Goal: Task Accomplishment & Management: Complete application form

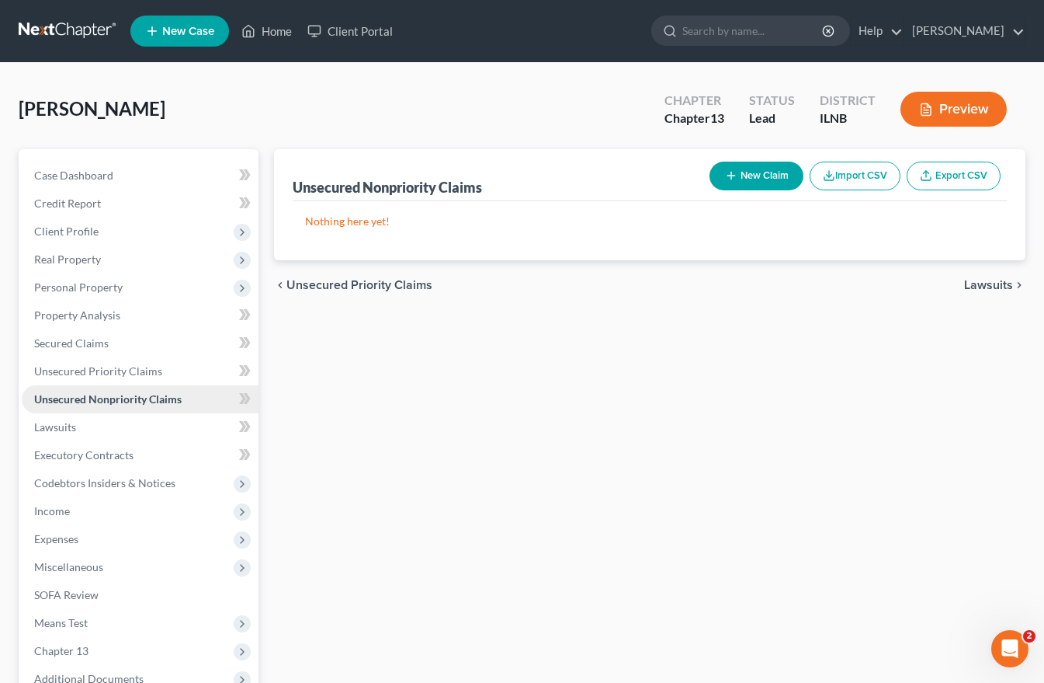
click at [50, 401] on span "Unsecured Nonpriority Claims" at bounding box center [108, 398] width 148 height 13
click at [756, 175] on button "New Claim" at bounding box center [757, 176] width 94 height 29
select select "0"
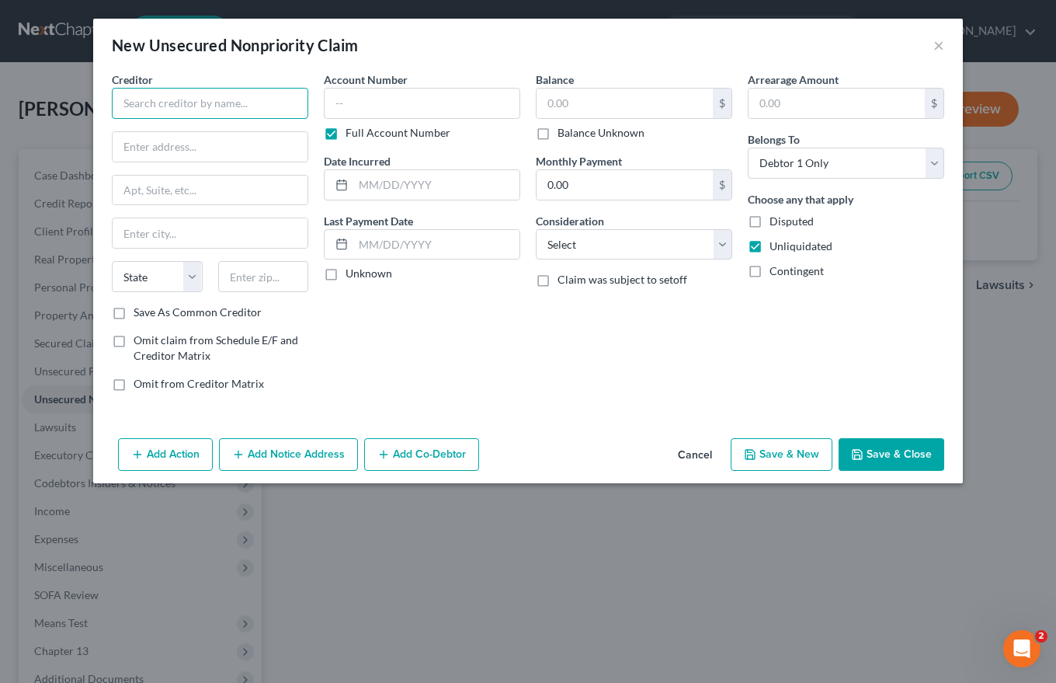
click at [125, 106] on input "text" at bounding box center [210, 103] width 196 height 31
click at [139, 123] on div "Creditor * Navitas State [US_STATE] AK AR AZ CA CO [GEOGRAPHIC_DATA] DE DC [GEO…" at bounding box center [210, 187] width 196 height 233
click at [174, 100] on input "Navitas" at bounding box center [210, 103] width 196 height 31
type input "Navitas Credit Corp."
type input "[STREET_ADDRESS][PERSON_NAME]"
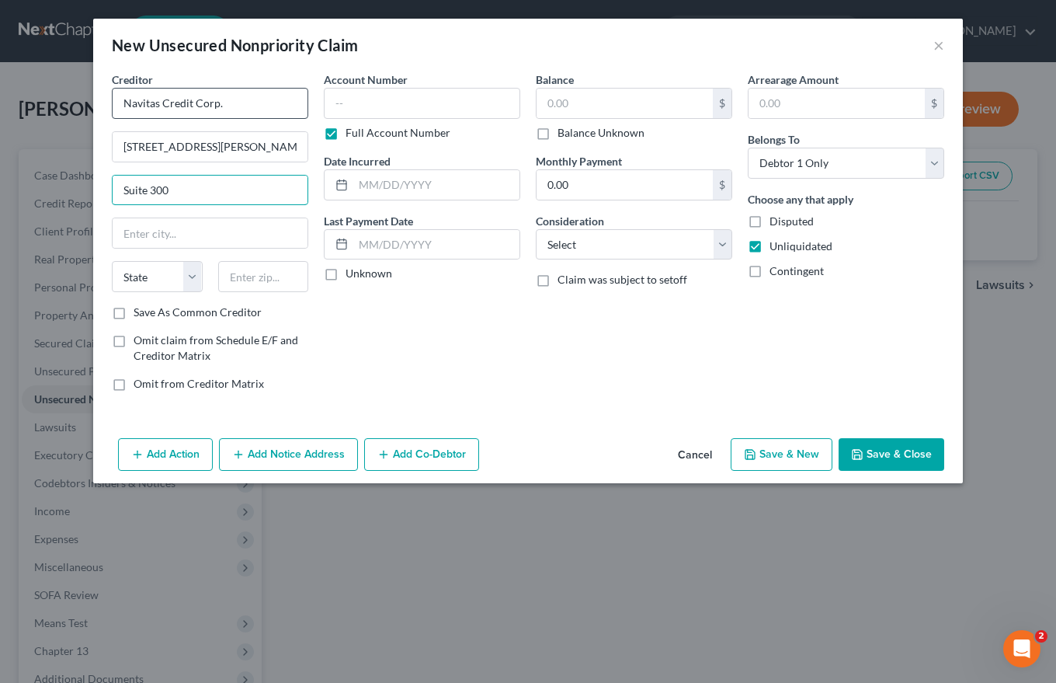
type input "Suite 300"
type input "Ponte Vedra"
select select "9"
type input "32081"
type input "[GEOGRAPHIC_DATA]"
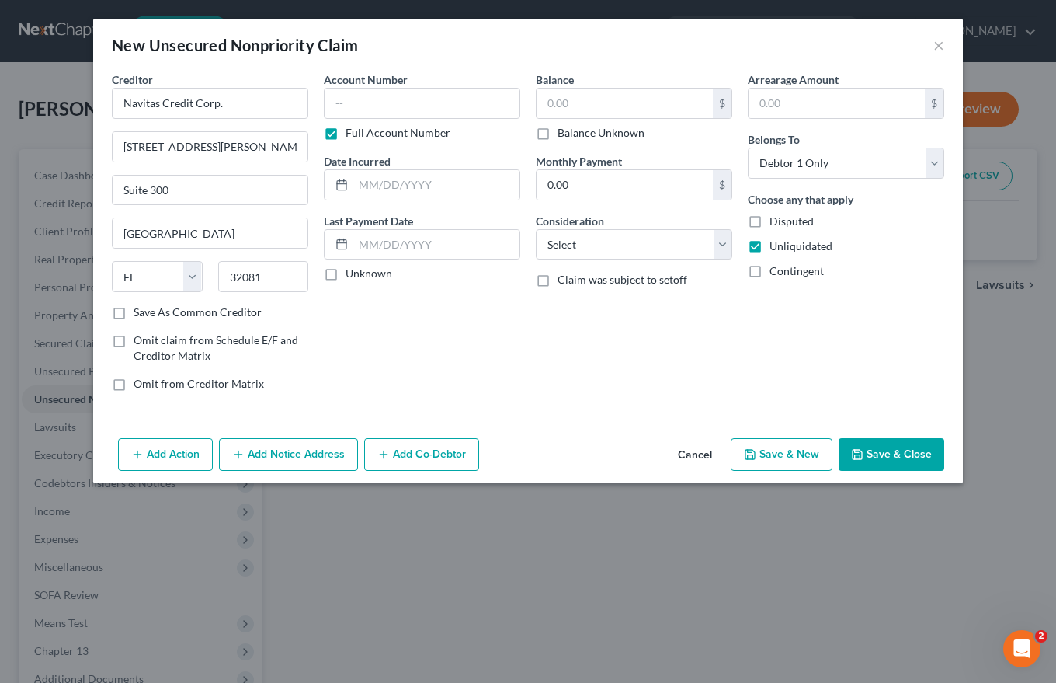
click at [134, 314] on label "Save As Common Creditor" at bounding box center [198, 312] width 128 height 16
click at [140, 314] on input "Save As Common Creditor" at bounding box center [145, 309] width 10 height 10
checkbox input "true"
click at [349, 100] on input "text" at bounding box center [422, 103] width 196 height 31
type input "6688"
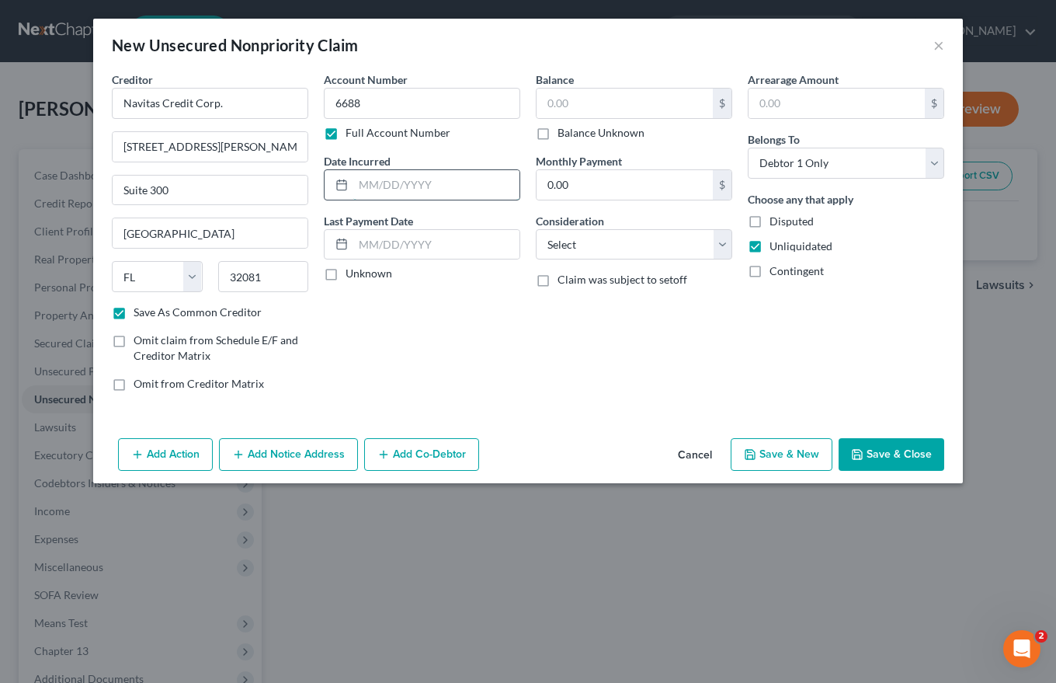
click at [358, 179] on input "text" at bounding box center [436, 185] width 166 height 30
type input "[DATE]"
click at [346, 277] on label "Unknown" at bounding box center [369, 274] width 47 height 16
click at [352, 276] on input "Unknown" at bounding box center [357, 271] width 10 height 10
checkbox input "true"
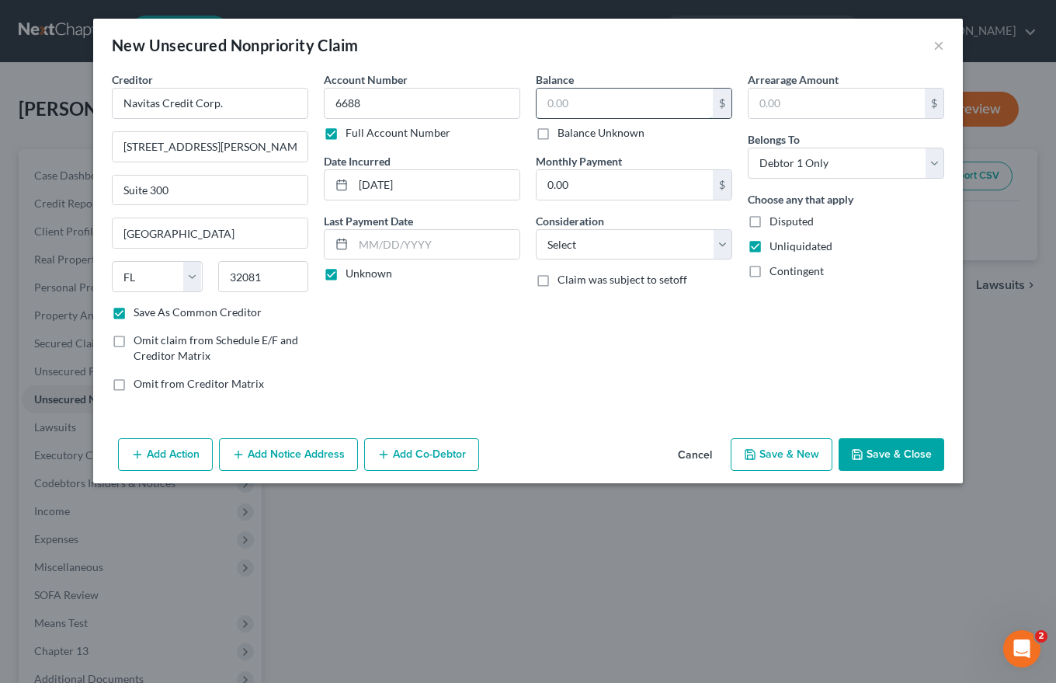
click at [557, 105] on input "text" at bounding box center [625, 104] width 176 height 30
type input "40,957.77"
click at [717, 247] on select "Select Cable / Satellite Services Collection Agency Credit Card Debt Debt Couns…" at bounding box center [634, 244] width 196 height 31
select select "14"
click at [536, 229] on select "Select Cable / Satellite Services Collection Agency Credit Card Debt Debt Couns…" at bounding box center [634, 244] width 196 height 31
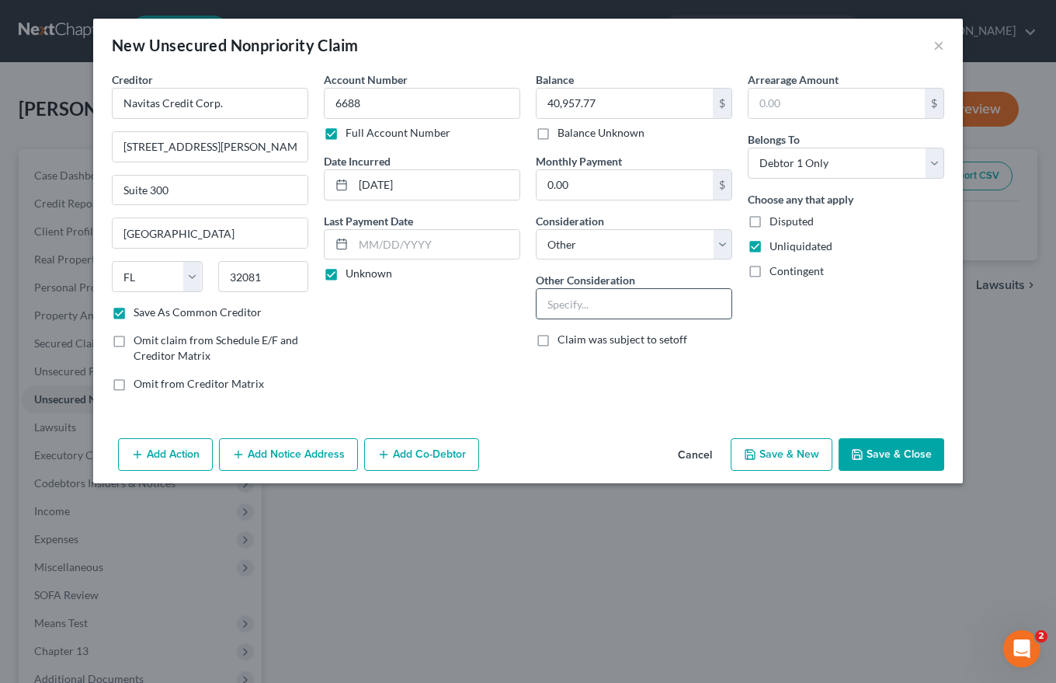
click at [555, 301] on input "text" at bounding box center [634, 304] width 195 height 30
type input "Defeciency balance claimed on repossessed tractor. Reduced to judgment Lexinnnn…"
click at [286, 453] on button "Add Notice Address" at bounding box center [288, 454] width 139 height 33
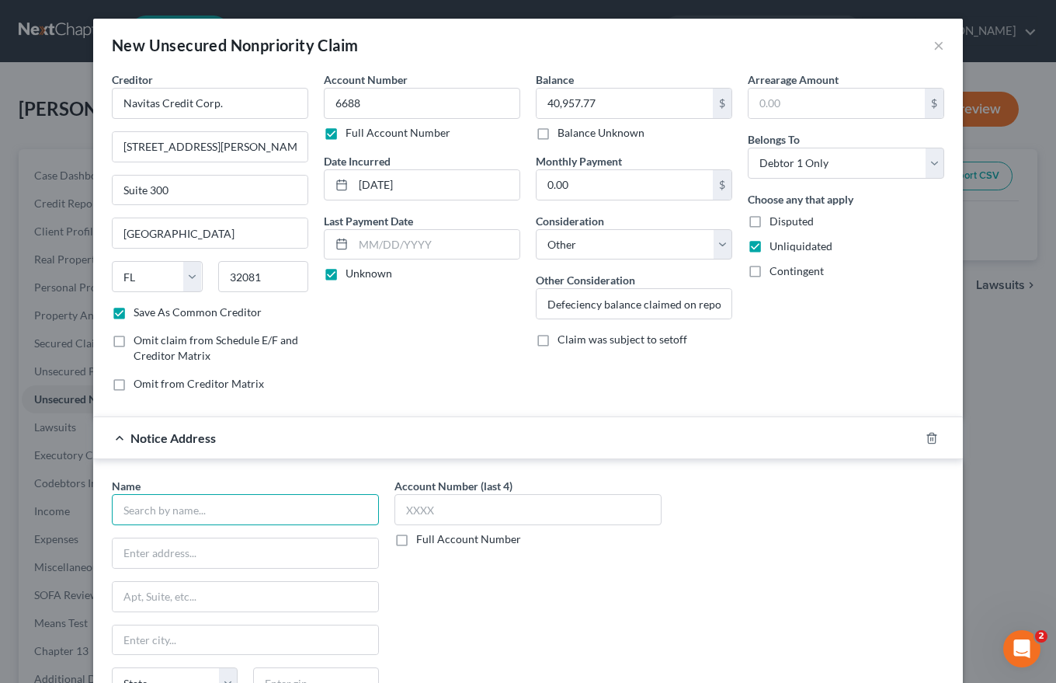
click at [147, 512] on input "text" at bounding box center [245, 509] width 267 height 31
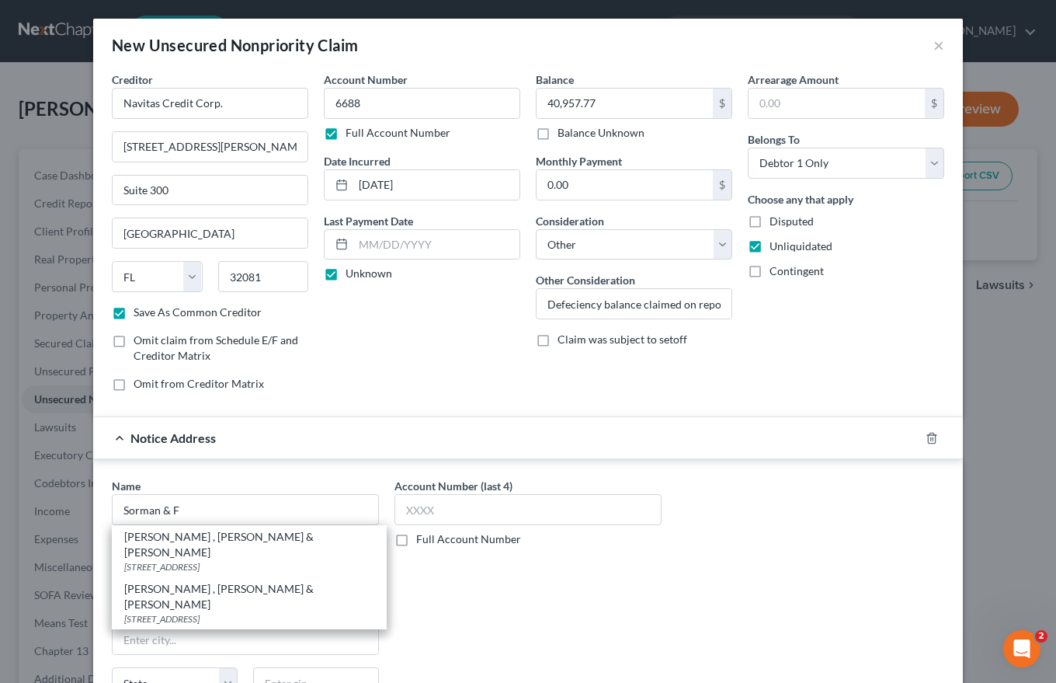
click at [151, 560] on div "[STREET_ADDRESS]" at bounding box center [249, 566] width 250 height 13
type input "[PERSON_NAME] , [PERSON_NAME] & [PERSON_NAME]"
type input "[STREET_ADDRESS]"
type input "[GEOGRAPHIC_DATA]"
select select "14"
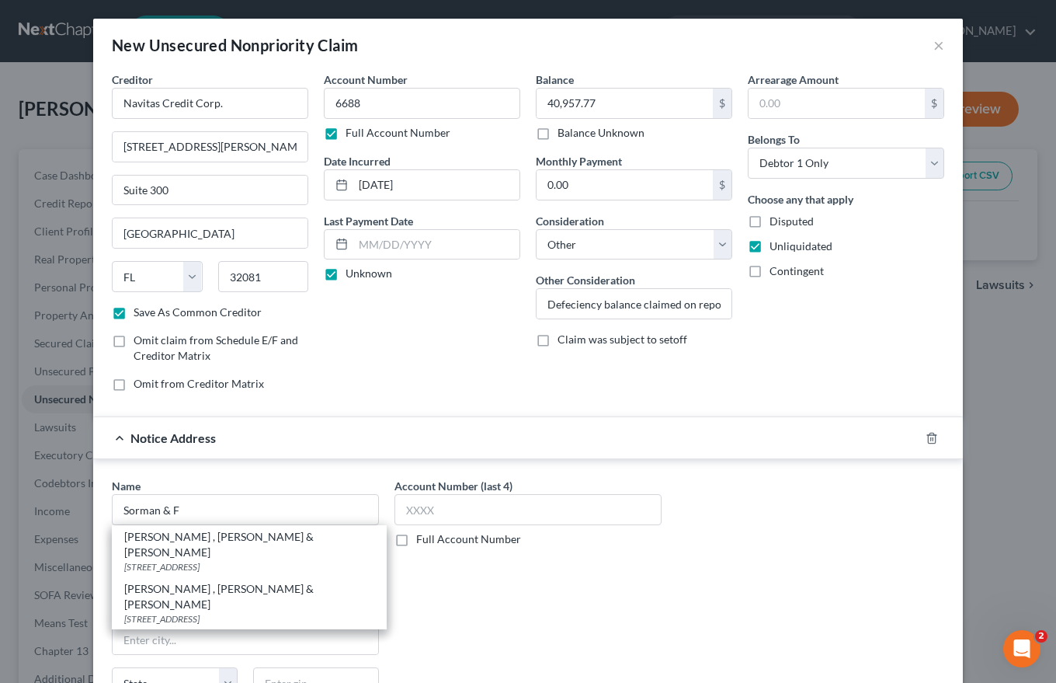
type input "60601"
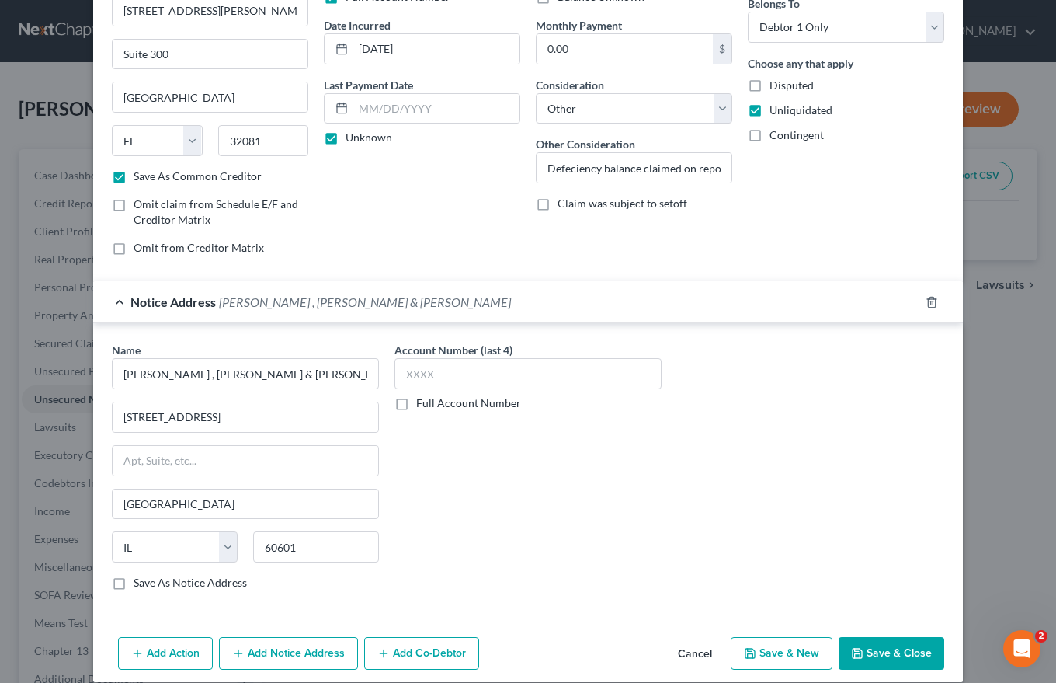
scroll to position [154, 0]
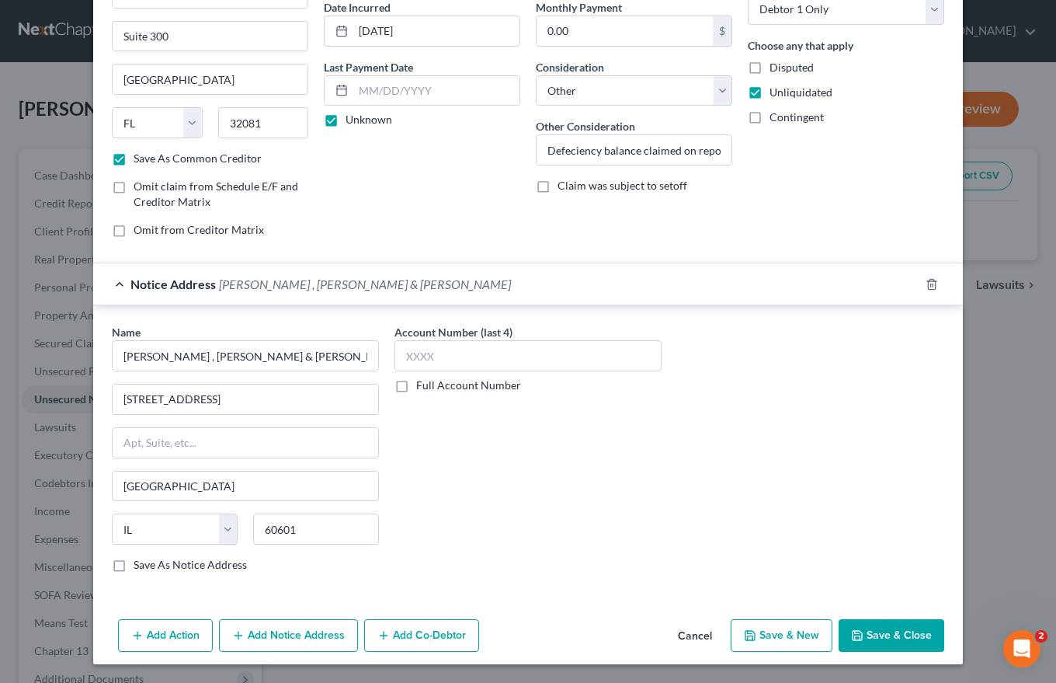
drag, startPoint x: 109, startPoint y: 568, endPoint x: 158, endPoint y: 586, distance: 51.3
click at [134, 568] on label "Save As Notice Address" at bounding box center [190, 565] width 113 height 16
click at [140, 567] on input "Save As Notice Address" at bounding box center [145, 562] width 10 height 10
checkbox input "true"
click at [282, 635] on button "Add Notice Address" at bounding box center [288, 635] width 139 height 33
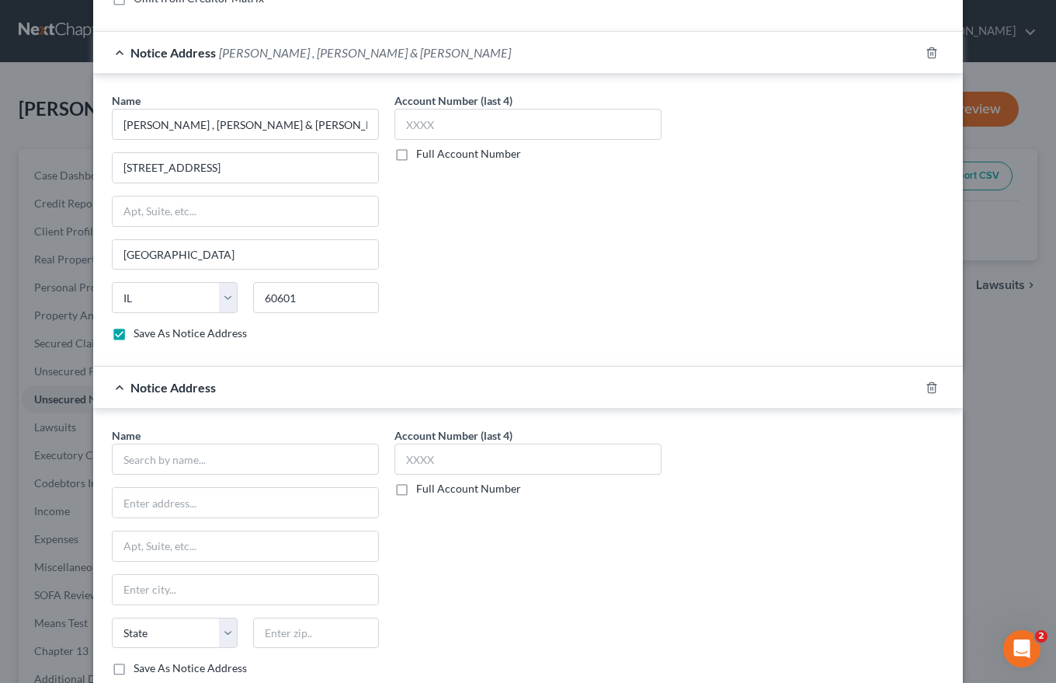
scroll to position [387, 0]
click at [119, 461] on input "text" at bounding box center [245, 457] width 267 height 31
type input "[PERSON_NAME]"
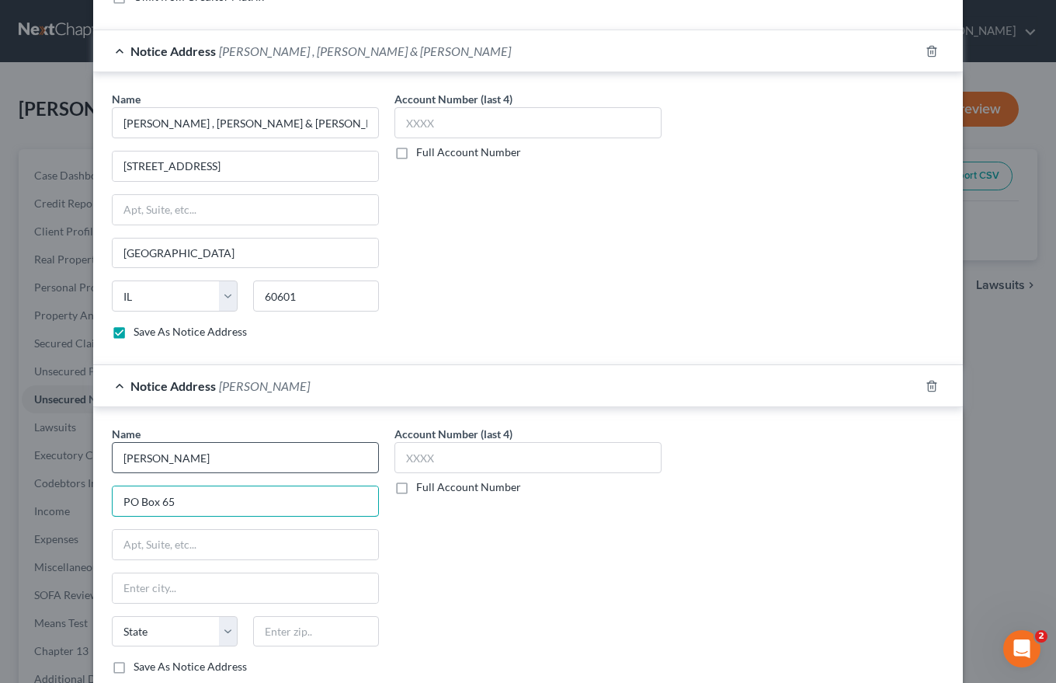
type input "PO Box 65"
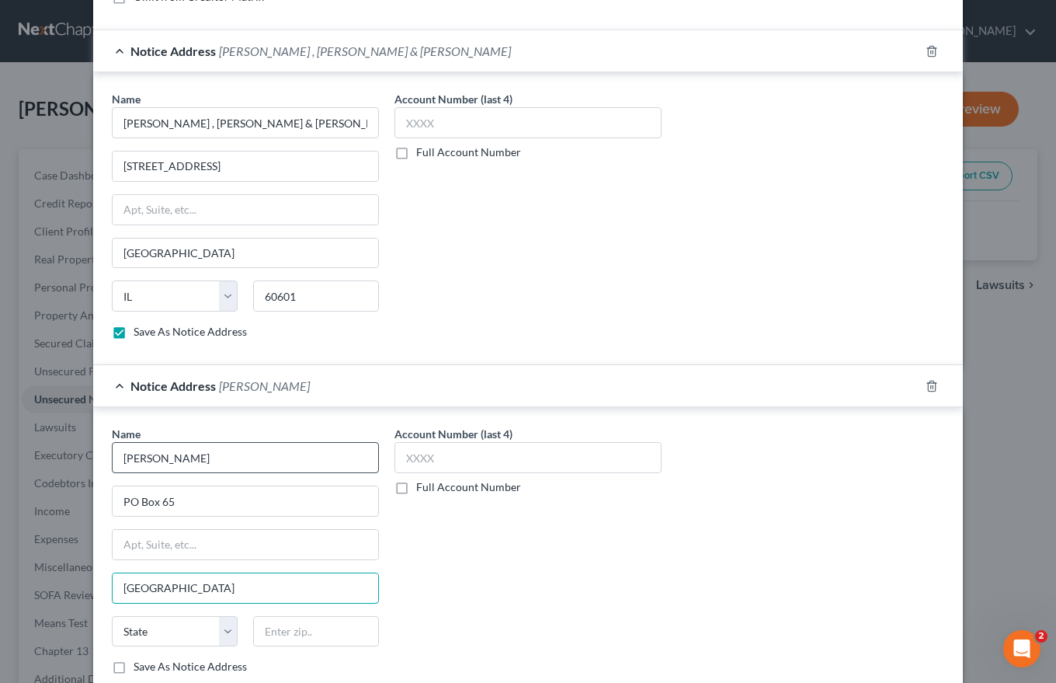
type input "[GEOGRAPHIC_DATA]"
select select "42"
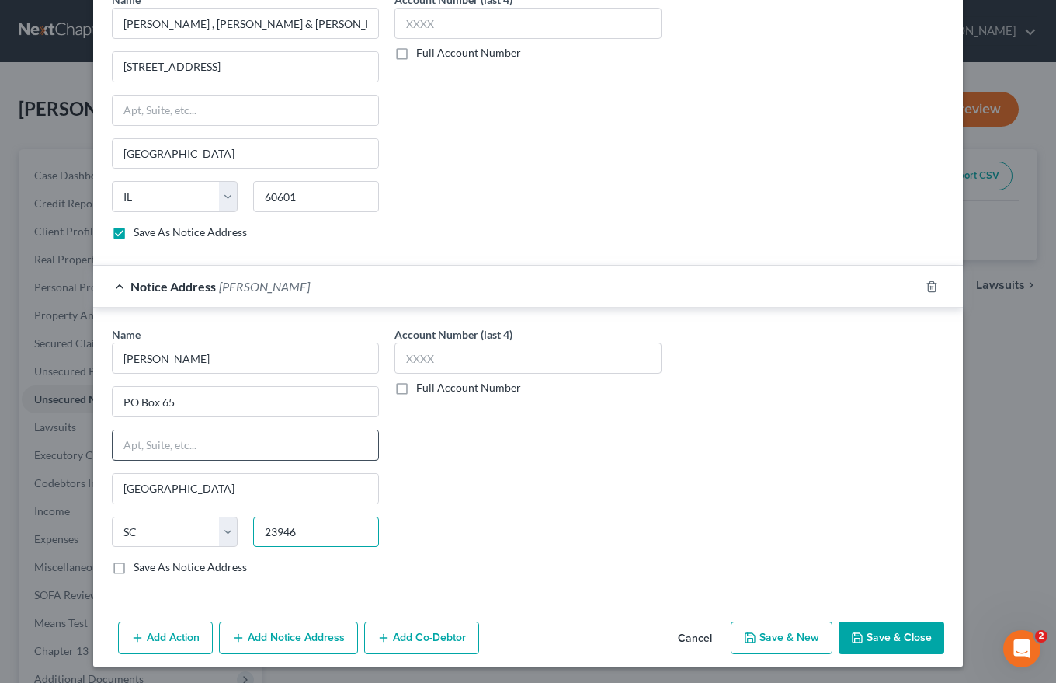
scroll to position [488, 0]
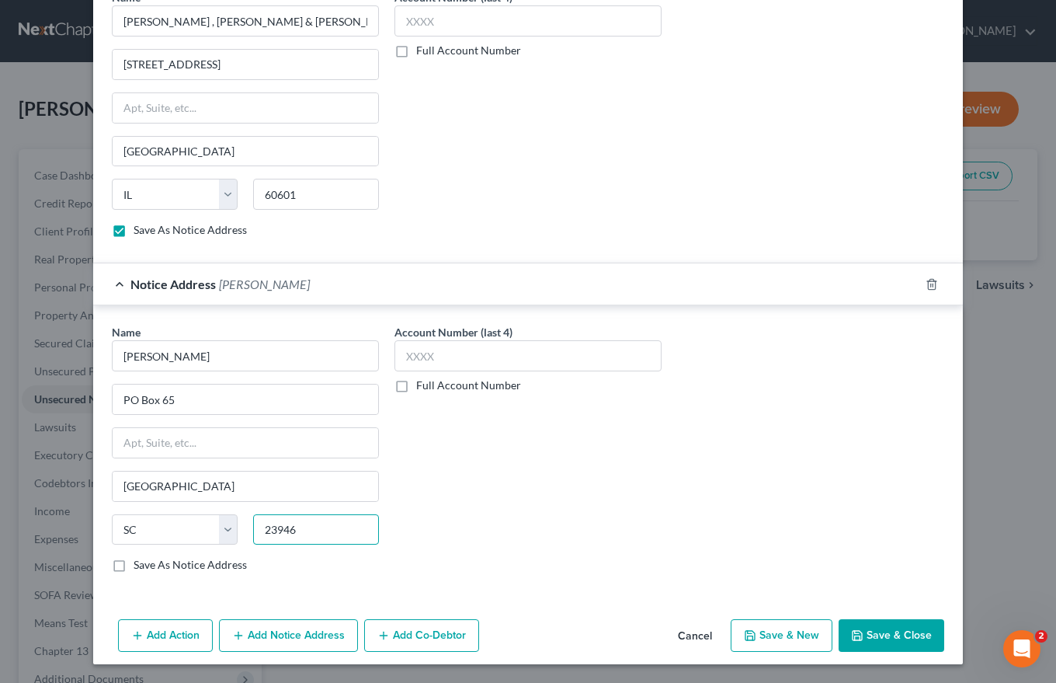
type input "23946"
click at [134, 569] on label "Save As Notice Address" at bounding box center [190, 565] width 113 height 16
click at [140, 567] on input "Save As Notice Address" at bounding box center [145, 562] width 10 height 10
checkbox input "true"
click at [426, 632] on button "Add Co-Debtor" at bounding box center [421, 635] width 115 height 33
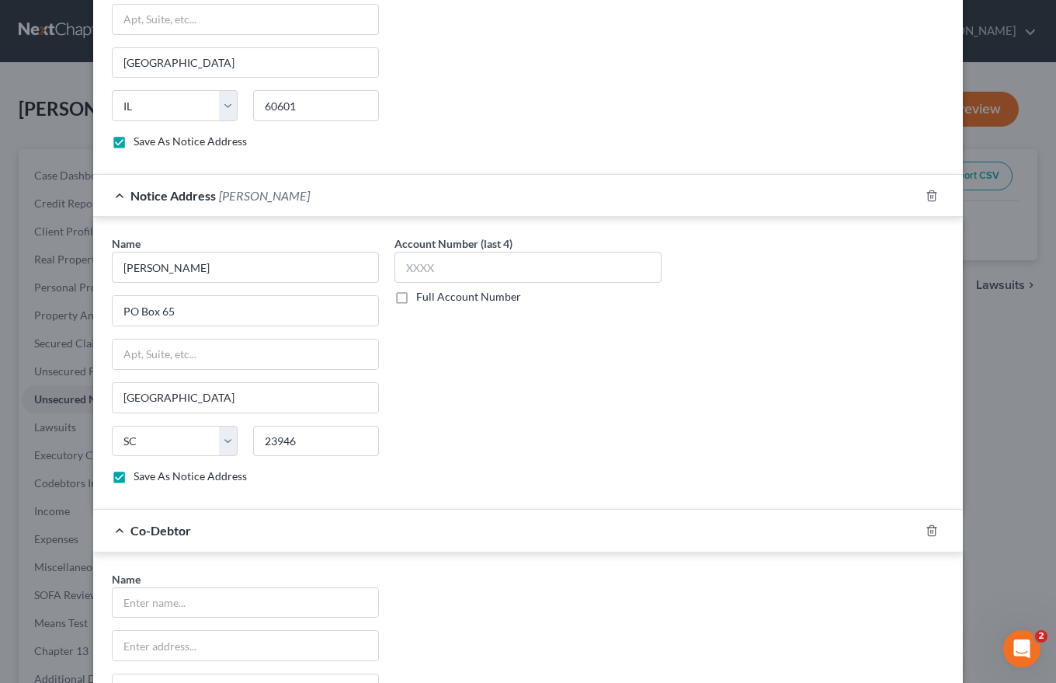
scroll to position [799, 0]
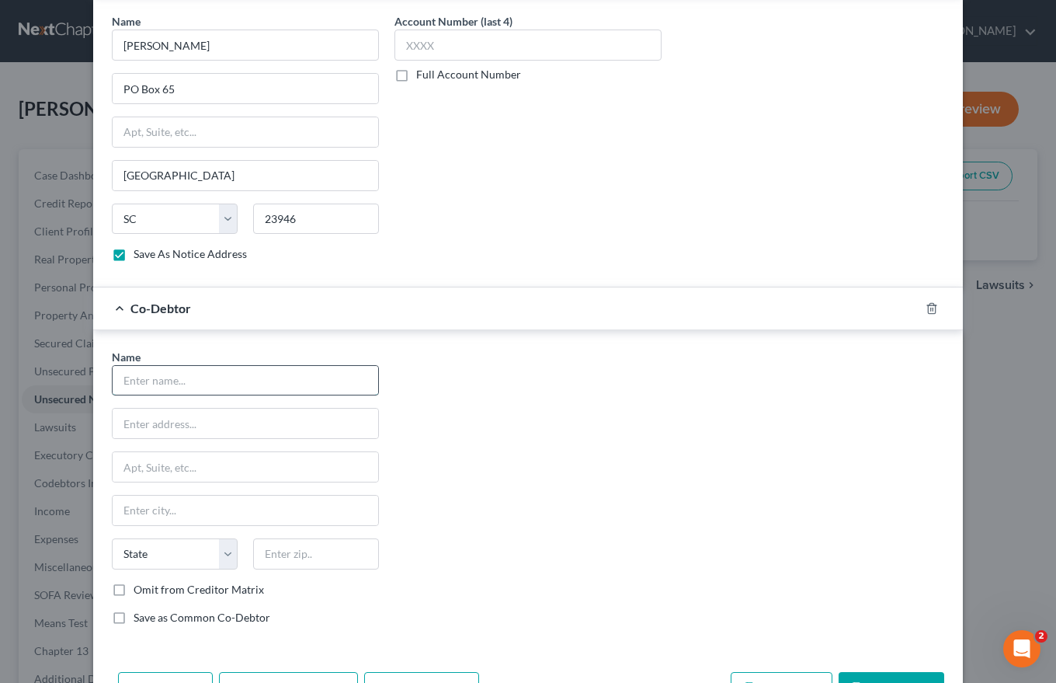
click at [127, 377] on input "text" at bounding box center [246, 381] width 266 height 30
type input "[PERSON_NAME] Trucking LLC"
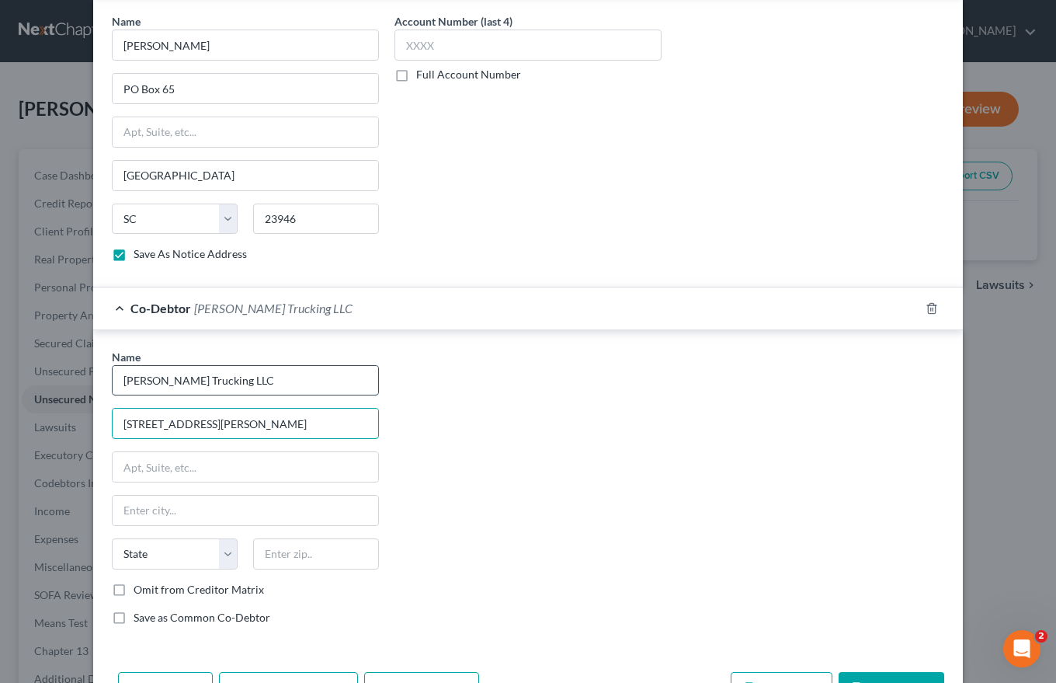
type input "[STREET_ADDRESS][PERSON_NAME]"
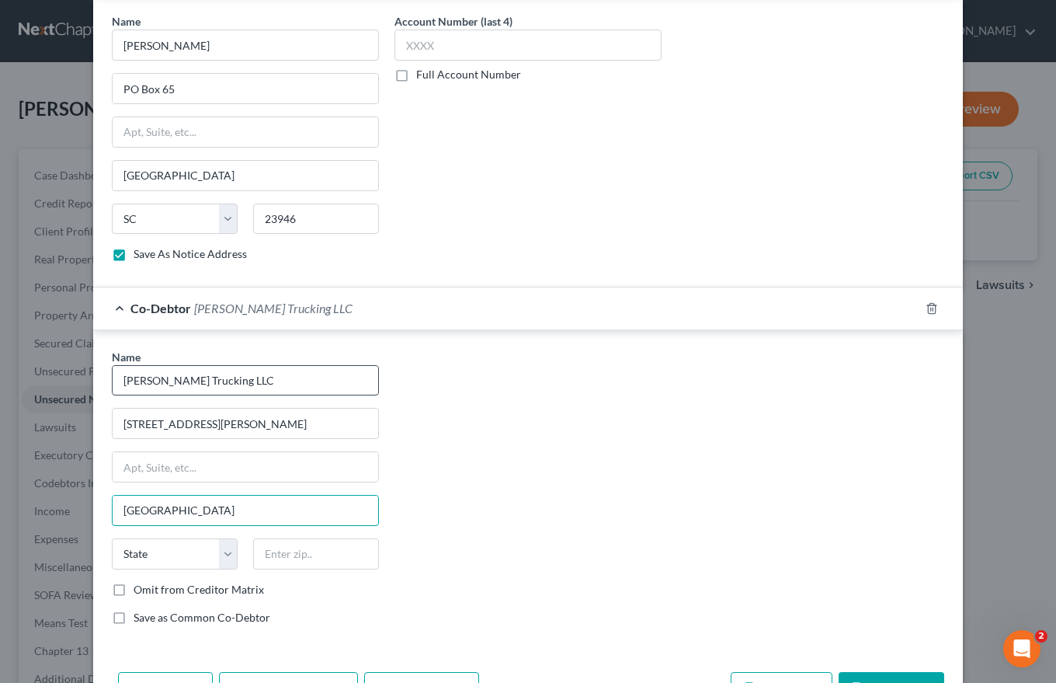
type input "[GEOGRAPHIC_DATA]"
select select "14"
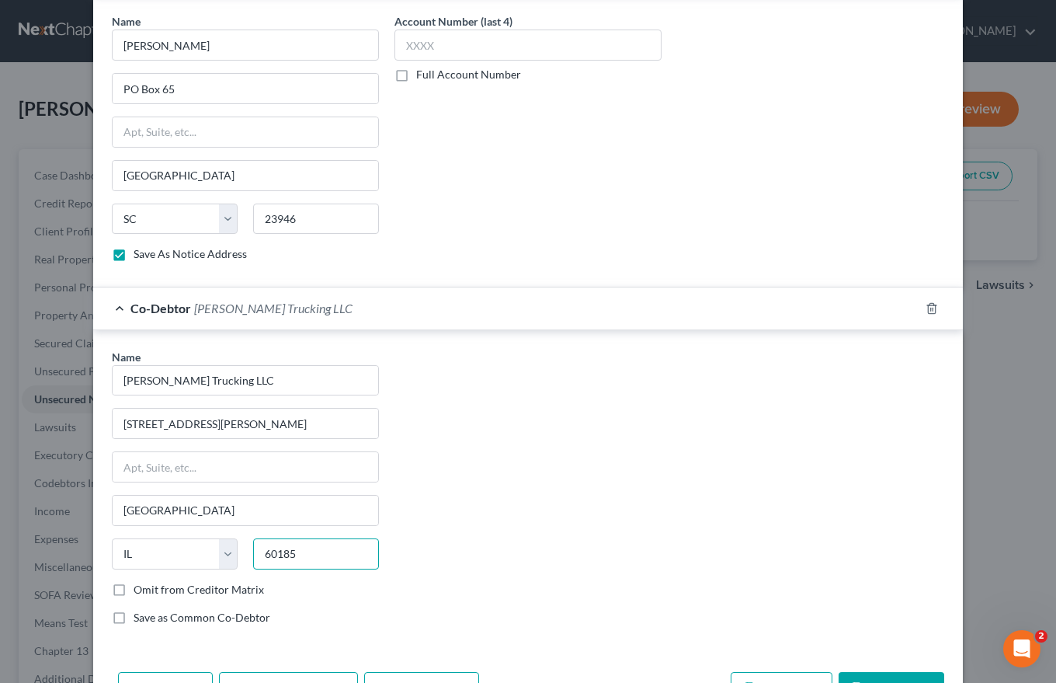
type input "60185"
click at [134, 617] on label "Save as Common Co-Debtor" at bounding box center [202, 618] width 137 height 16
click at [140, 617] on input "Save as Common Co-Debtor" at bounding box center [145, 615] width 10 height 10
checkbox input "true"
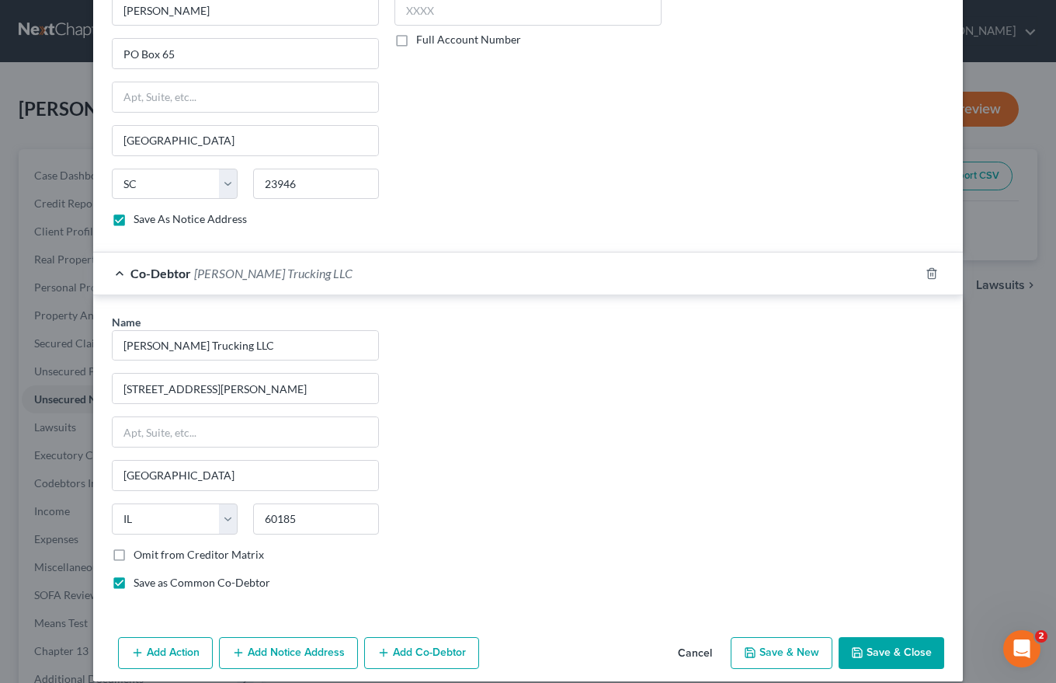
scroll to position [851, 0]
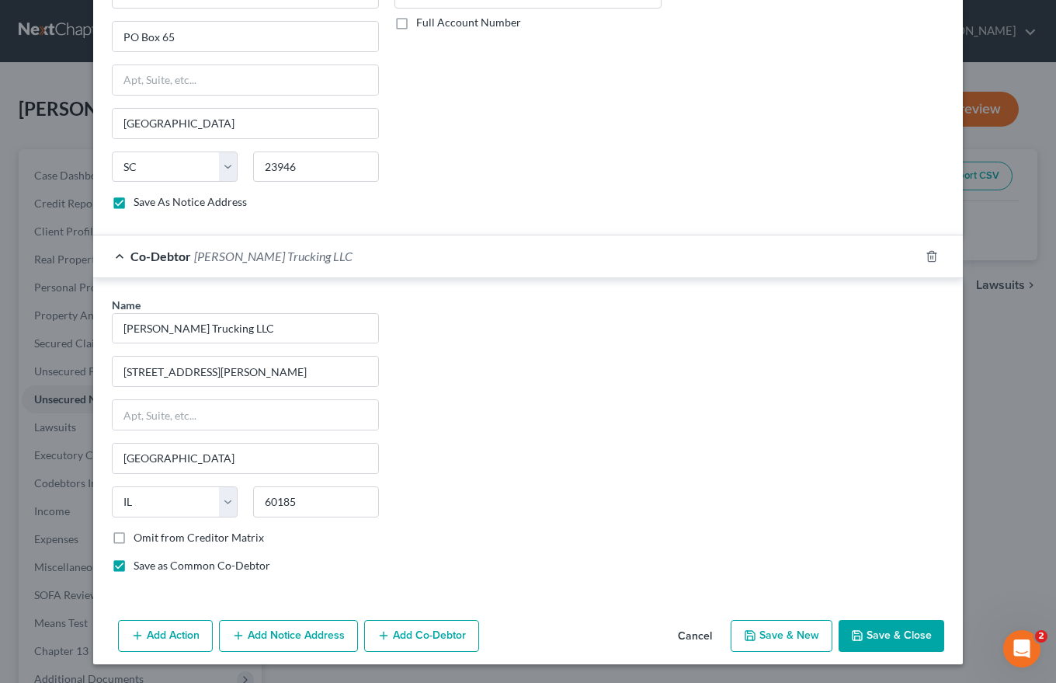
click at [888, 628] on button "Save & Close" at bounding box center [892, 636] width 106 height 33
checkbox input "false"
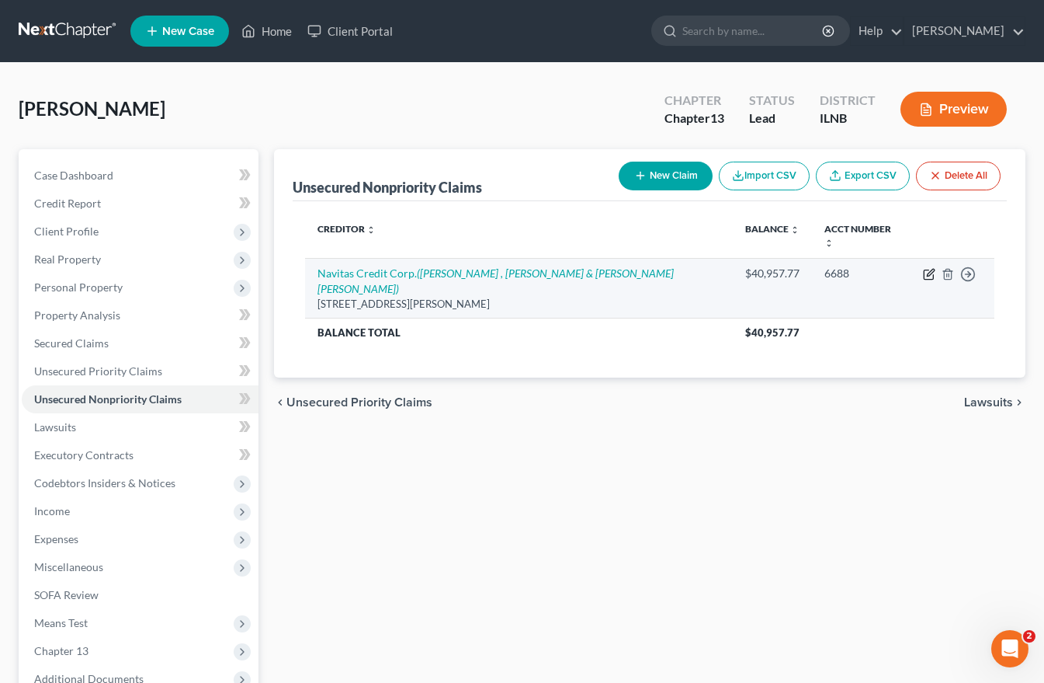
click at [927, 268] on icon "button" at bounding box center [929, 274] width 12 height 12
select select "9"
select select "14"
select select "0"
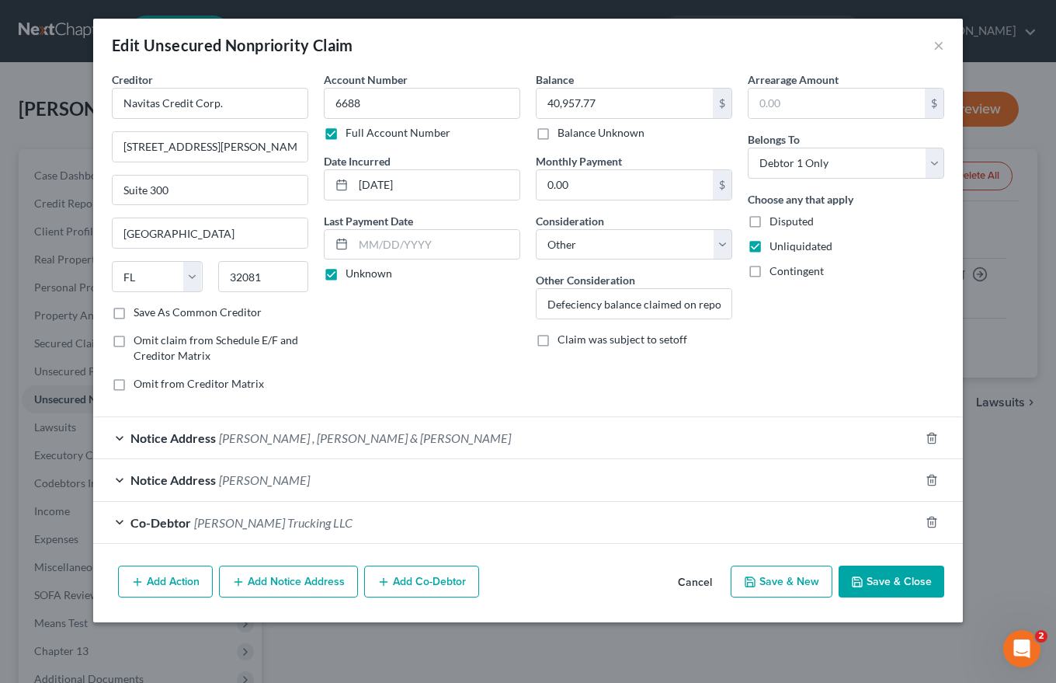
click at [200, 479] on span "Notice Address" at bounding box center [172, 479] width 85 height 15
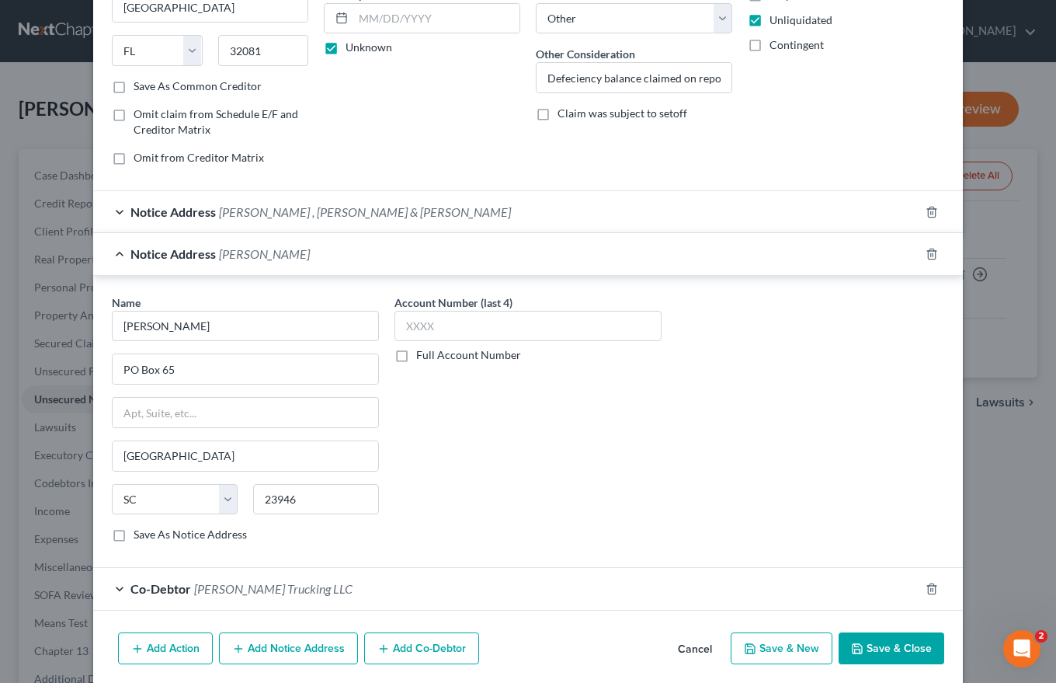
scroll to position [233, 0]
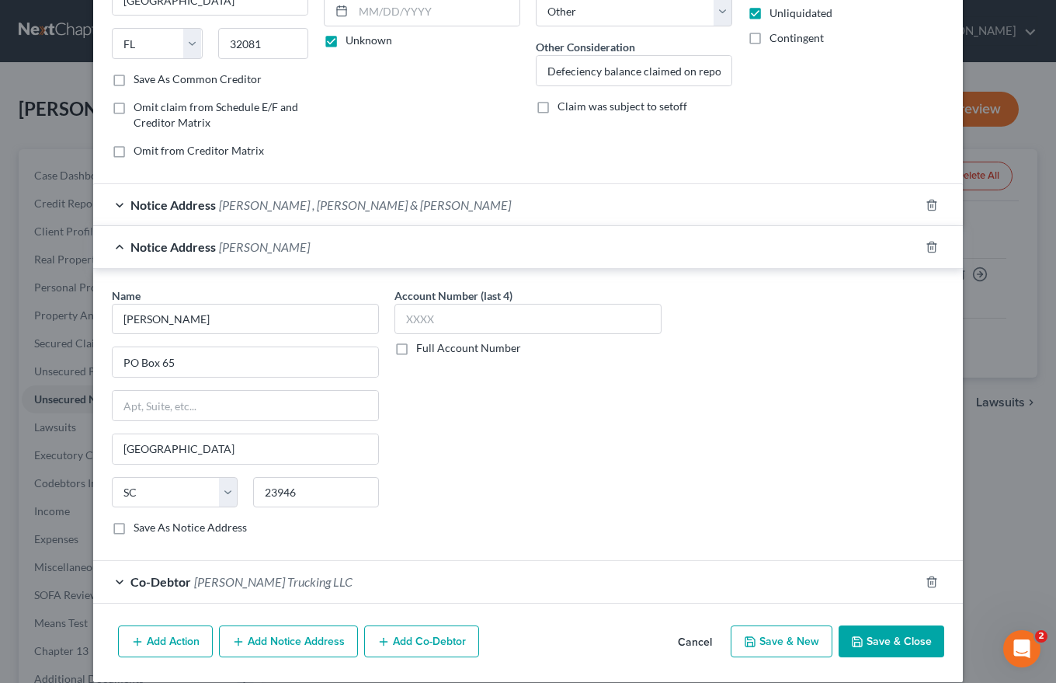
click at [891, 636] on button "Save & Close" at bounding box center [892, 641] width 106 height 33
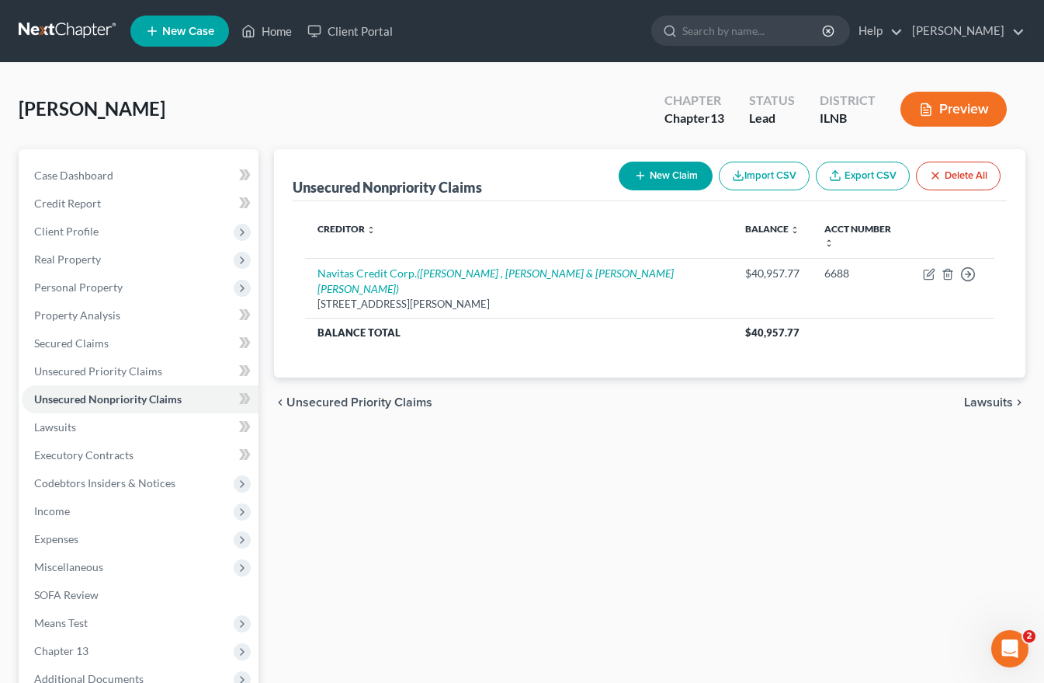
click at [681, 175] on button "New Claim" at bounding box center [666, 176] width 94 height 29
select select "0"
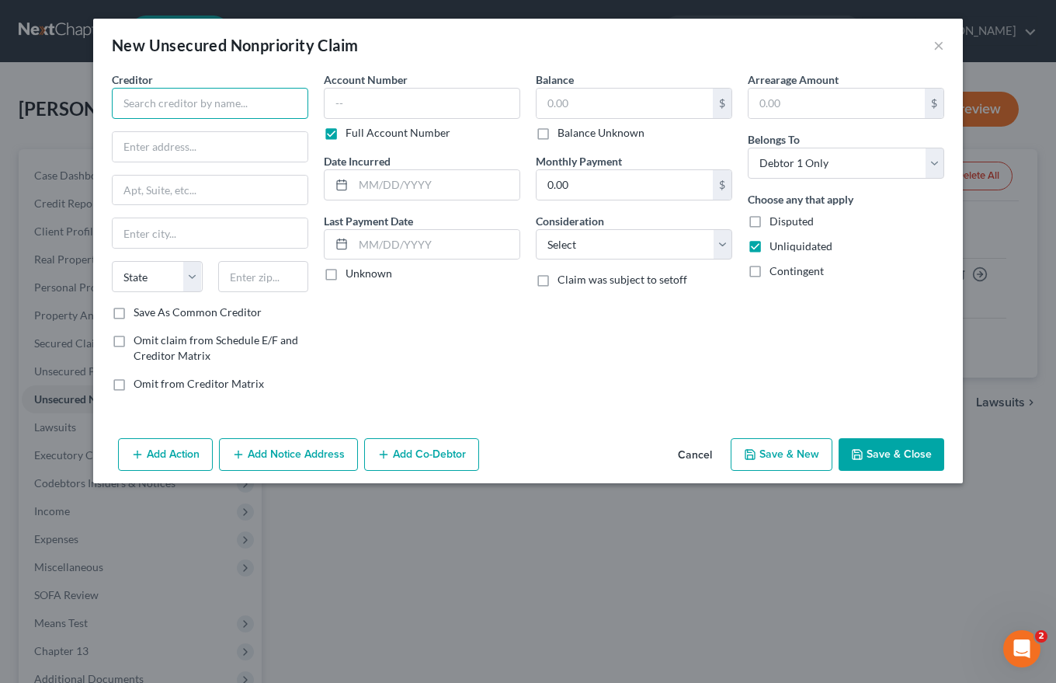
click at [136, 106] on input "text" at bounding box center [210, 103] width 196 height 31
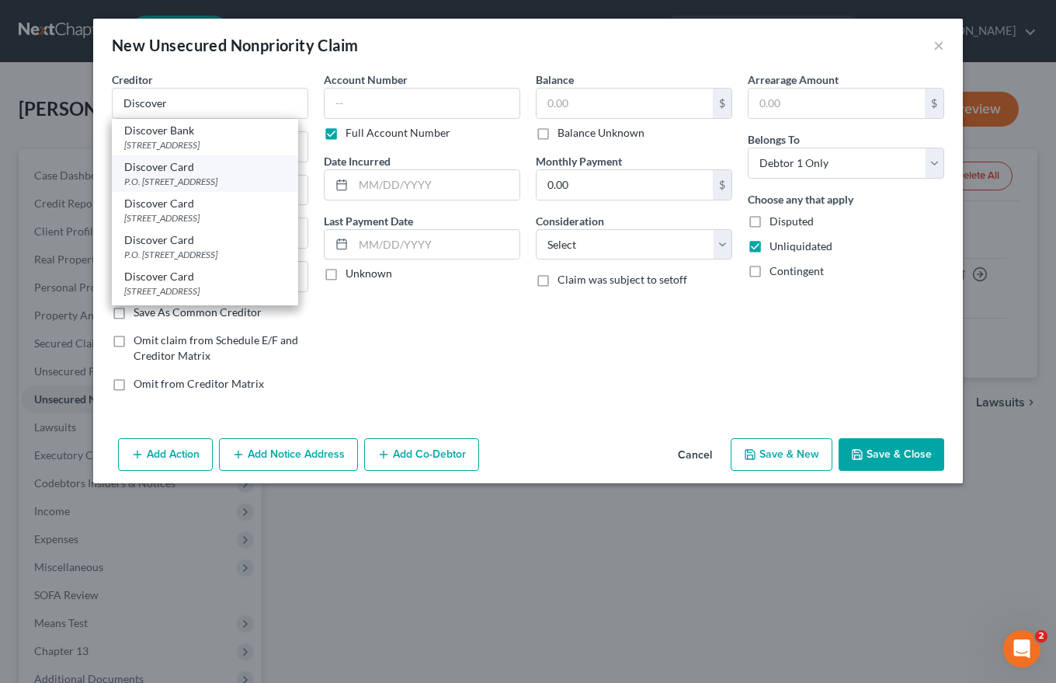
click at [137, 175] on div "Discover Card" at bounding box center [205, 167] width 162 height 16
type input "Discover Card"
type input "P.O. Box 15316"
type input "Wilmington"
select select "7"
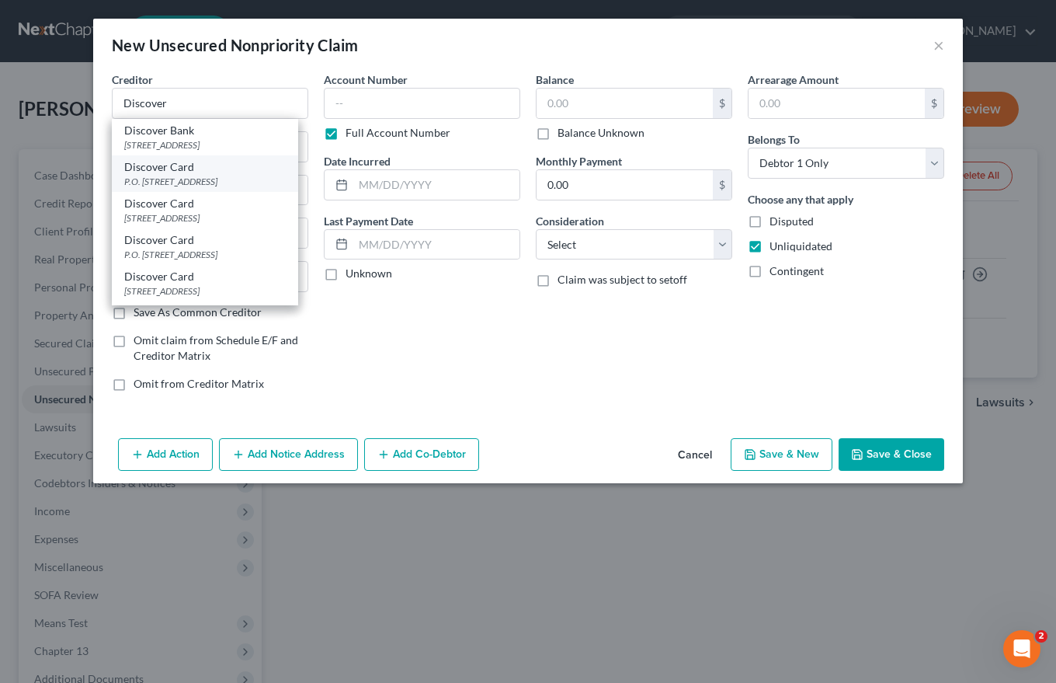
type input "19888-1020"
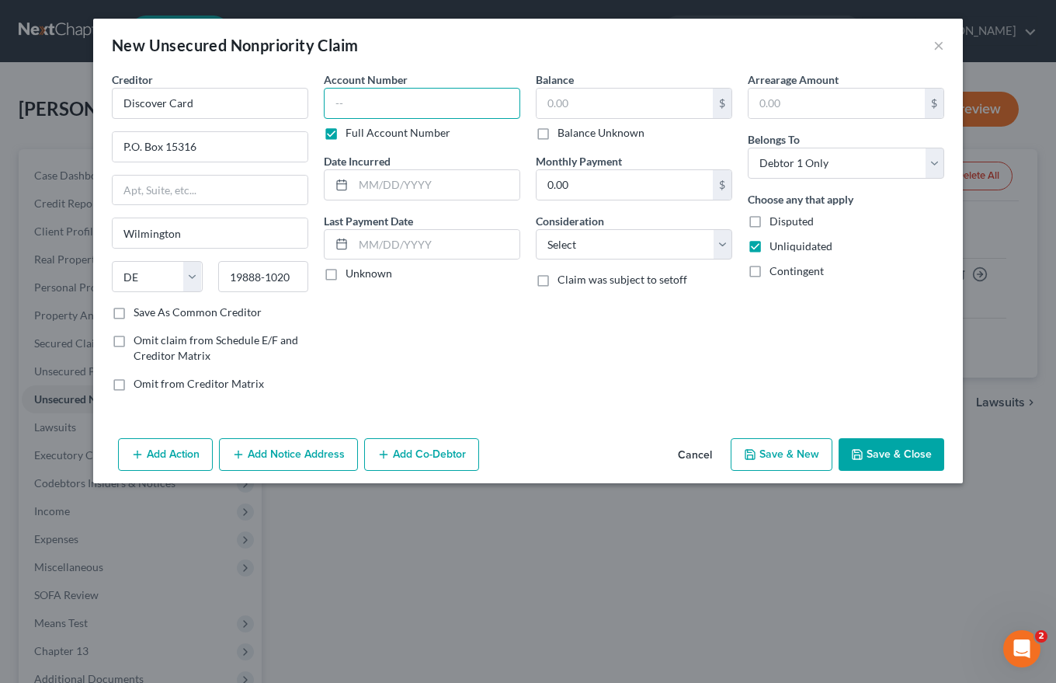
click at [343, 101] on input "text" at bounding box center [422, 103] width 196 height 31
click at [346, 131] on label "Full Account Number" at bounding box center [398, 133] width 105 height 16
click at [352, 131] on input "Full Account Number" at bounding box center [357, 130] width 10 height 10
click at [337, 102] on input "text" at bounding box center [422, 103] width 196 height 31
type input "7626"
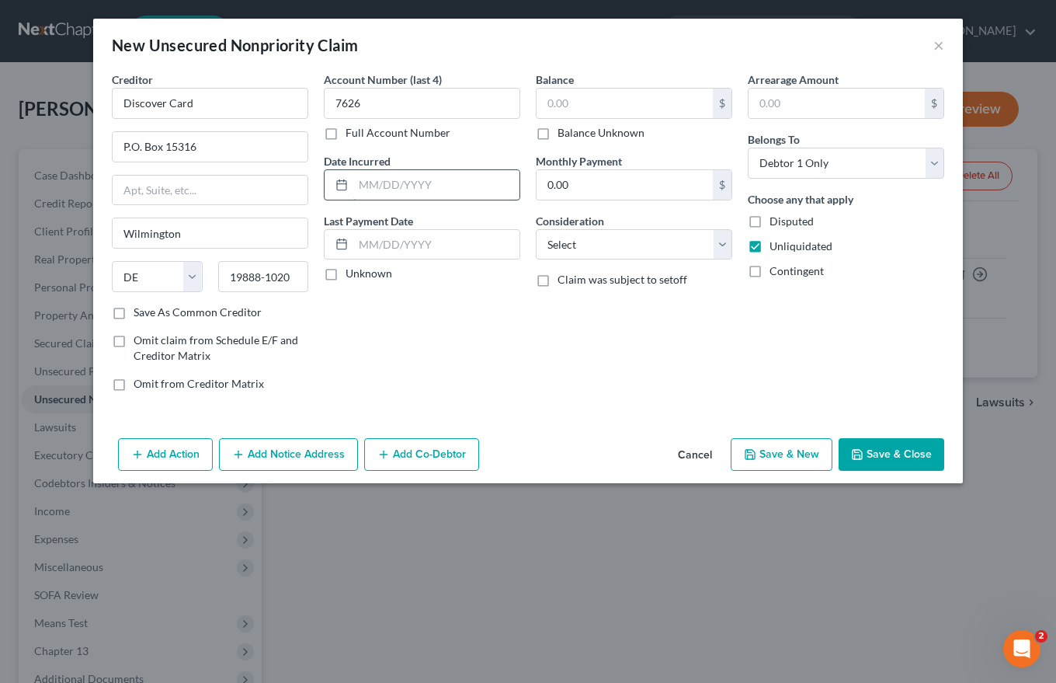
click at [364, 185] on input "text" at bounding box center [436, 185] width 166 height 30
type input "Ongoing"
drag, startPoint x: 549, startPoint y: 102, endPoint x: 558, endPoint y: 103, distance: 9.4
click at [549, 103] on input "text" at bounding box center [625, 104] width 176 height 30
type input "3,000.00"
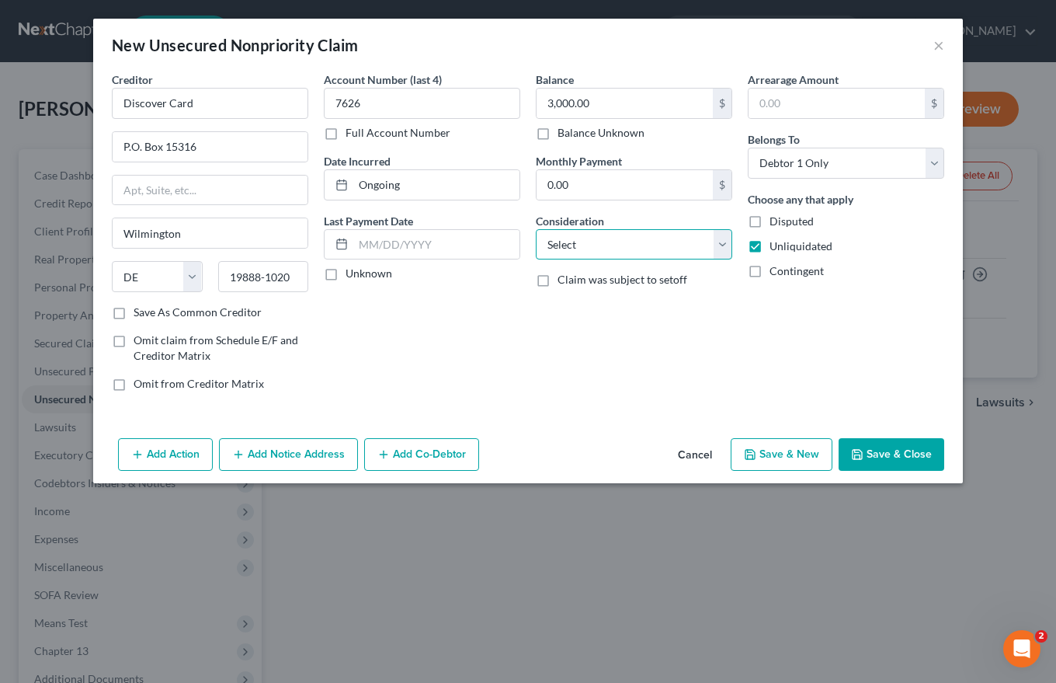
click at [719, 244] on select "Select Cable / Satellite Services Collection Agency Credit Card Debt Debt Couns…" at bounding box center [634, 244] width 196 height 31
select select "2"
click at [536, 229] on select "Select Cable / Satellite Services Collection Agency Credit Card Debt Debt Couns…" at bounding box center [634, 244] width 196 height 31
click at [265, 453] on button "Add Notice Address" at bounding box center [288, 454] width 139 height 33
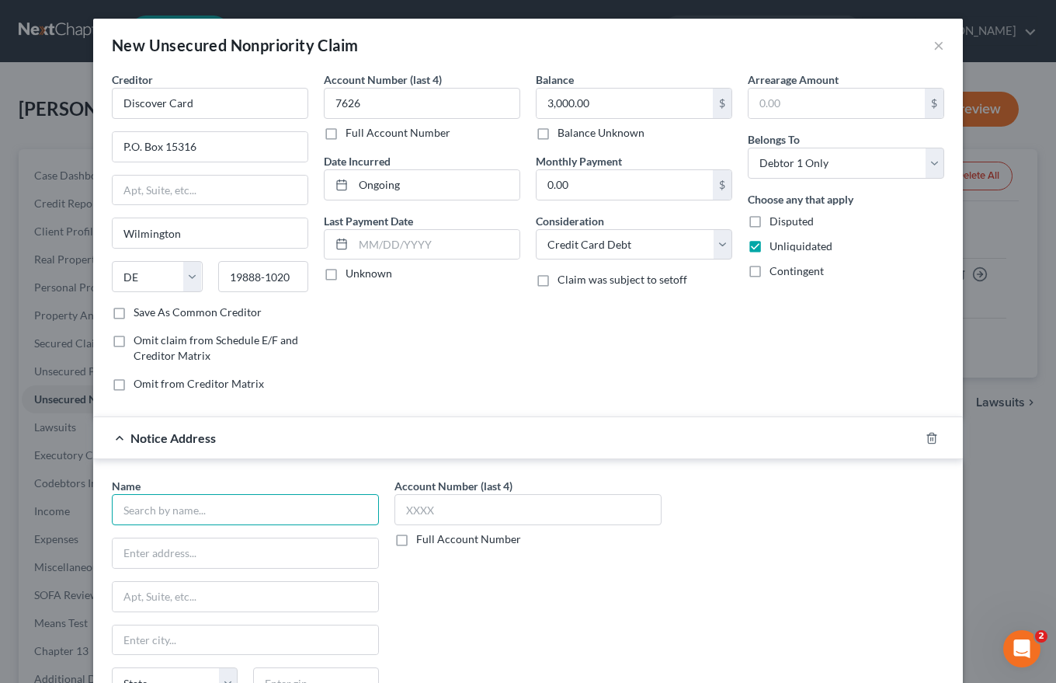
click at [143, 511] on input "text" at bounding box center [245, 509] width 267 height 31
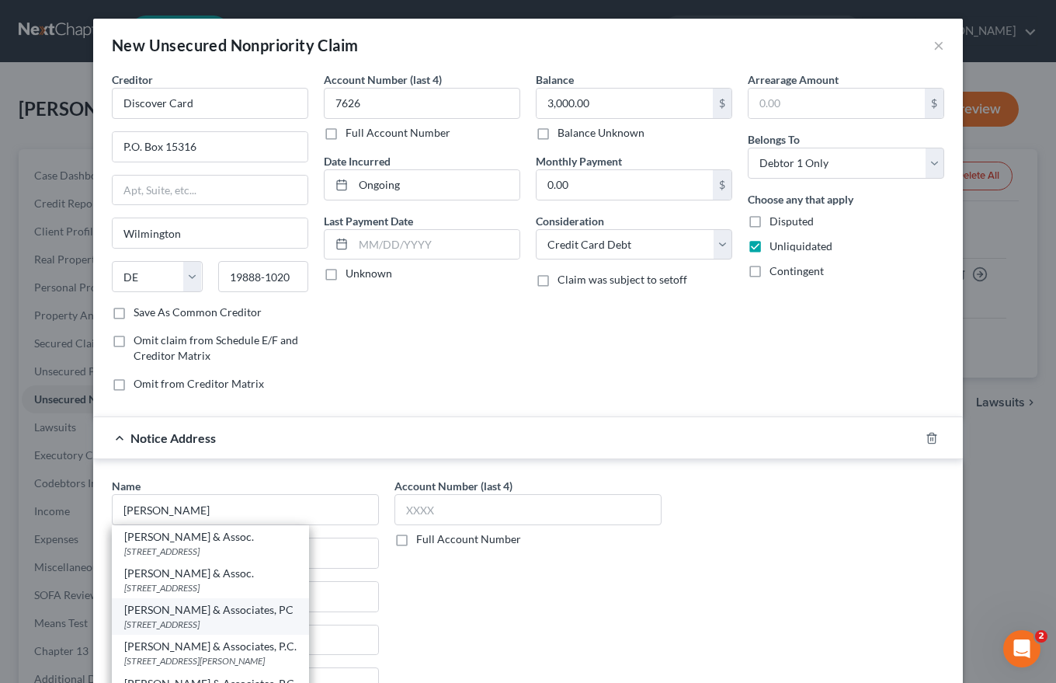
click at [146, 614] on div "[PERSON_NAME] & Associates, PC" at bounding box center [210, 610] width 172 height 16
type input "[PERSON_NAME] & Associates, PC"
type input "[STREET_ADDRESS]"
type input "Suite 105"
type input "Des Plaines"
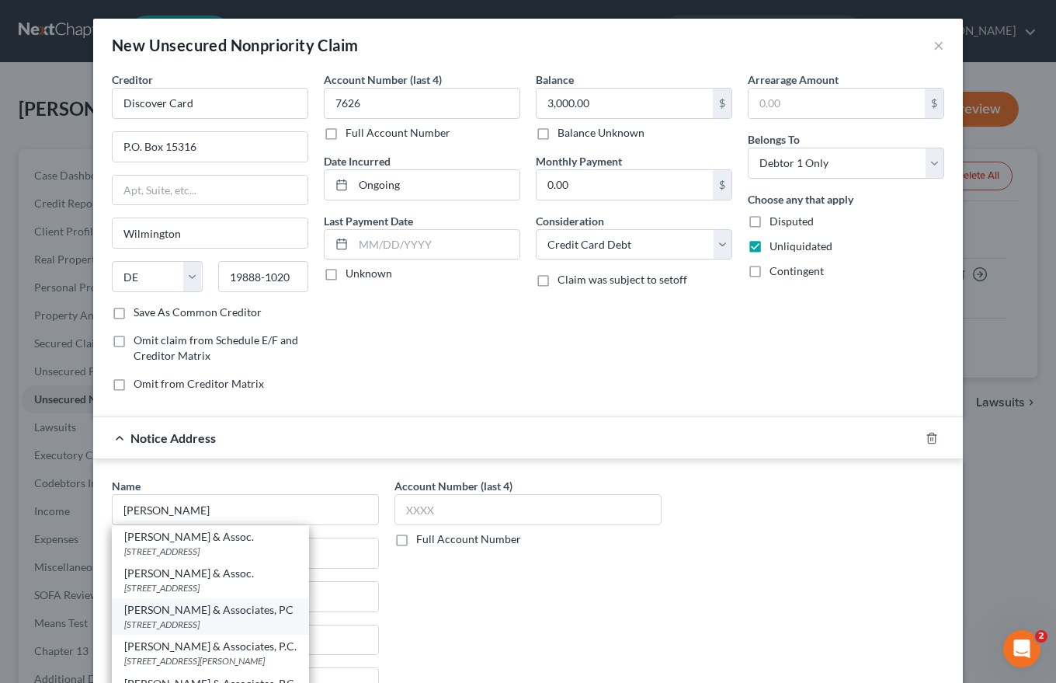
select select "14"
type input "60018"
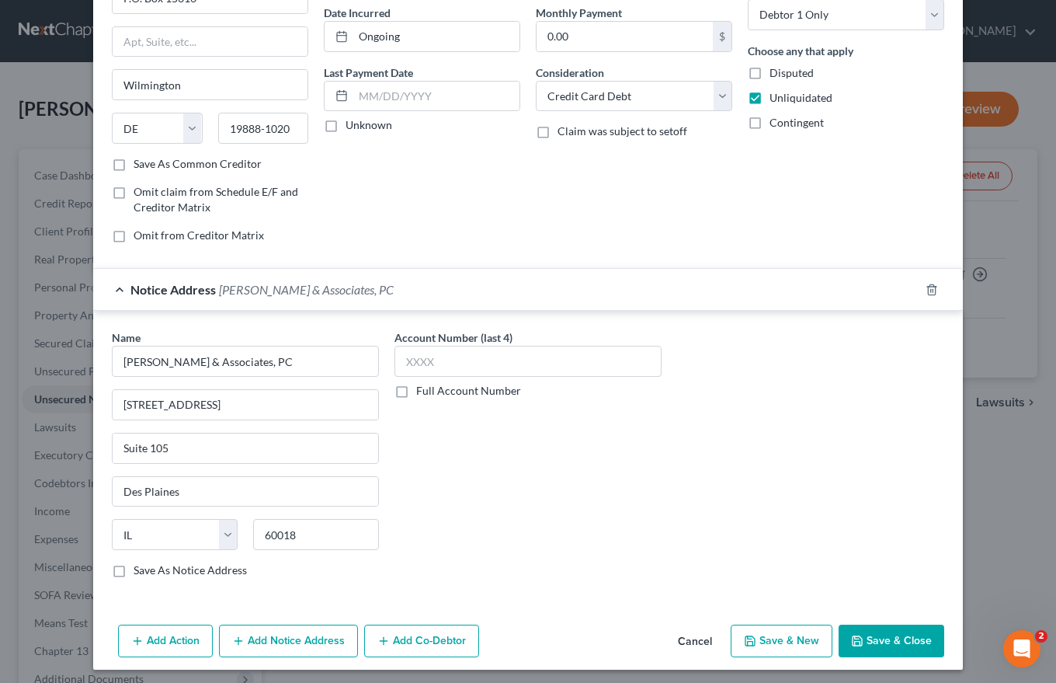
scroll to position [154, 0]
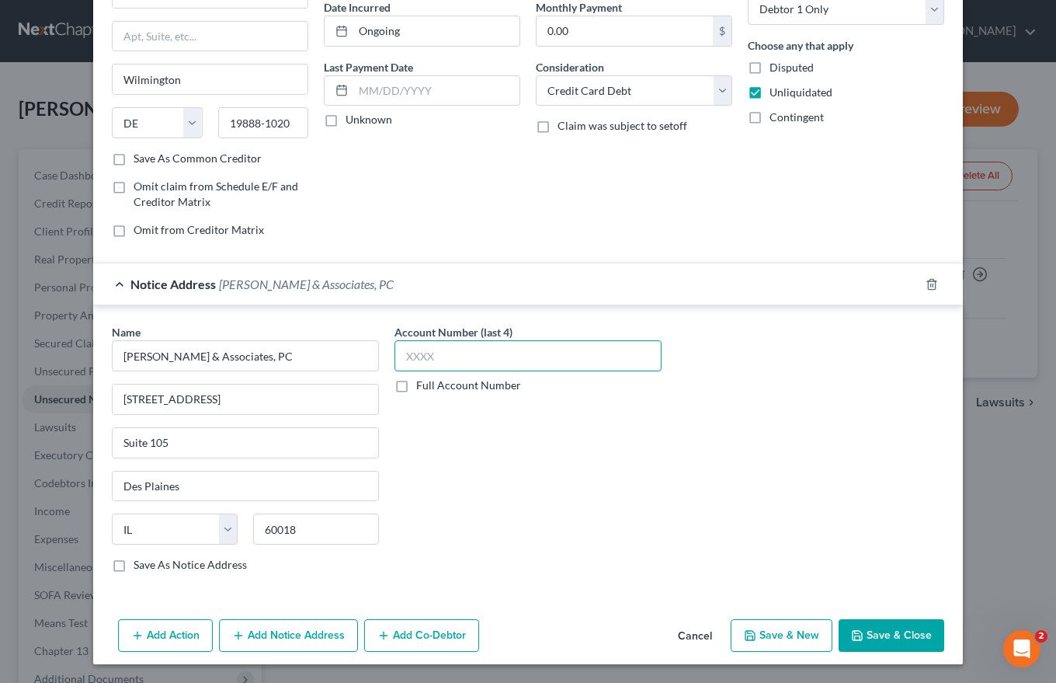
click at [412, 352] on input "text" at bounding box center [527, 355] width 267 height 31
click at [416, 389] on label "Full Account Number" at bounding box center [468, 385] width 105 height 16
click at [422, 387] on input "Full Account Number" at bounding box center [427, 382] width 10 height 10
click at [395, 355] on input "text" at bounding box center [527, 355] width 267 height 31
type input "2024SC003490"
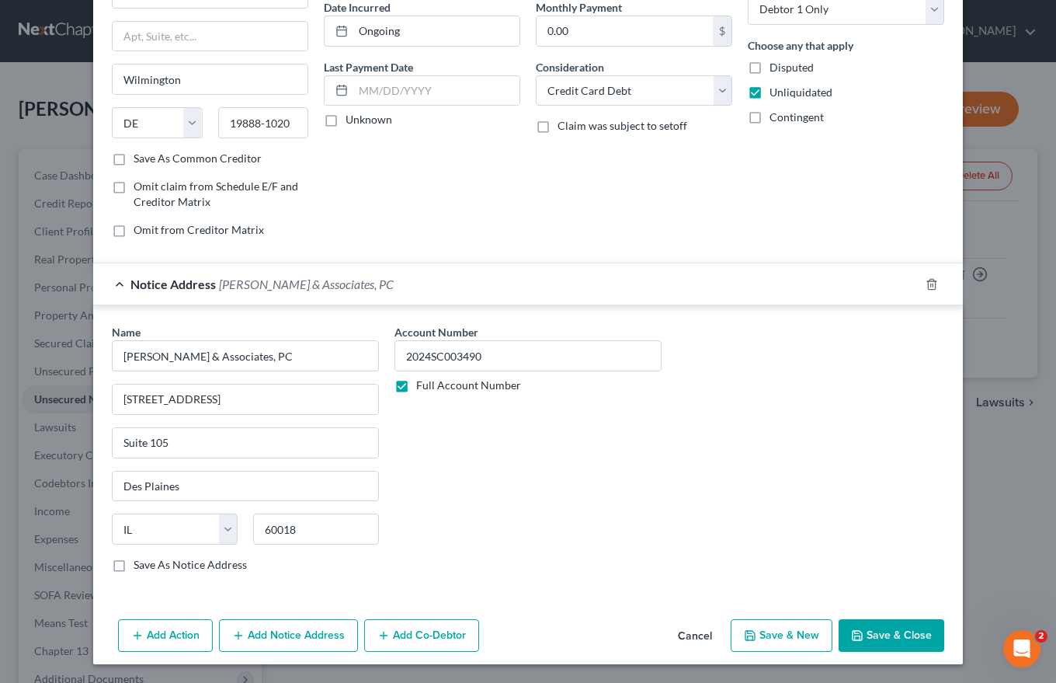
click at [790, 631] on button "Save & New" at bounding box center [782, 635] width 102 height 33
select select "0"
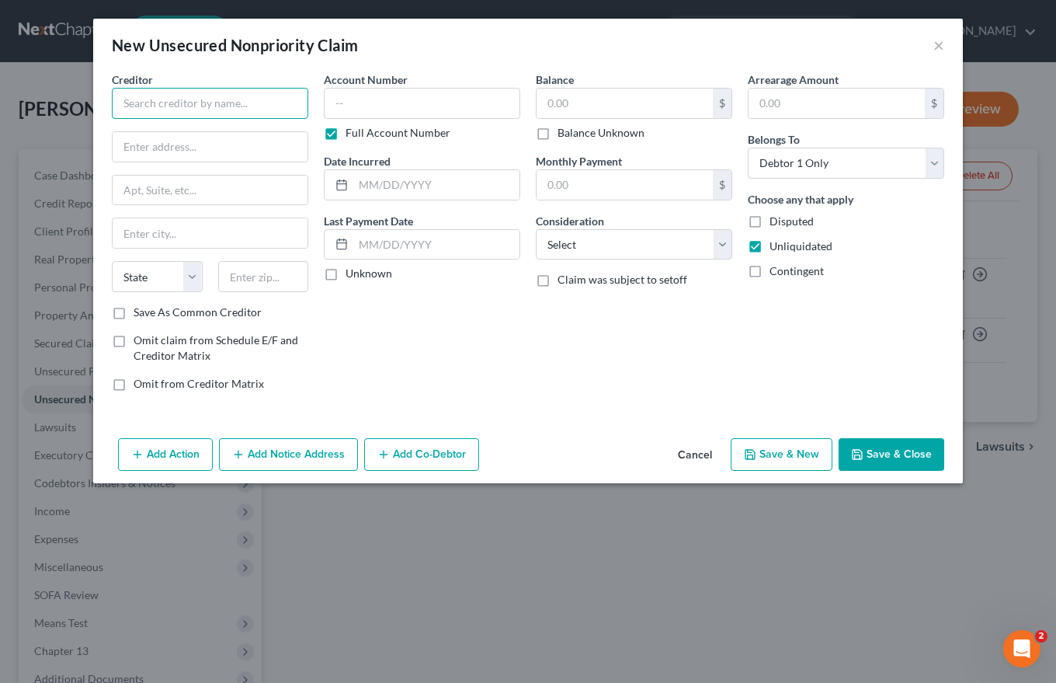
click at [127, 102] on input "text" at bounding box center [210, 103] width 196 height 31
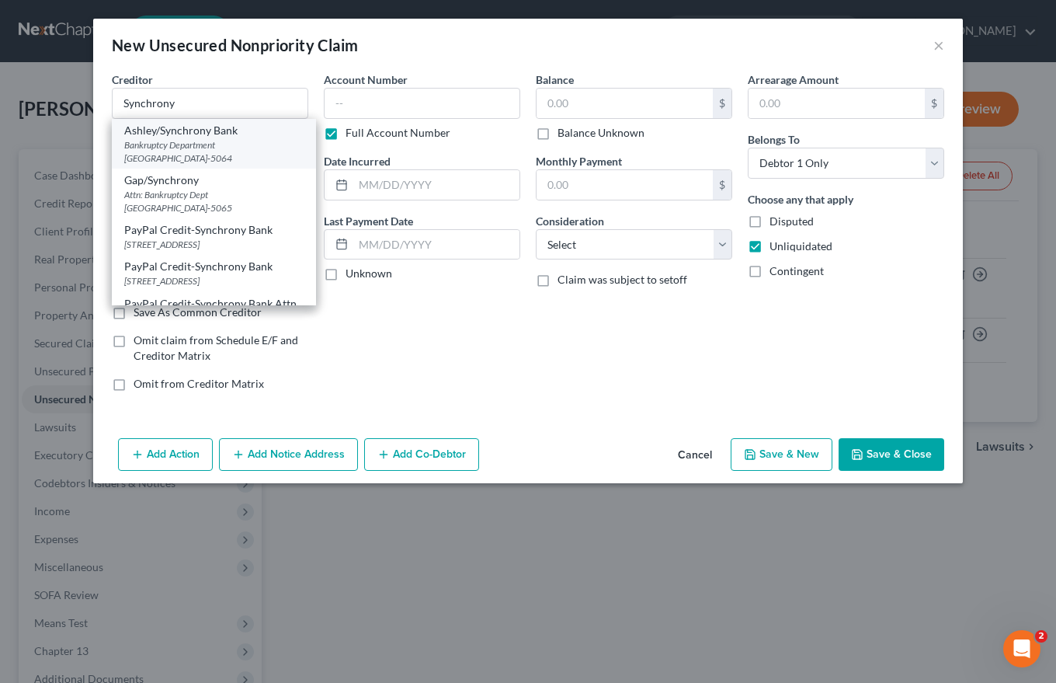
click at [179, 141] on div "Bankruptcy Department [GEOGRAPHIC_DATA]-5064" at bounding box center [213, 151] width 179 height 26
type input "Ashley/Synchrony Bank"
type input "Bankruptcy Department"
type input "PO Box 965064"
type input "Orlando"
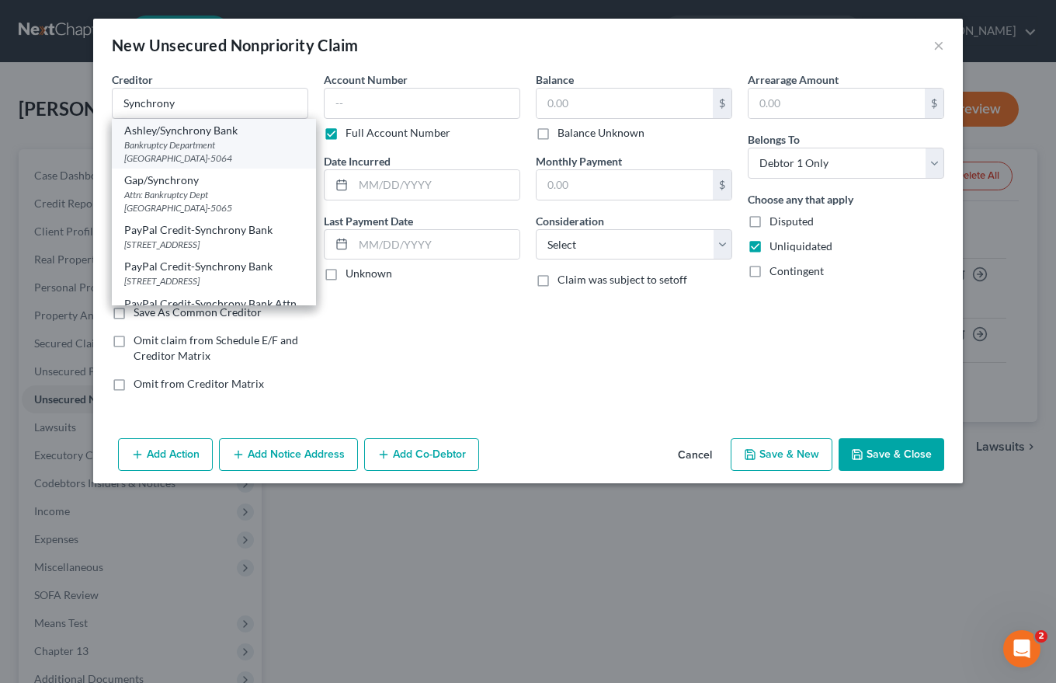
select select "9"
type input "32896-5064"
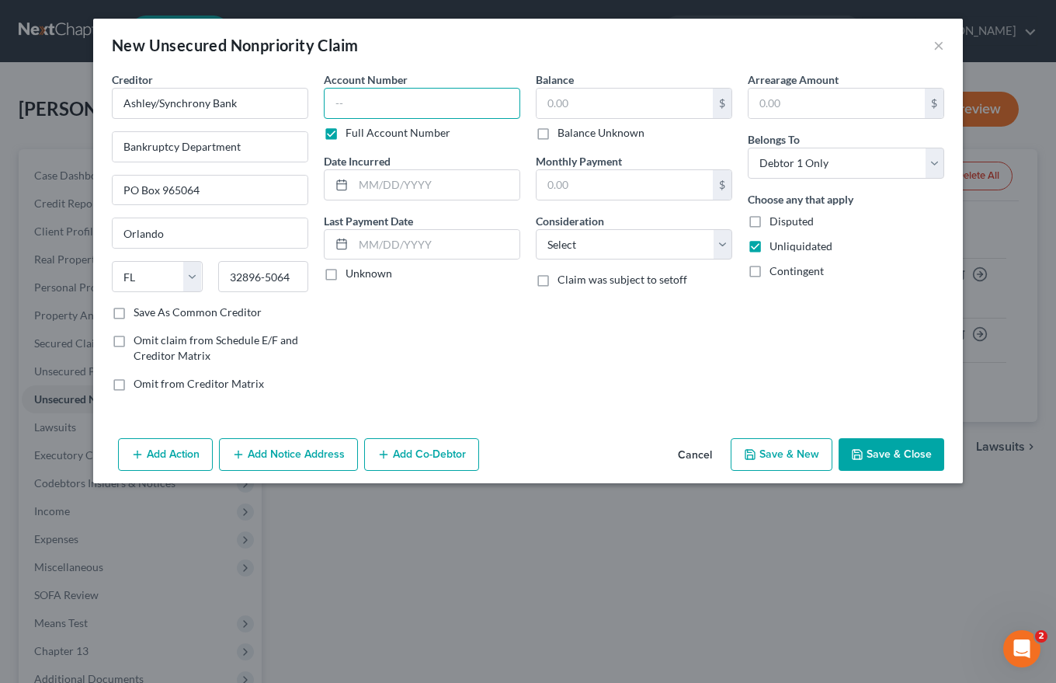
click at [337, 96] on input "text" at bounding box center [422, 103] width 196 height 31
click at [346, 131] on label "Full Account Number" at bounding box center [398, 133] width 105 height 16
click at [352, 131] on input "Full Account Number" at bounding box center [357, 130] width 10 height 10
click at [337, 101] on input "text" at bounding box center [422, 103] width 196 height 31
type input "3016"
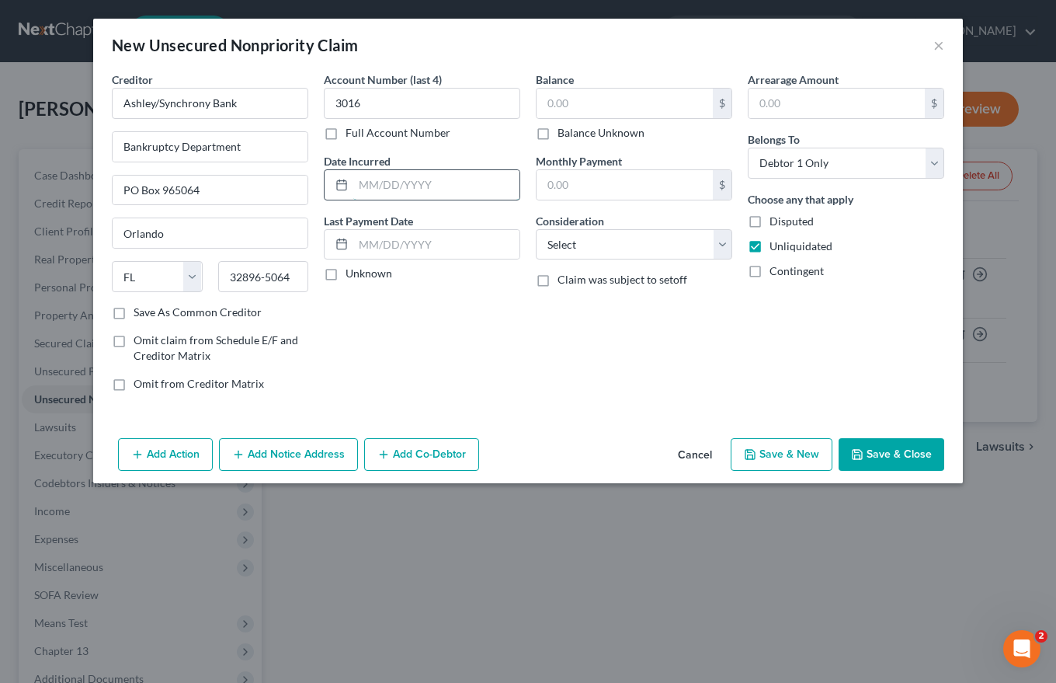
click at [371, 185] on input "text" at bounding box center [436, 185] width 166 height 30
type input "Ongoing"
click at [575, 101] on input "text" at bounding box center [625, 104] width 176 height 30
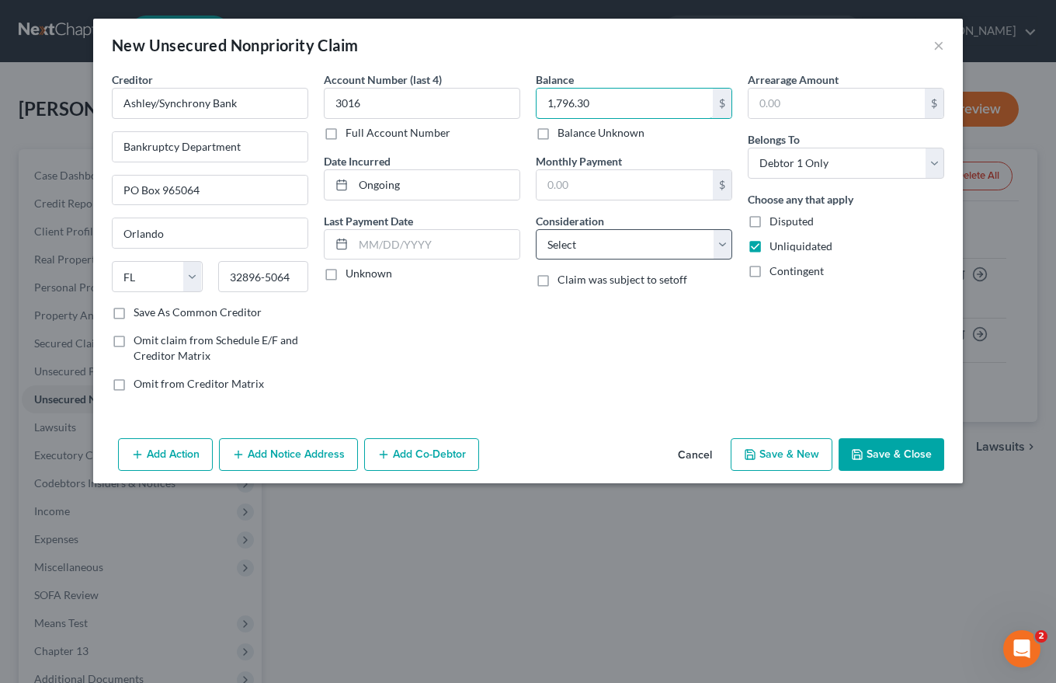
type input "1,796.30"
click at [565, 240] on select "Select Cable / Satellite Services Collection Agency Credit Card Debt Debt Couns…" at bounding box center [634, 244] width 196 height 31
select select "2"
click at [536, 229] on select "Select Cable / Satellite Services Collection Agency Credit Card Debt Debt Couns…" at bounding box center [634, 244] width 196 height 31
click at [258, 454] on button "Add Notice Address" at bounding box center [288, 454] width 139 height 33
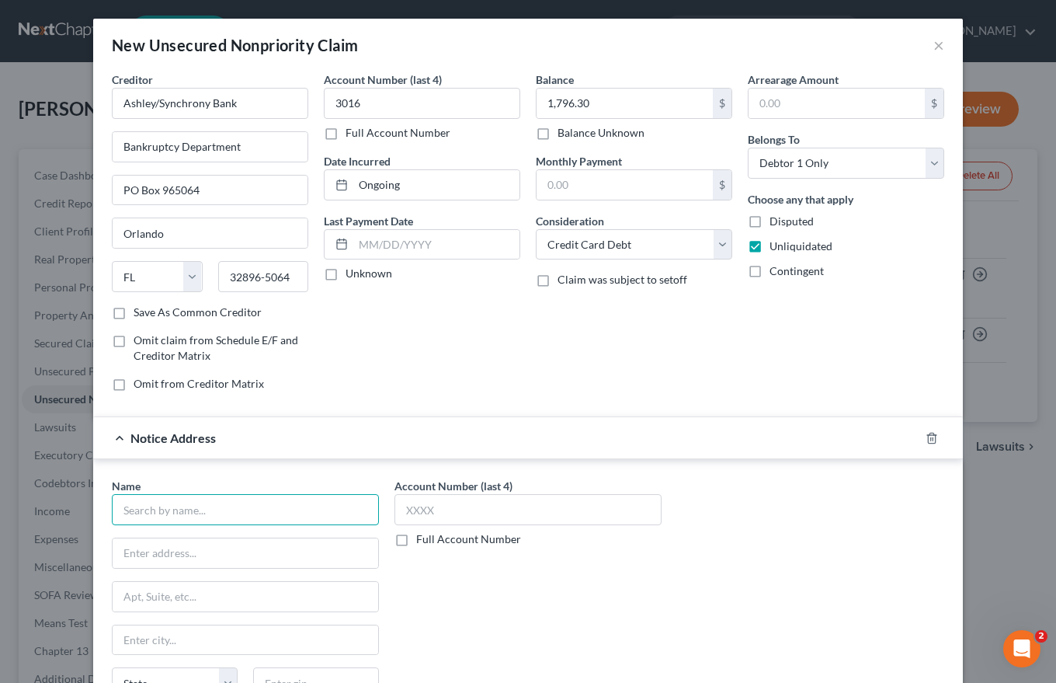
click at [112, 508] on input "text" at bounding box center [245, 509] width 267 height 31
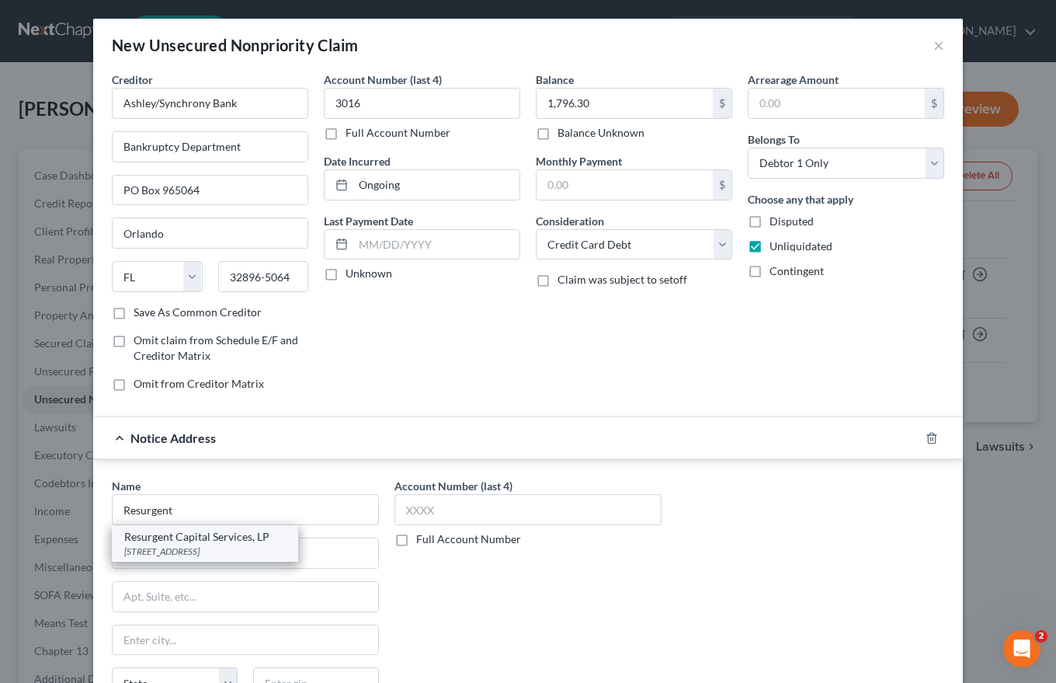
click at [165, 538] on div "Resurgent Capital Services, LP" at bounding box center [205, 537] width 162 height 16
type input "Resurgent Capital Services, LP"
type input "PO Box 10497"
type input "[GEOGRAPHIC_DATA]"
select select "42"
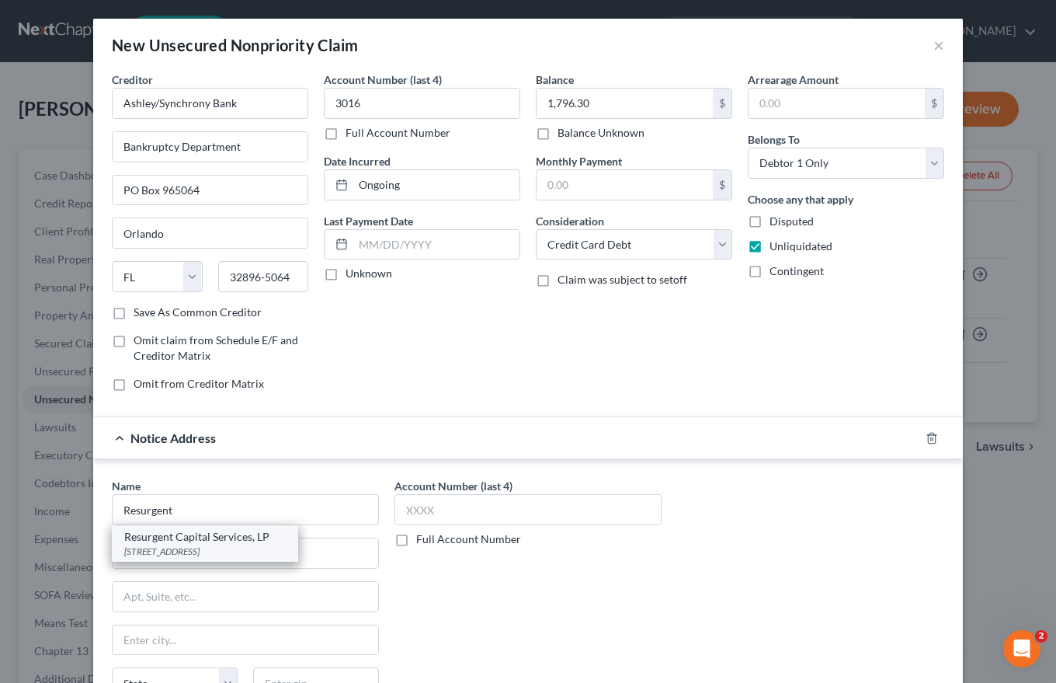
type input "29603"
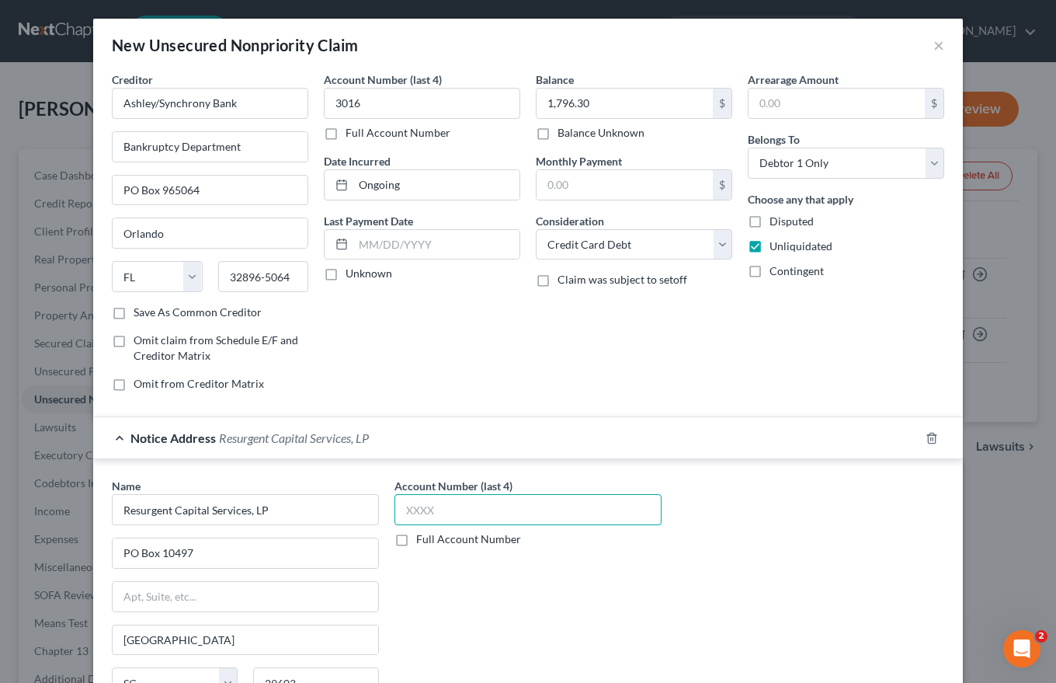
click at [397, 510] on input "text" at bounding box center [527, 509] width 267 height 31
click at [416, 539] on label "Full Account Number" at bounding box center [468, 539] width 105 height 16
click at [422, 539] on input "Full Account Number" at bounding box center [427, 536] width 10 height 10
click at [402, 502] on input "text" at bounding box center [527, 509] width 267 height 31
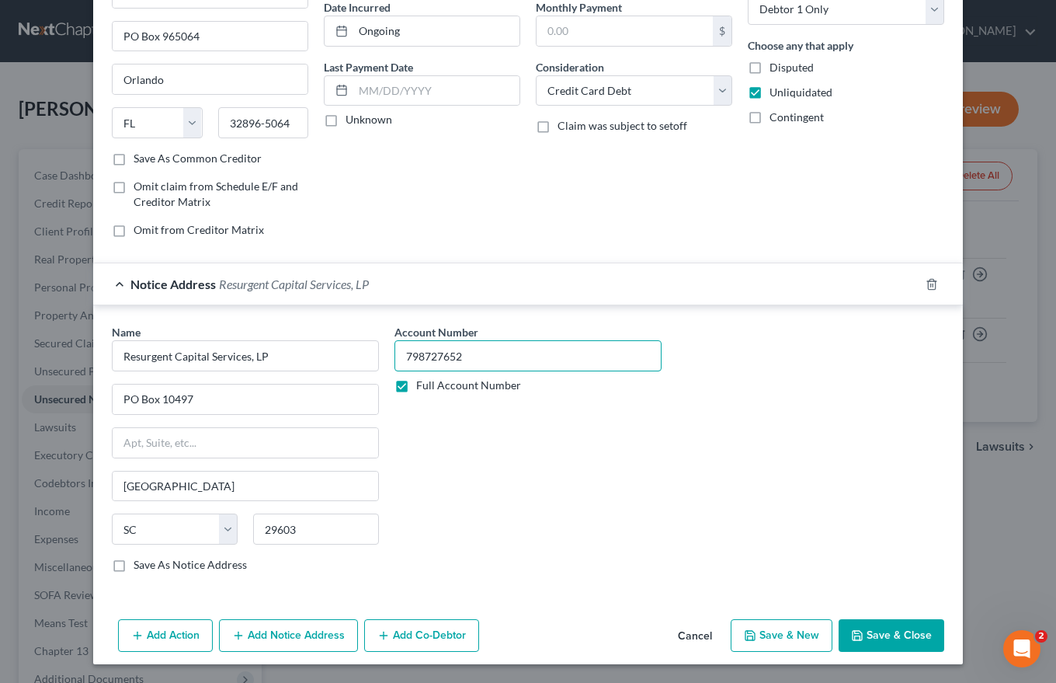
type input "798727652"
click at [774, 632] on button "Save & New" at bounding box center [782, 635] width 102 height 33
select select "0"
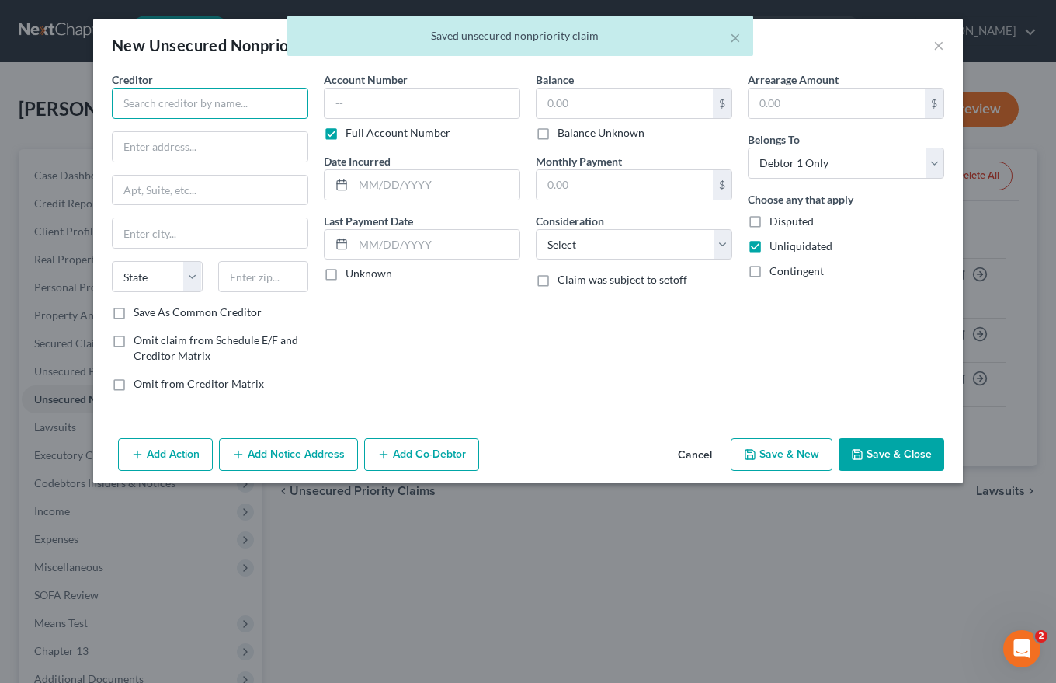
click at [146, 101] on input "text" at bounding box center [210, 103] width 196 height 31
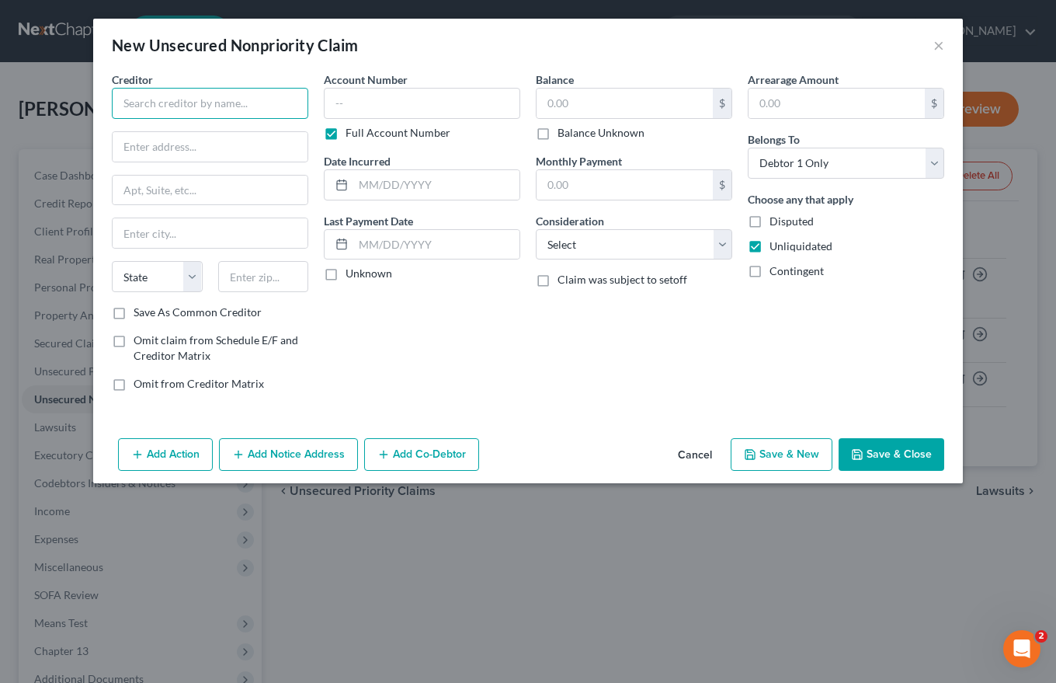
click at [144, 102] on input "text" at bounding box center [210, 103] width 196 height 31
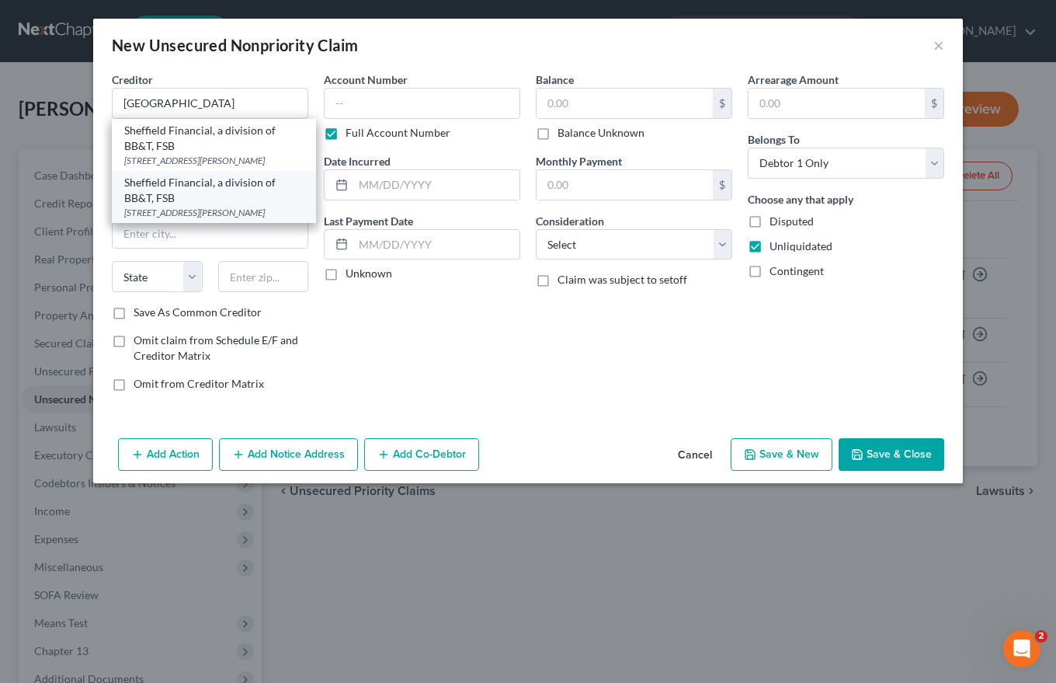
click at [179, 206] on div "Sheffield Financial, a division of BB&T, FSB" at bounding box center [213, 190] width 179 height 31
type input "Sheffield Financial, a division of BB&T, FSB"
type input "[STREET_ADDRESS][PERSON_NAME]"
type input "[PERSON_NAME]"
select select "28"
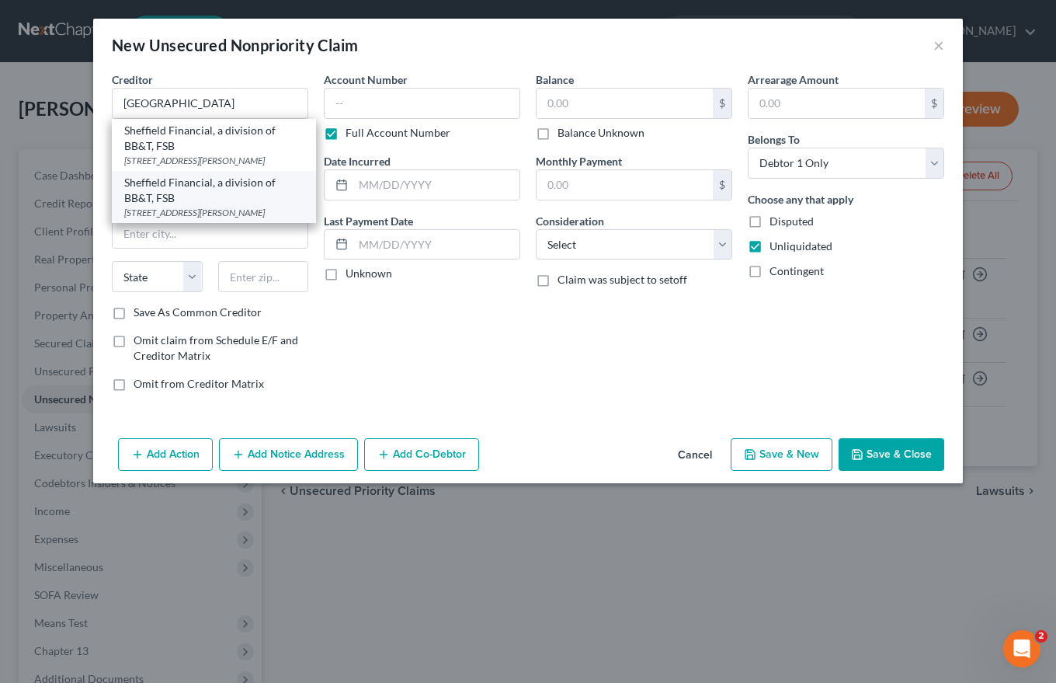
type input "27103"
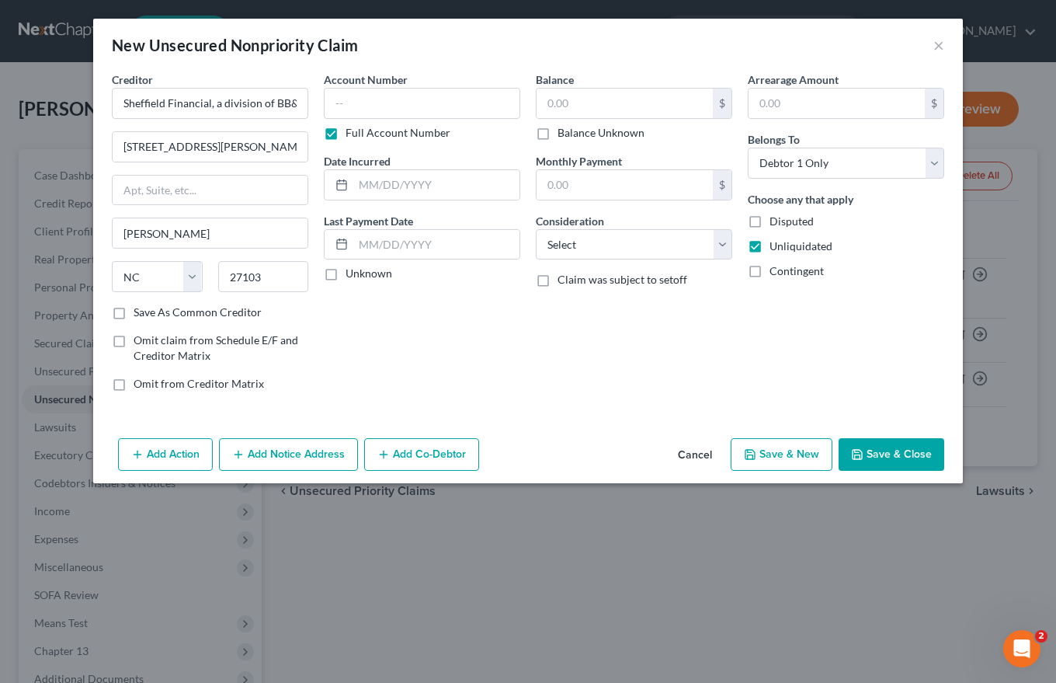
click at [134, 314] on label "Save As Common Creditor" at bounding box center [198, 312] width 128 height 16
click at [140, 314] on input "Save As Common Creditor" at bounding box center [145, 309] width 10 height 10
checkbox input "true"
click at [291, 448] on button "Add Notice Address" at bounding box center [288, 454] width 139 height 33
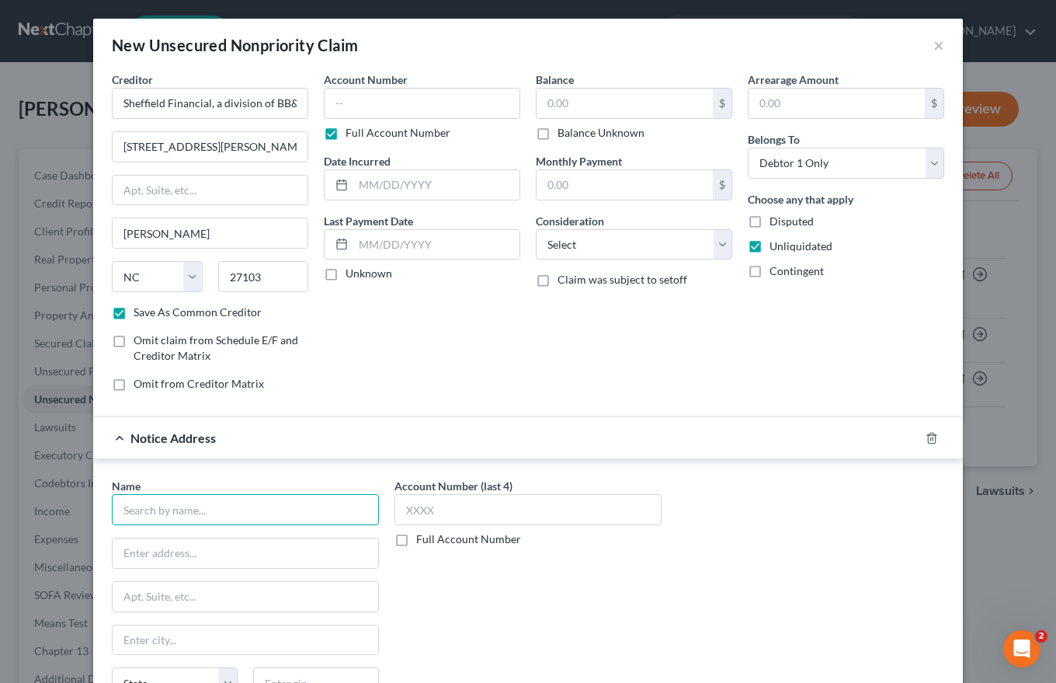
click at [118, 502] on input "text" at bounding box center [245, 509] width 267 height 31
type input "Sheffield Financial"
type input "PO Box 580229"
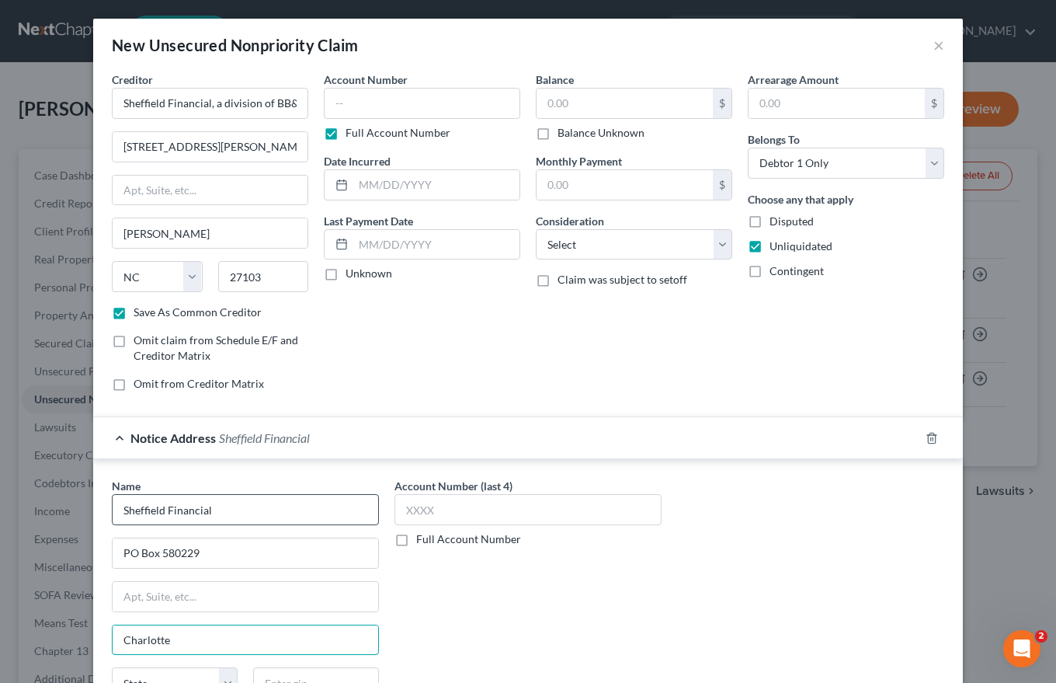
type input "Charlotte"
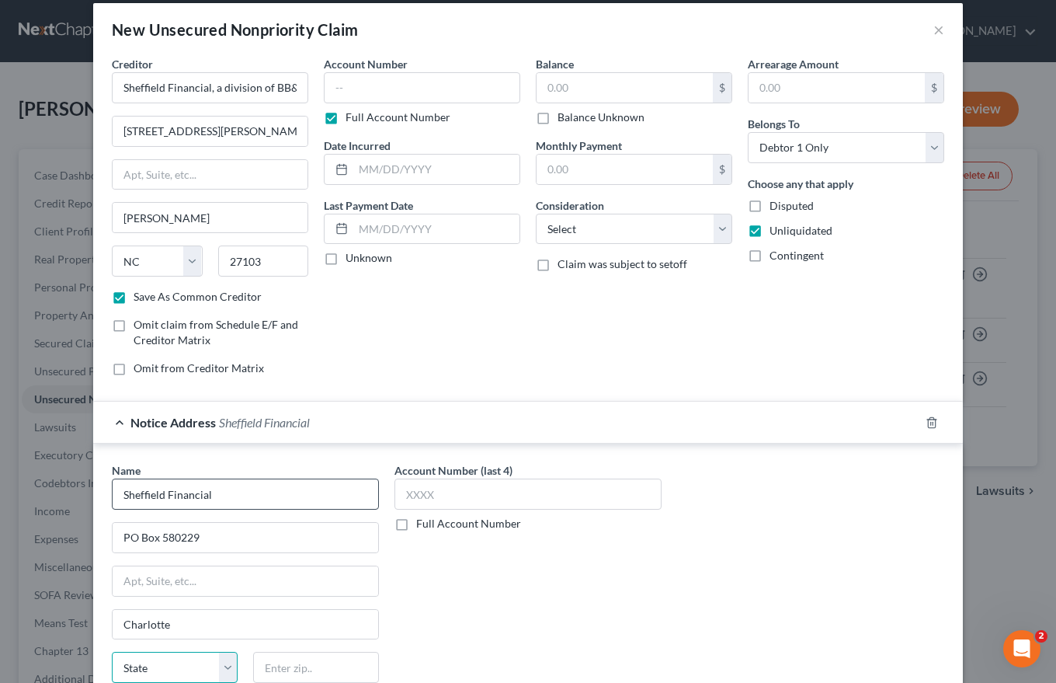
select select "28"
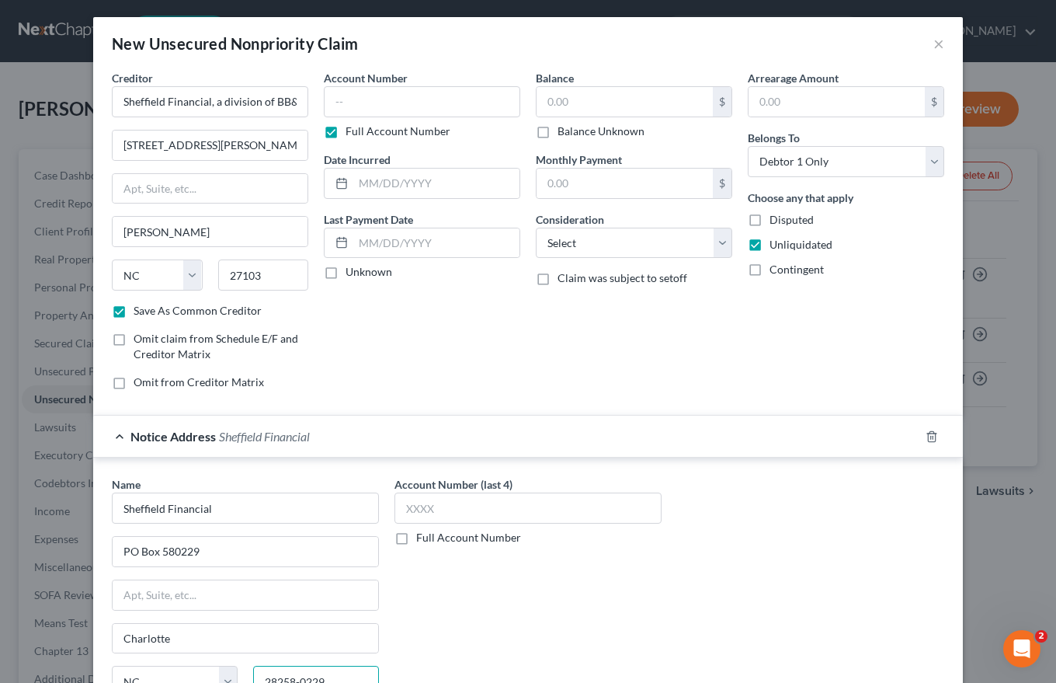
scroll to position [0, 0]
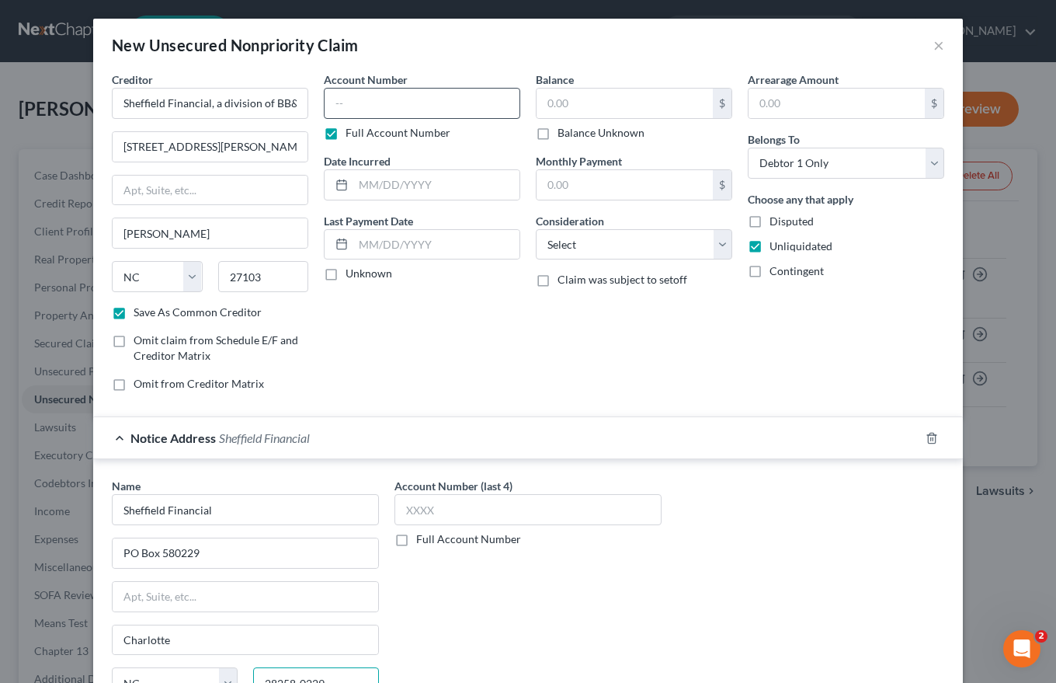
type input "28258-0229"
click at [332, 100] on input "text" at bounding box center [422, 103] width 196 height 31
type input "60 100564 0"
click at [361, 191] on input "text" at bounding box center [436, 185] width 166 height 30
type input "17,015.28"
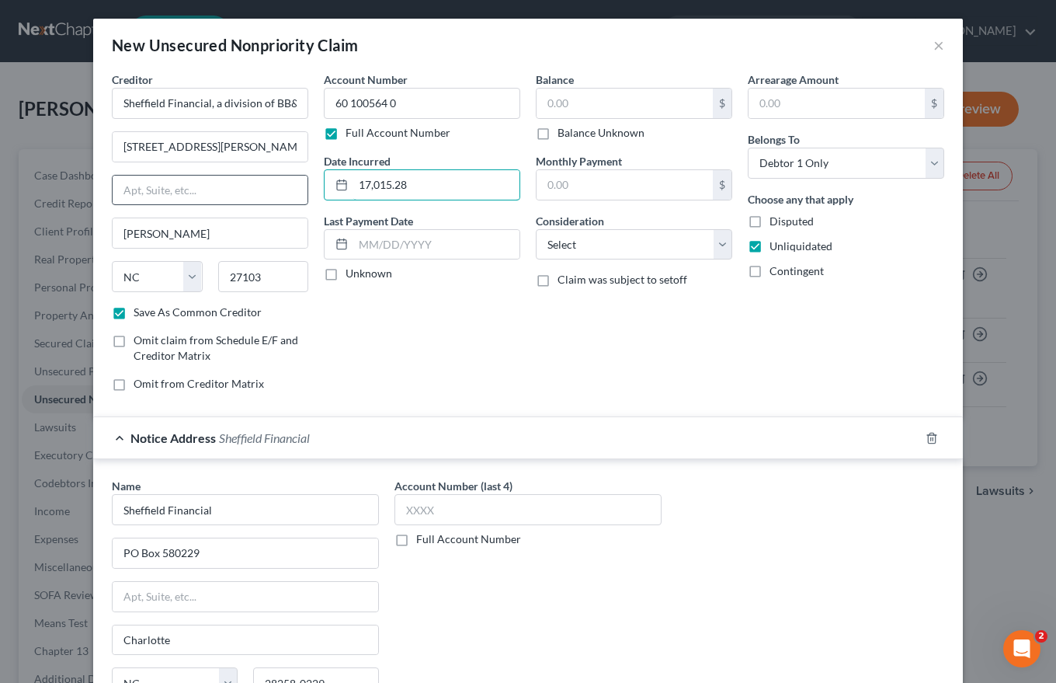
drag, startPoint x: 391, startPoint y: 180, endPoint x: 298, endPoint y: 182, distance: 92.4
click at [299, 182] on div "Creditor * Sheffield Financial, a division of BB&T, FSB [GEOGRAPHIC_DATA][PERSO…" at bounding box center [528, 237] width 848 height 332
click at [543, 104] on input "text" at bounding box center [625, 104] width 176 height 30
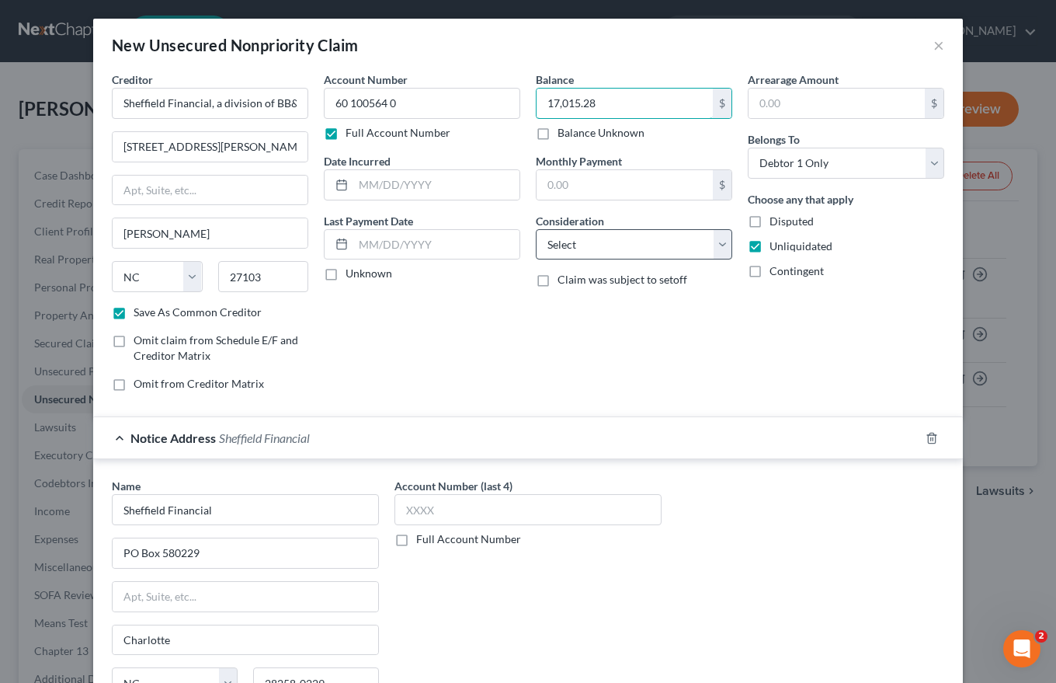
type input "17,015.28"
click at [550, 244] on select "Select Cable / Satellite Services Collection Agency Credit Card Debt Debt Couns…" at bounding box center [634, 244] width 196 height 31
select select "10"
click at [536, 229] on select "Select Cable / Satellite Services Collection Agency Credit Card Debt Debt Couns…" at bounding box center [634, 244] width 196 height 31
click at [416, 539] on label "Full Account Number" at bounding box center [468, 539] width 105 height 16
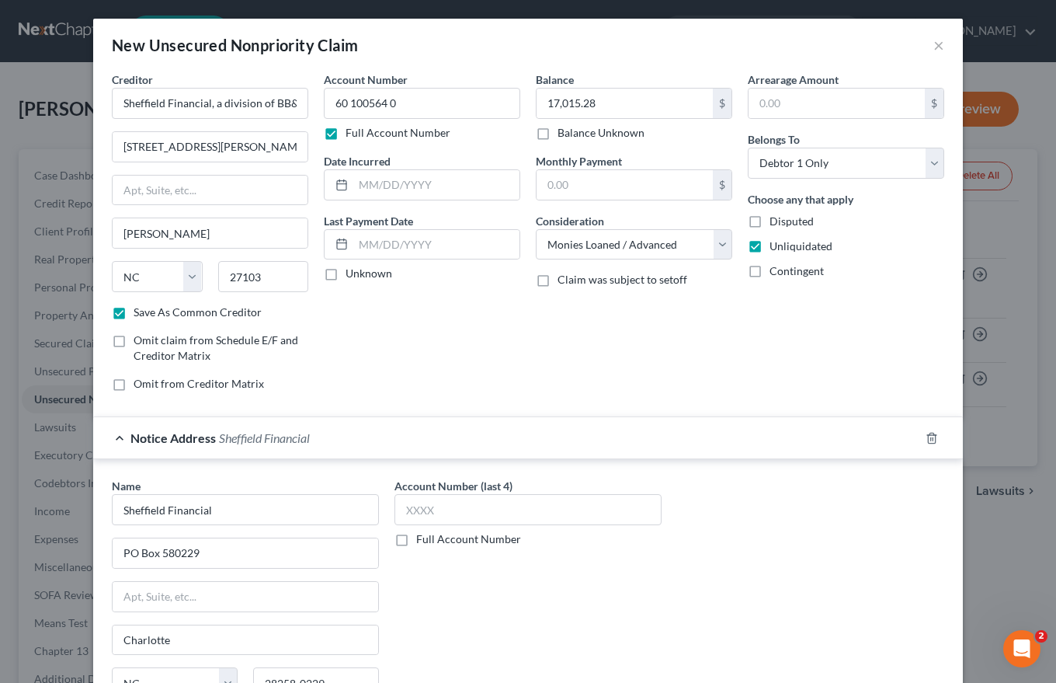
click at [422, 539] on input "Full Account Number" at bounding box center [427, 536] width 10 height 10
click at [401, 512] on input "text" at bounding box center [527, 509] width 267 height 31
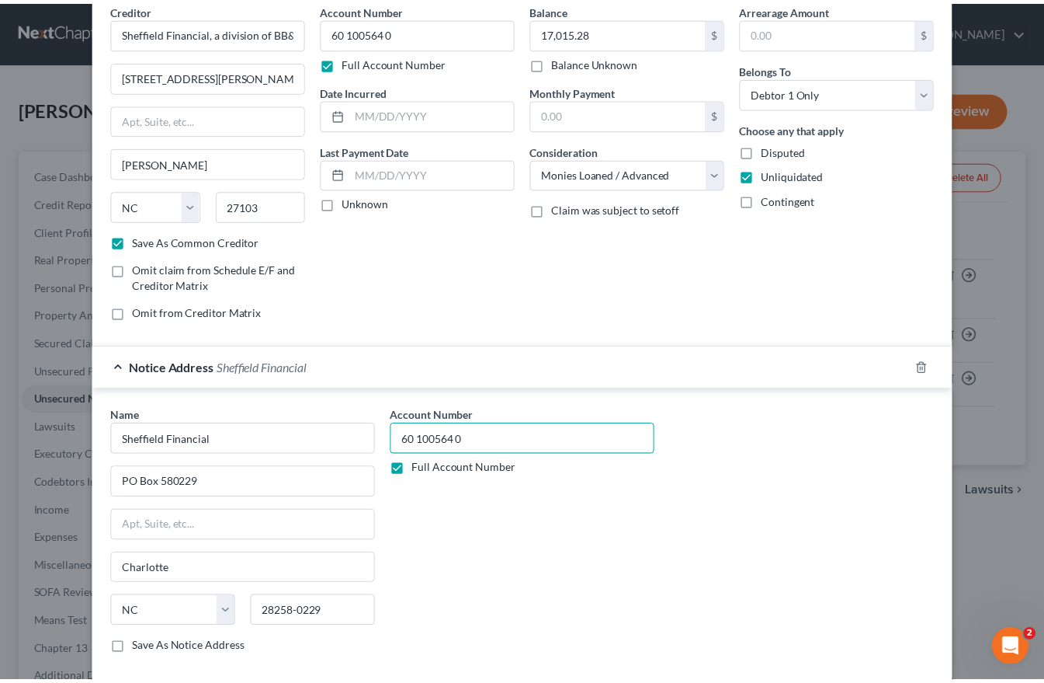
scroll to position [154, 0]
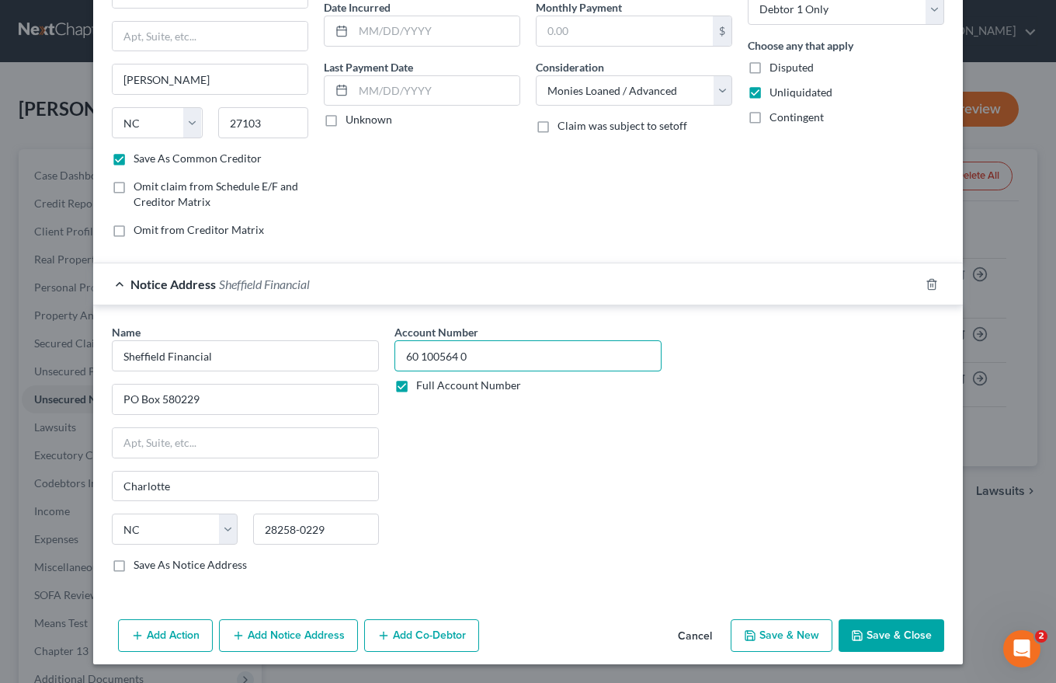
type input "60 100564 0"
click at [877, 629] on button "Save & Close" at bounding box center [892, 635] width 106 height 33
checkbox input "false"
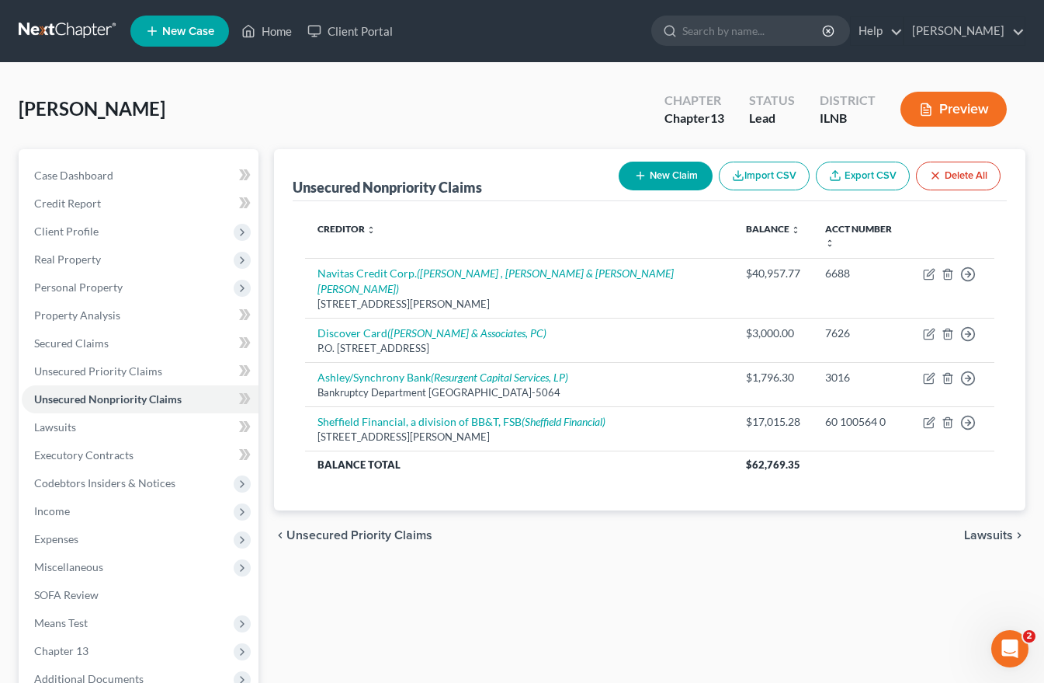
click at [1001, 529] on span "Lawsuits" at bounding box center [988, 535] width 49 height 12
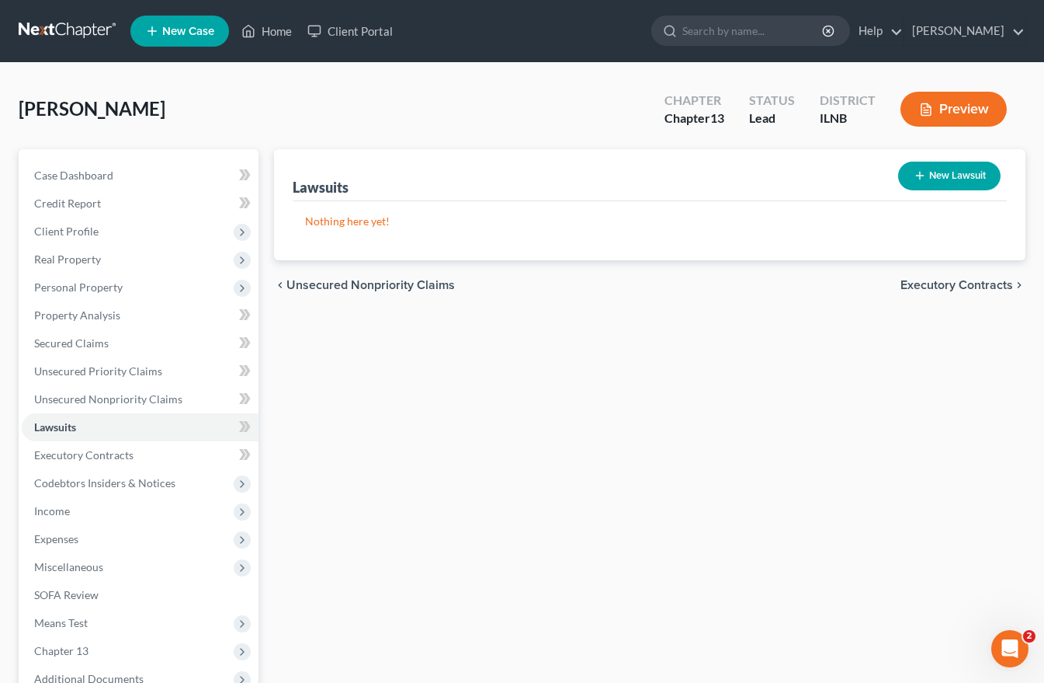
click at [935, 175] on button "New Lawsuit" at bounding box center [949, 176] width 102 height 29
select select "0"
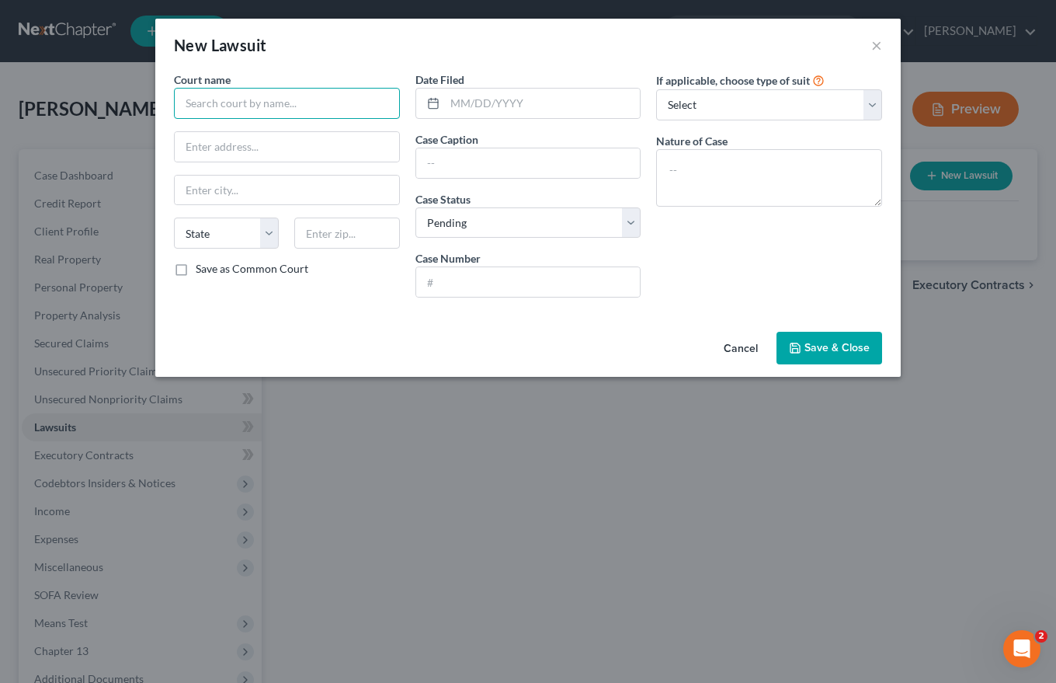
click at [188, 102] on input "text" at bounding box center [287, 103] width 226 height 31
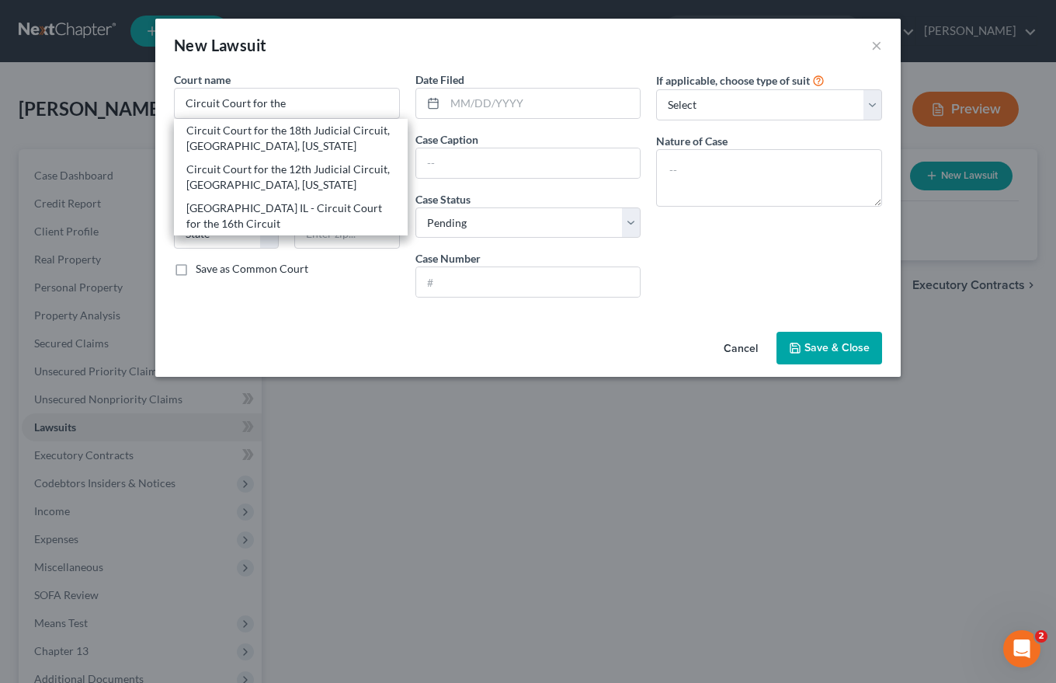
click at [253, 148] on div "Circuit Court for the 18th Judicial Circuit, [GEOGRAPHIC_DATA], [US_STATE]" at bounding box center [290, 138] width 209 height 31
type input "Circuit Court for the 18th Judicial Circuit, [GEOGRAPHIC_DATA], [US_STATE]"
type input "[STREET_ADDRESS]"
type input "Wheaton"
select select "14"
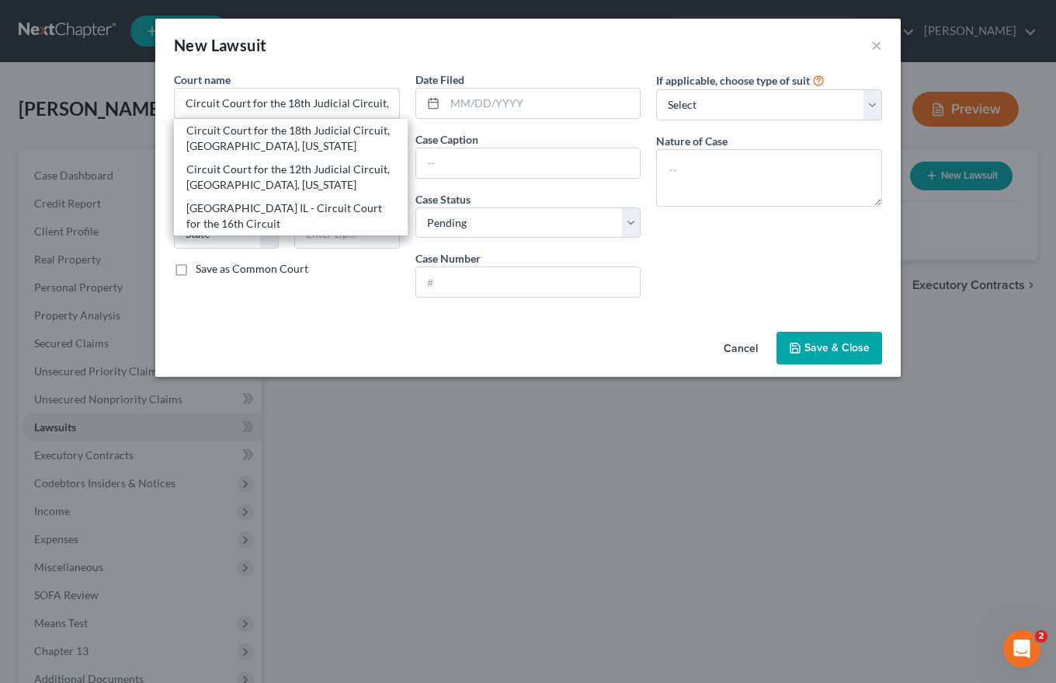
type input "60187"
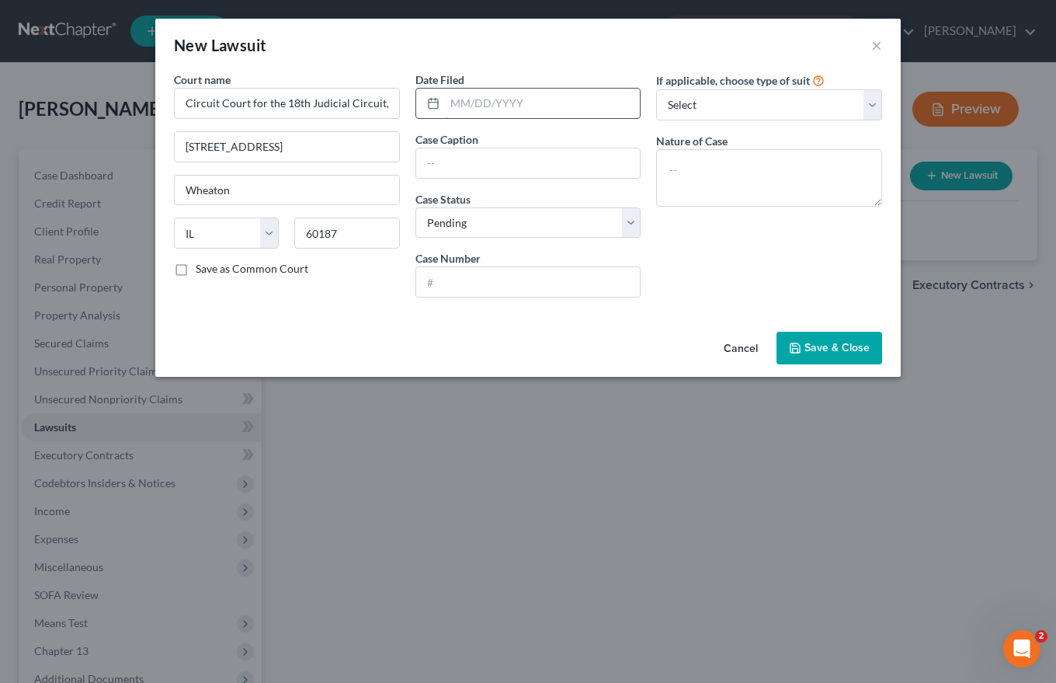
drag, startPoint x: 453, startPoint y: 102, endPoint x: 472, endPoint y: 102, distance: 19.4
click at [453, 102] on input "text" at bounding box center [543, 104] width 196 height 30
type input "[DATE]"
click at [443, 152] on input "text" at bounding box center [528, 163] width 224 height 30
type input "Discover Bank v. [PERSON_NAME]"
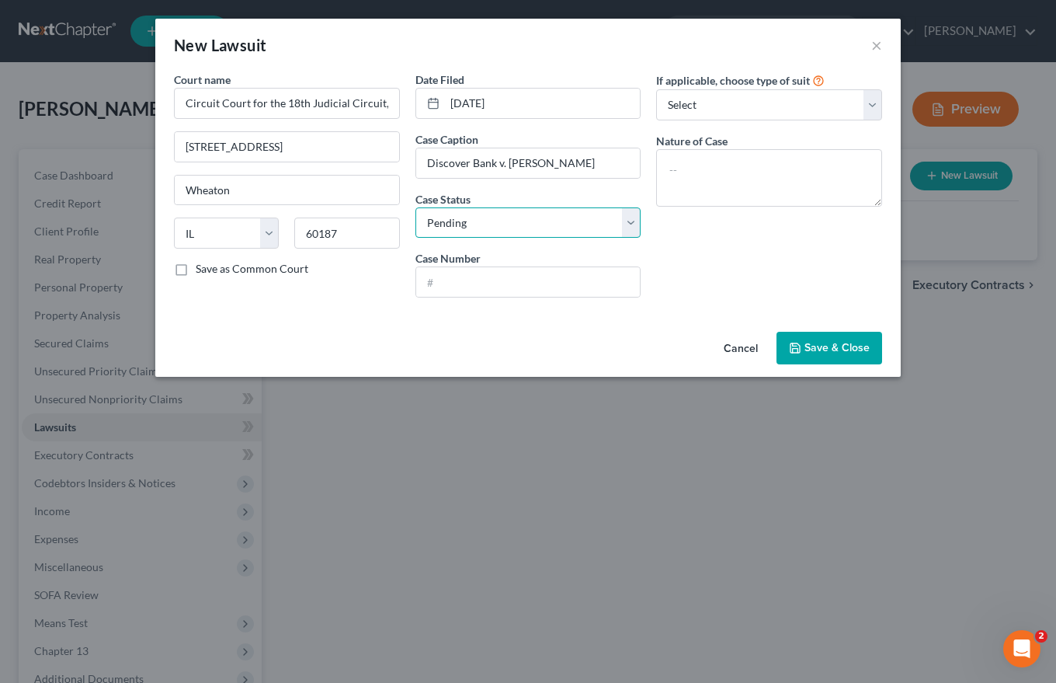
click at [630, 217] on select "Select Pending On Appeal Concluded" at bounding box center [528, 222] width 226 height 31
click at [415, 207] on select "Select Pending On Appeal Concluded" at bounding box center [528, 222] width 226 height 31
click at [628, 214] on select "Select Pending On Appeal Concluded" at bounding box center [528, 222] width 226 height 31
select select "2"
click at [415, 207] on select "Select Pending On Appeal Concluded" at bounding box center [528, 222] width 226 height 31
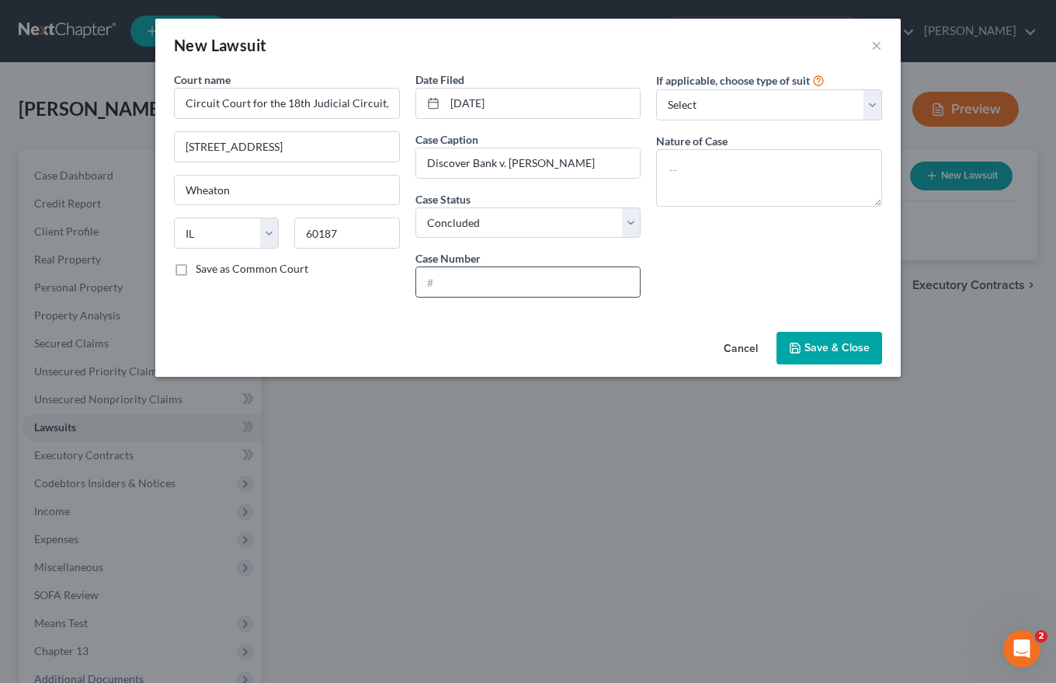
click at [428, 275] on input "text" at bounding box center [528, 282] width 224 height 30
type input "2024 SC 003490"
click at [872, 104] on select "Select Repossession Garnishment Foreclosure Attached, Seized, Or Levied Other" at bounding box center [769, 104] width 226 height 31
select select "4"
click at [656, 89] on select "Select Repossession Garnishment Foreclosure Attached, Seized, Or Levied Other" at bounding box center [769, 104] width 226 height 31
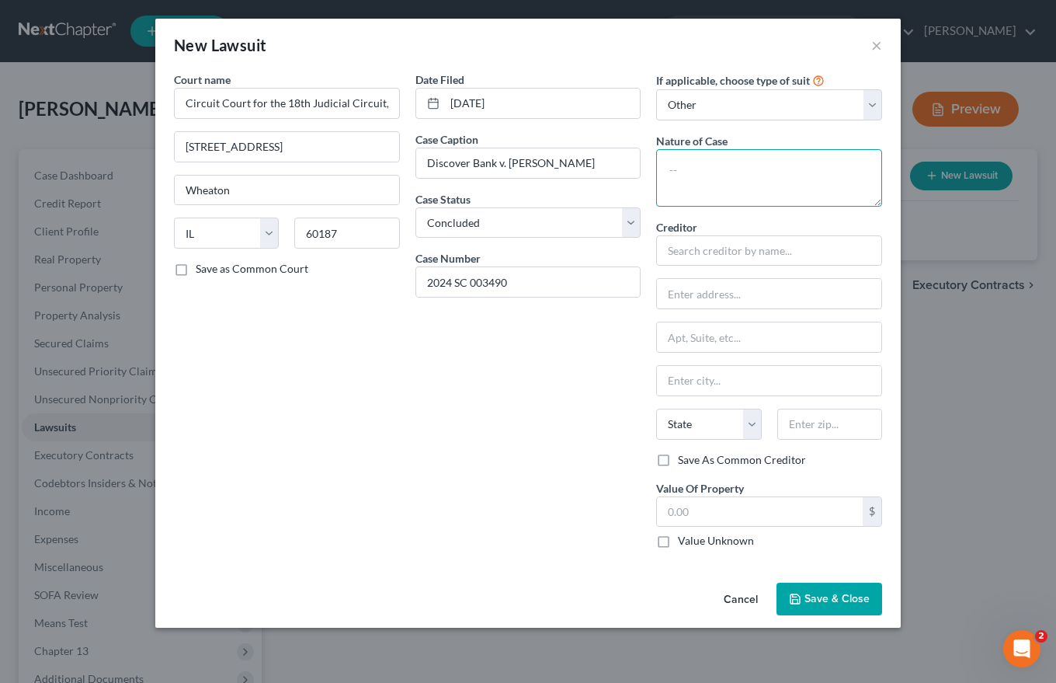
click at [680, 165] on textarea at bounding box center [769, 177] width 226 height 57
type textarea "Collection"
click at [736, 252] on input "text" at bounding box center [769, 250] width 226 height 31
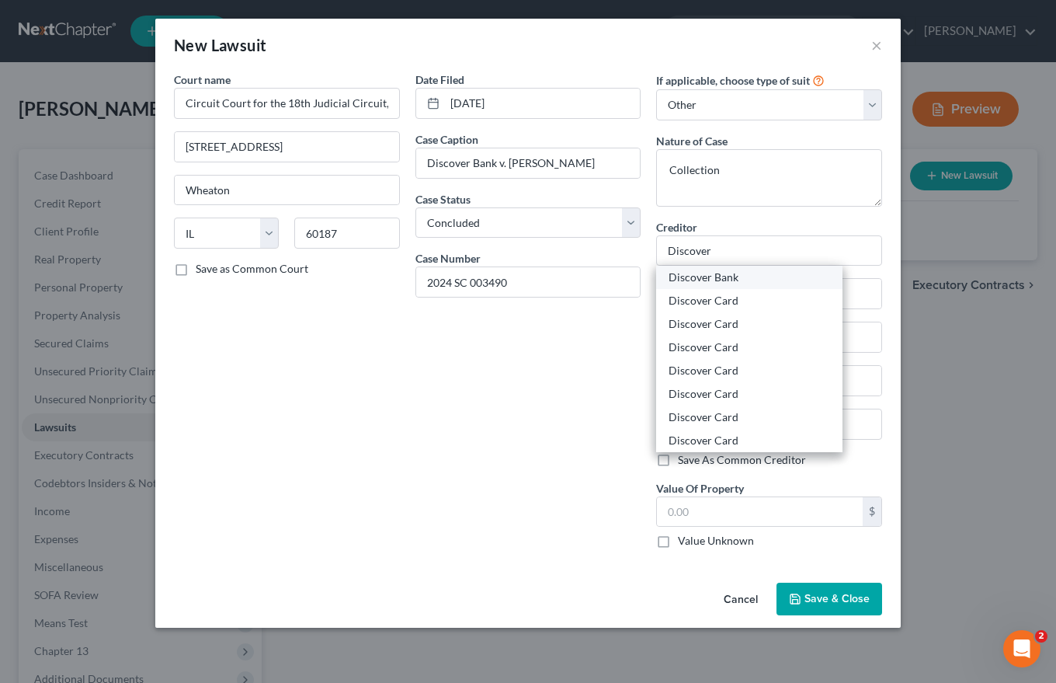
click at [709, 276] on div "Discover Bank" at bounding box center [750, 277] width 162 height 16
type input "Discover Bank"
type input "[STREET_ADDRESS]"
type input "Greenwood"
select select "7"
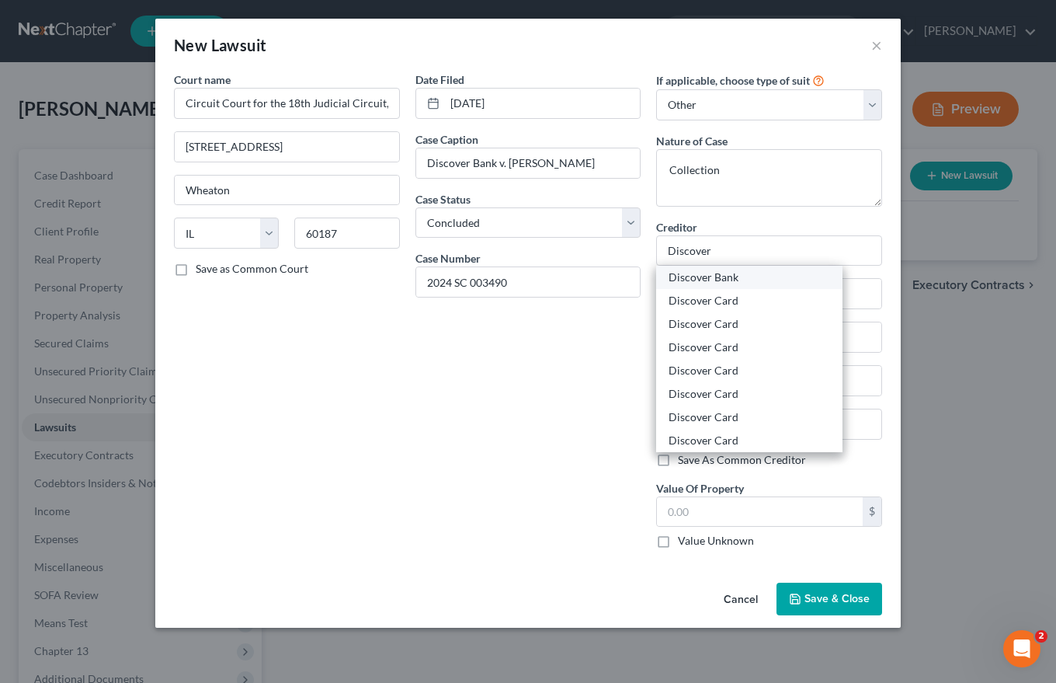
type input "19950"
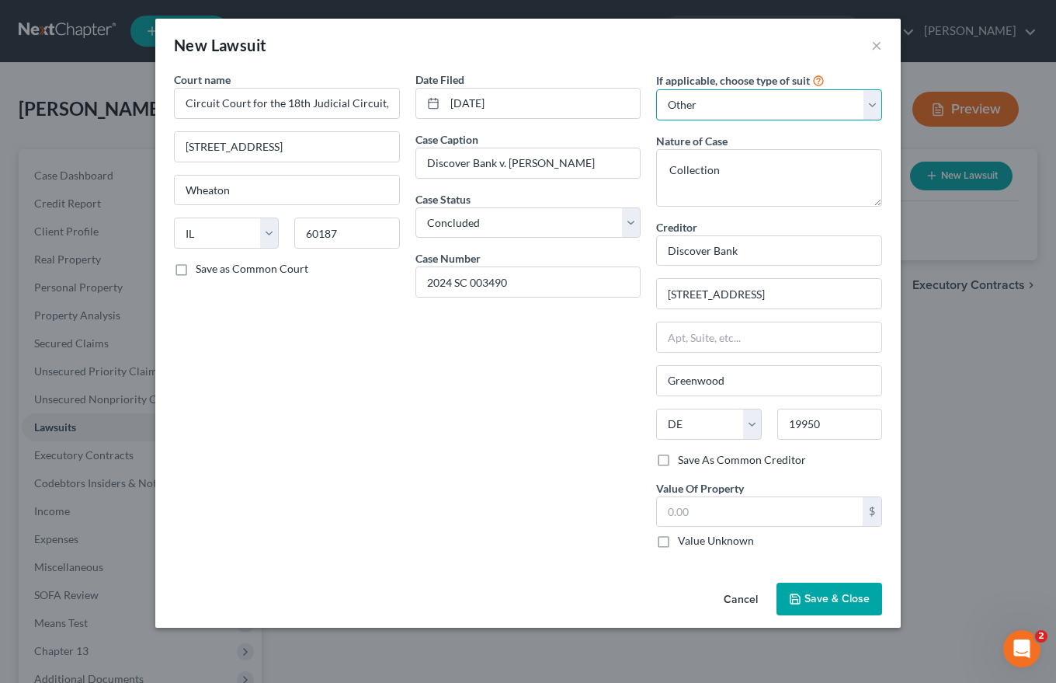
click at [870, 105] on select "Select Repossession Garnishment Foreclosure Attached, Seized, Or Levied Other" at bounding box center [769, 104] width 226 height 31
select select
click at [656, 89] on select "Select Repossession Garnishment Foreclosure Attached, Seized, Or Levied Other" at bounding box center [769, 104] width 226 height 31
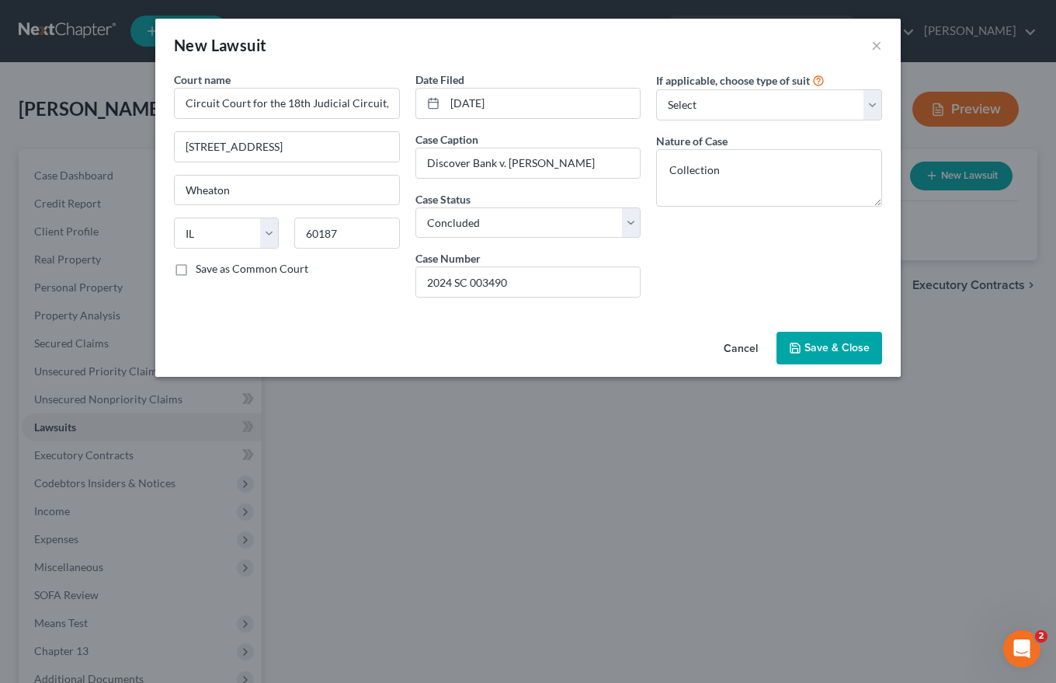
click at [843, 339] on button "Save & Close" at bounding box center [830, 348] width 106 height 33
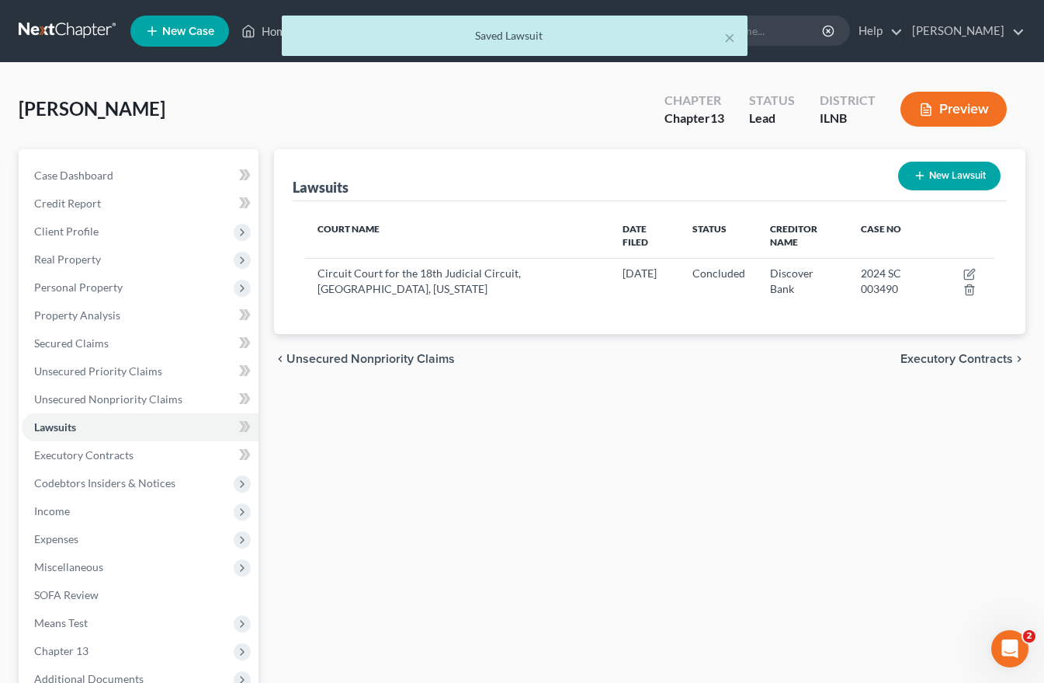
click at [936, 179] on button "New Lawsuit" at bounding box center [949, 176] width 102 height 29
select select "0"
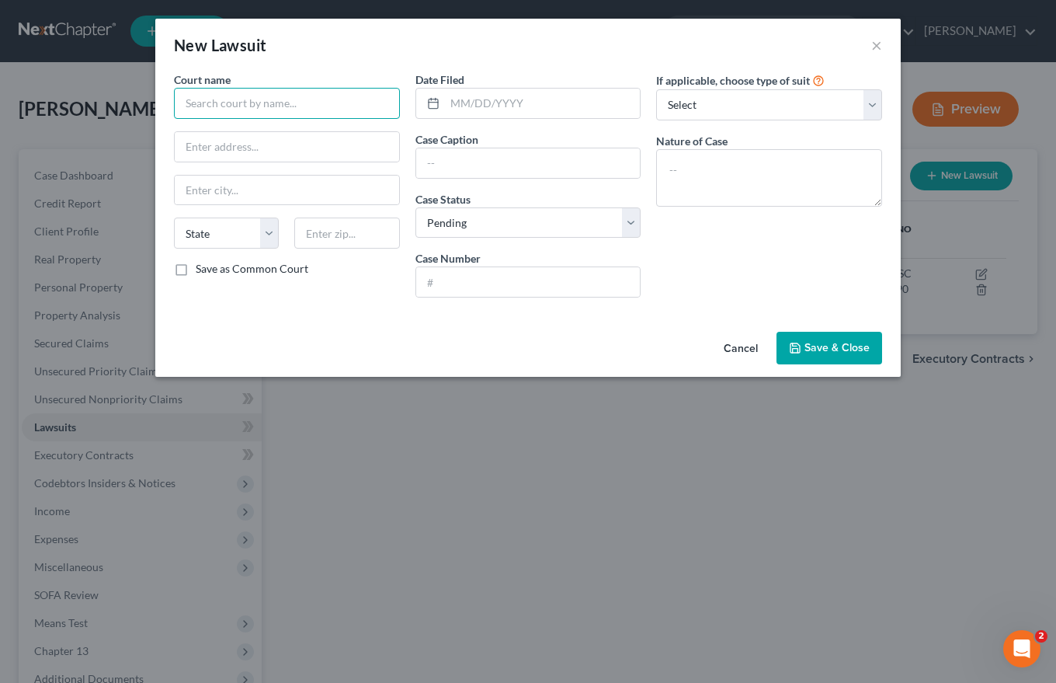
click at [196, 106] on input "text" at bounding box center [287, 103] width 226 height 31
type input "[GEOGRAPHIC_DATA], [US_STATE]"
type input "[STREET_ADDRESS]"
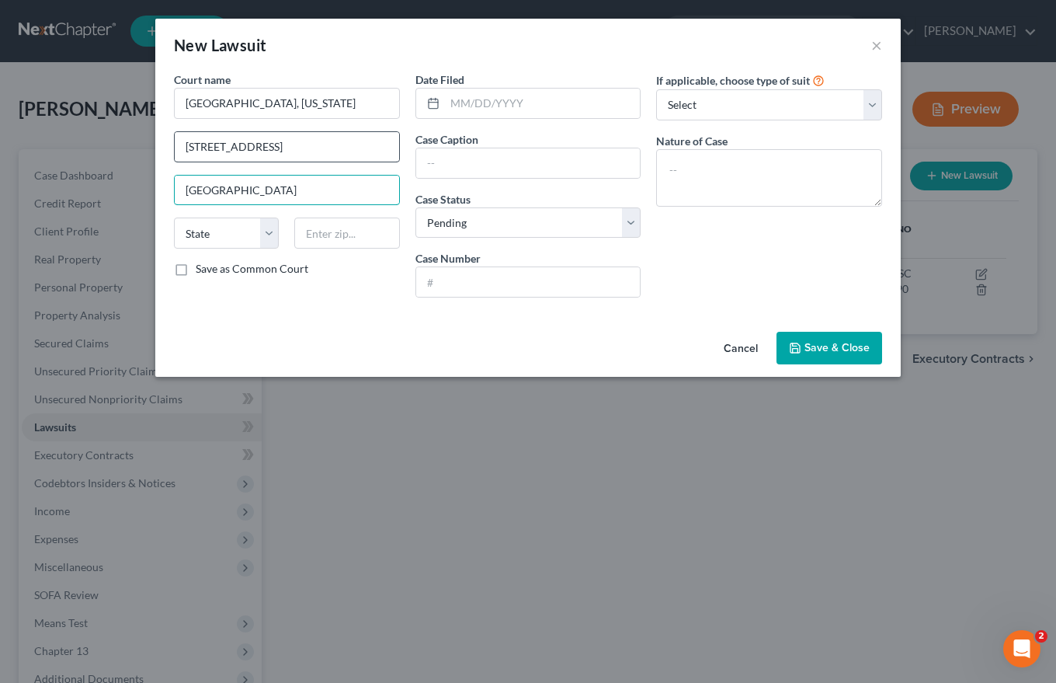
type input "[GEOGRAPHIC_DATA]"
select select "42"
type input "29072"
click at [196, 269] on label "Save as Common Court" at bounding box center [252, 269] width 113 height 16
click at [202, 269] on input "Save as Common Court" at bounding box center [207, 266] width 10 height 10
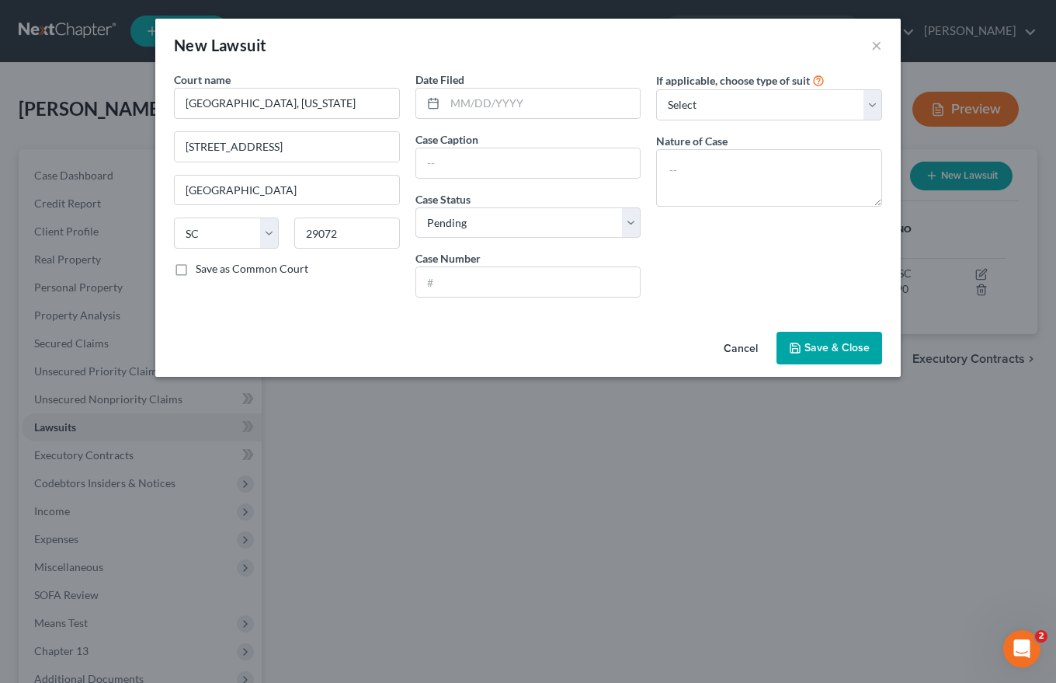
checkbox input "true"
click at [450, 96] on input "text" at bounding box center [543, 104] width 196 height 30
type input "[DATE]"
click at [429, 169] on input "text" at bounding box center [528, 163] width 224 height 30
type input "Navitas Credit Corp v. [PERSON_NAME]"
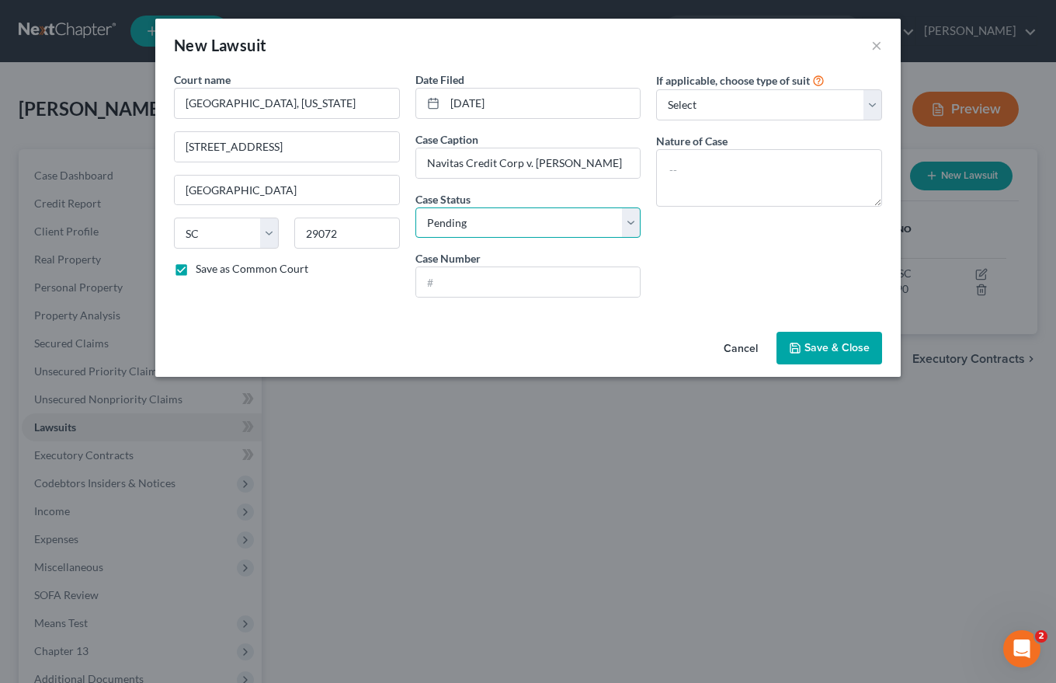
click at [627, 223] on select "Select Pending On Appeal Concluded" at bounding box center [528, 222] width 226 height 31
select select "2"
click at [415, 207] on select "Select Pending On Appeal Concluded" at bounding box center [528, 222] width 226 height 31
click at [435, 280] on input "text" at bounding box center [528, 282] width 224 height 30
type input "2024CP3201866"
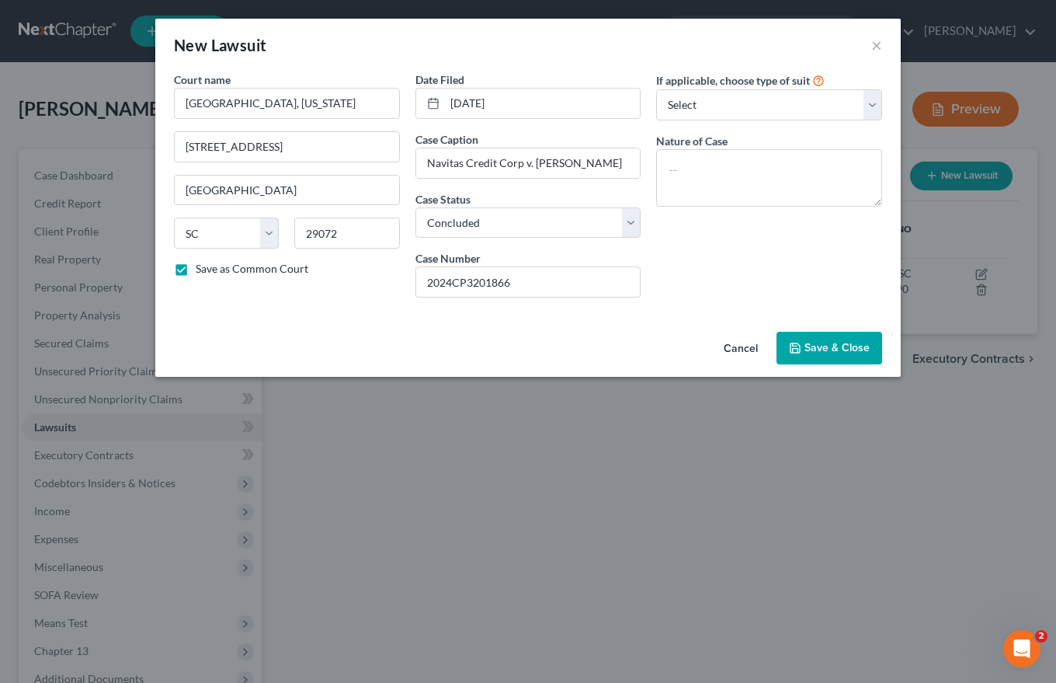
click at [846, 344] on span "Save & Close" at bounding box center [836, 347] width 65 height 13
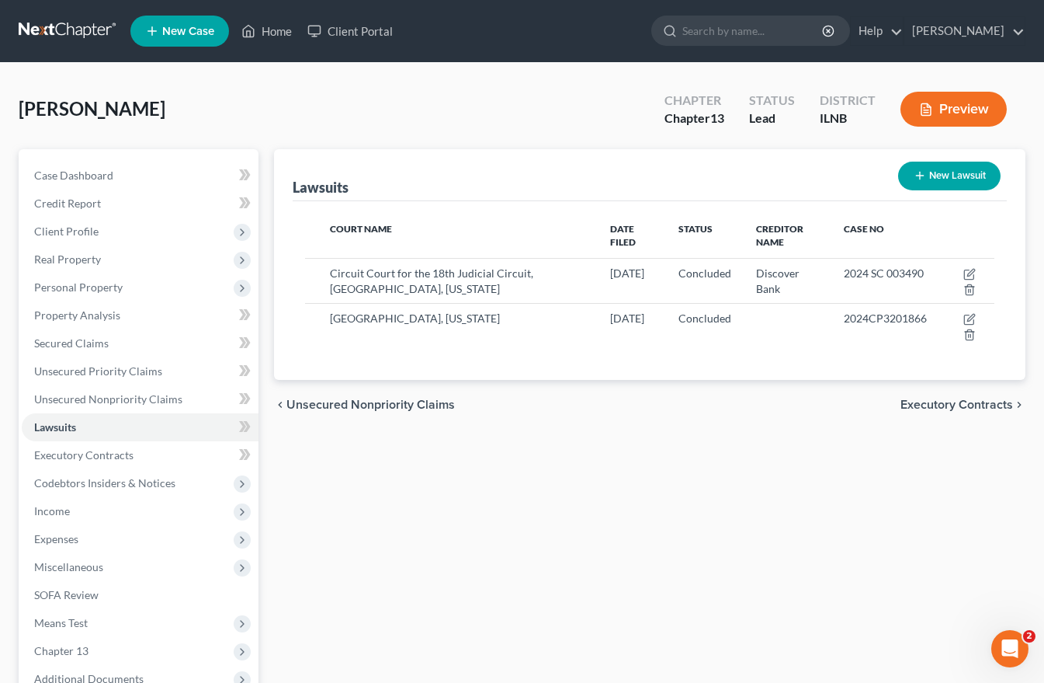
click at [943, 172] on button "New Lawsuit" at bounding box center [949, 176] width 102 height 29
select select "0"
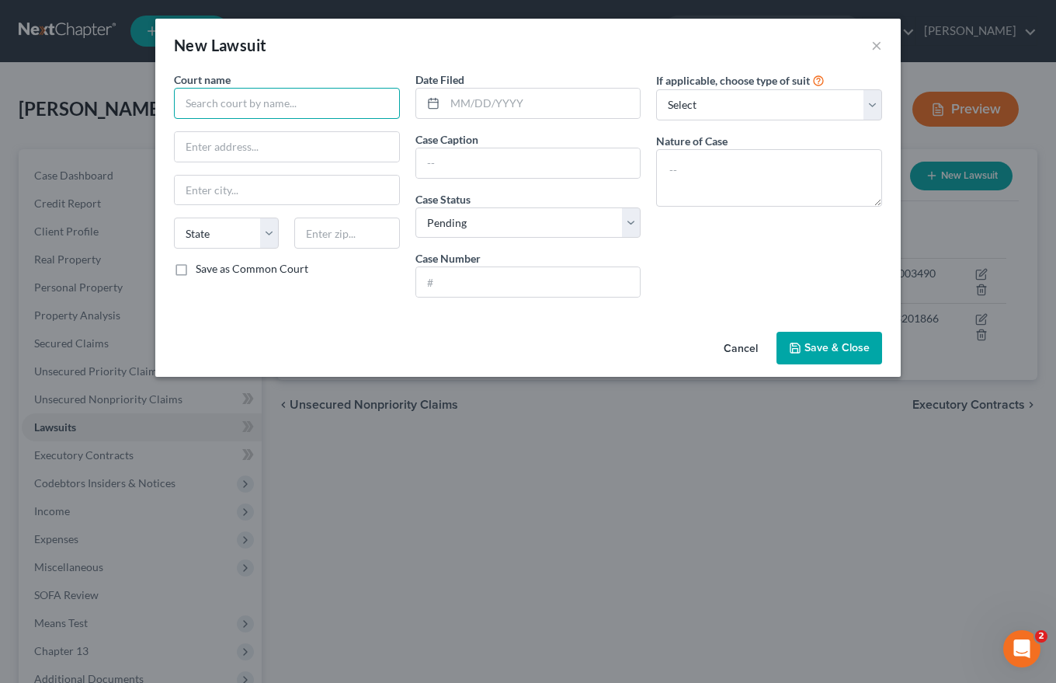
click at [207, 95] on input "text" at bounding box center [287, 103] width 226 height 31
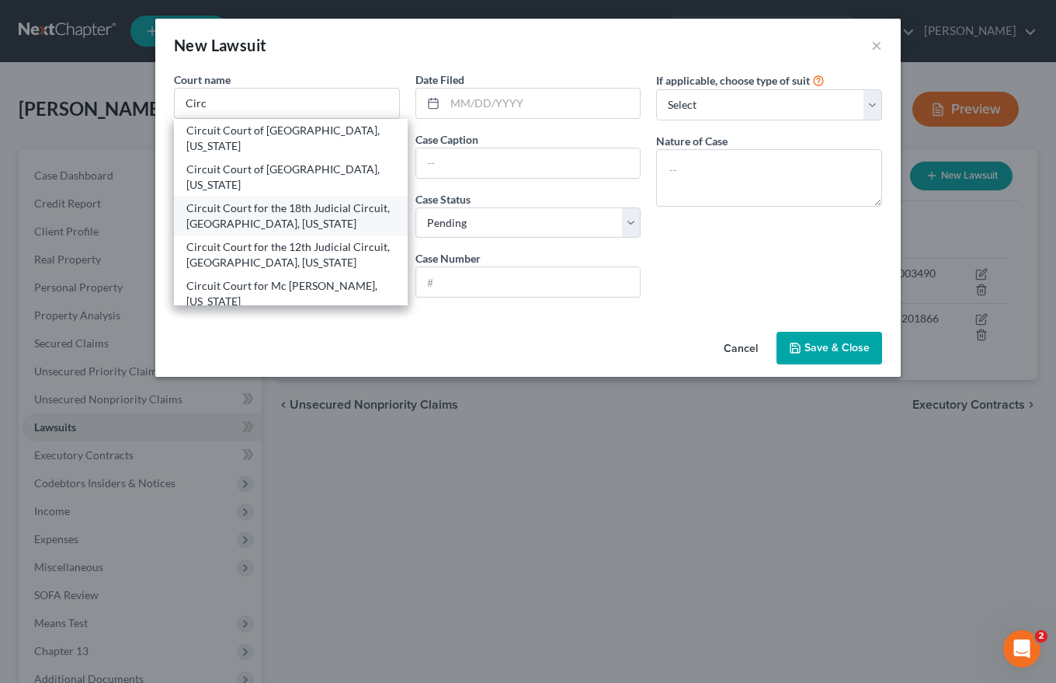
click at [238, 200] on div "Circuit Court for the 18th Judicial Circuit, [GEOGRAPHIC_DATA], [US_STATE]" at bounding box center [290, 215] width 209 height 31
type input "Circuit Court for the 18th Judicial Circuit, [GEOGRAPHIC_DATA], [US_STATE]"
type input "[STREET_ADDRESS]"
type input "Wheaton"
select select "14"
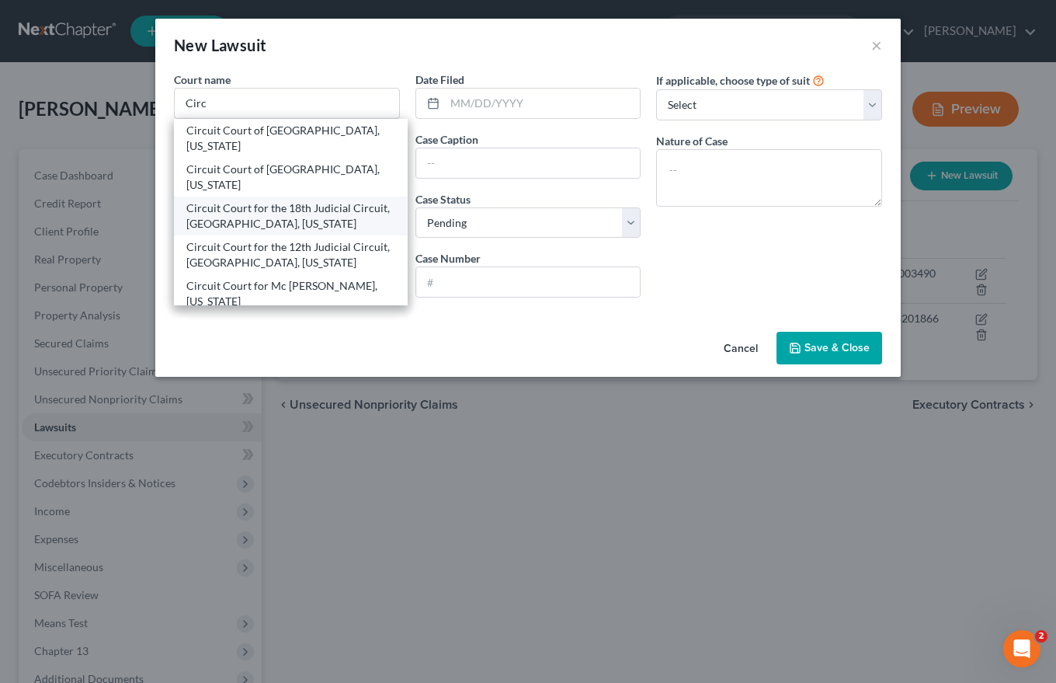
type input "60187"
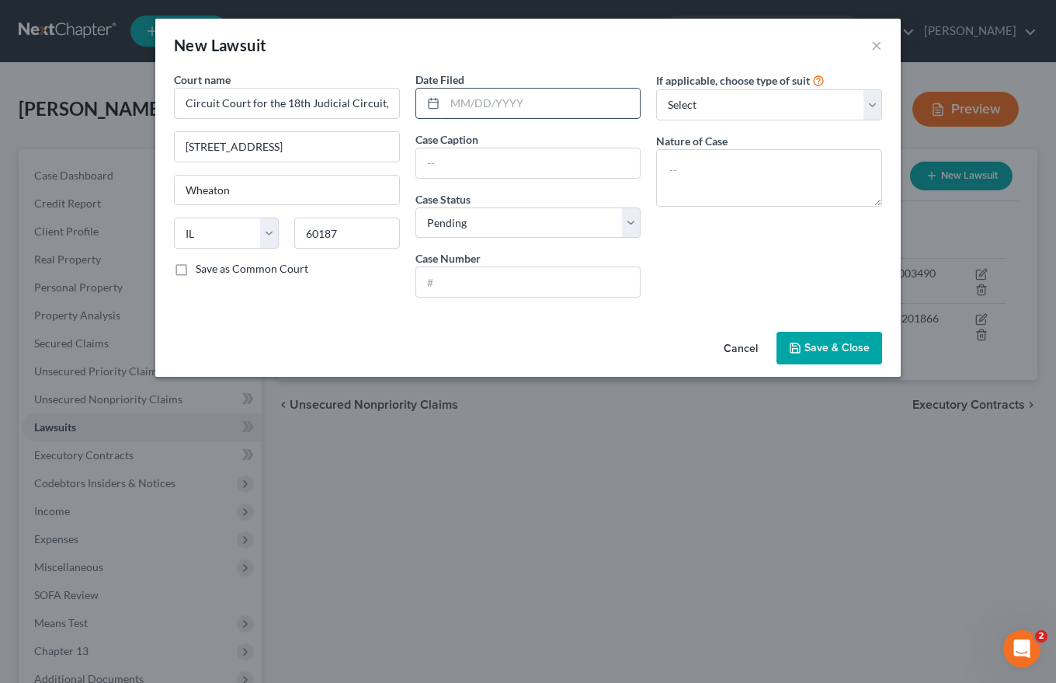
click at [461, 104] on input "text" at bounding box center [543, 104] width 196 height 30
click at [428, 168] on input "text" at bounding box center [528, 163] width 224 height 30
type input "Navitas Credit Corp v. [PERSON_NAME]"
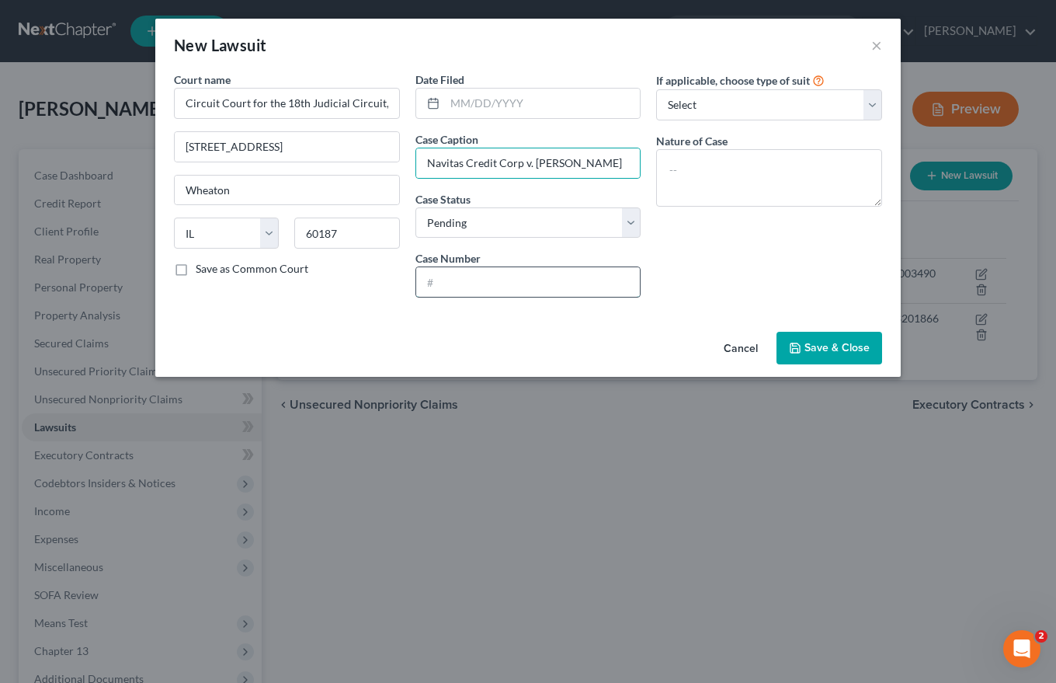
click at [433, 285] on input "text" at bounding box center [528, 282] width 224 height 30
type input "2024AR002799"
click at [873, 101] on select "Select Repossession Garnishment Foreclosure Attached, Seized, Or Levied Other" at bounding box center [769, 104] width 226 height 31
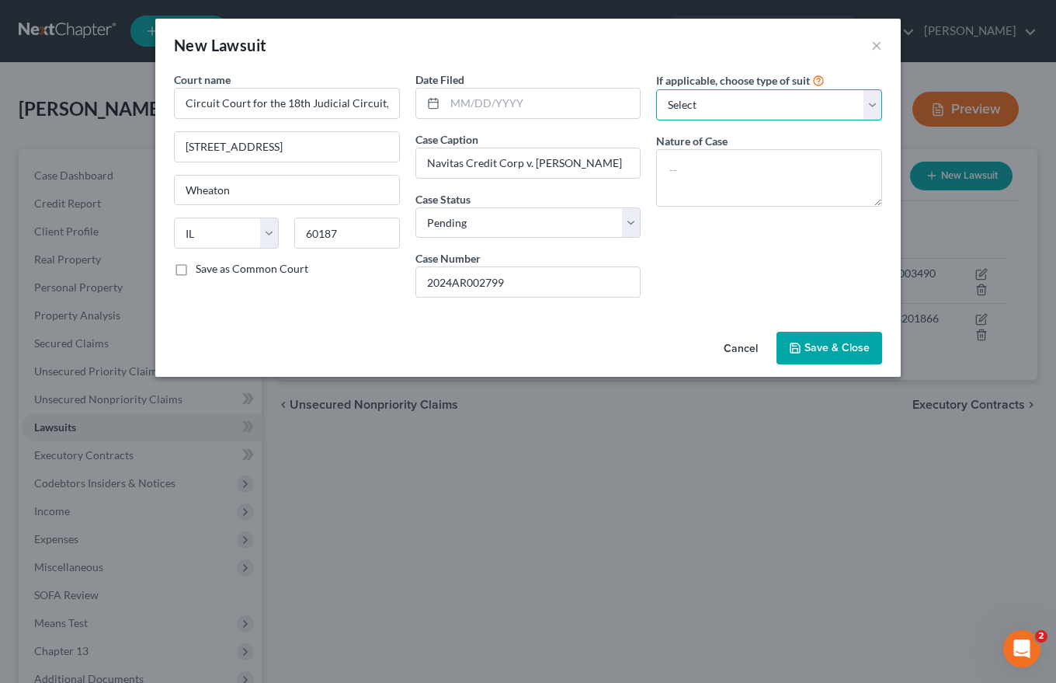
select select "1"
click at [656, 89] on select "Select Repossession Garnishment Foreclosure Attached, Seized, Or Levied Other" at bounding box center [769, 104] width 226 height 31
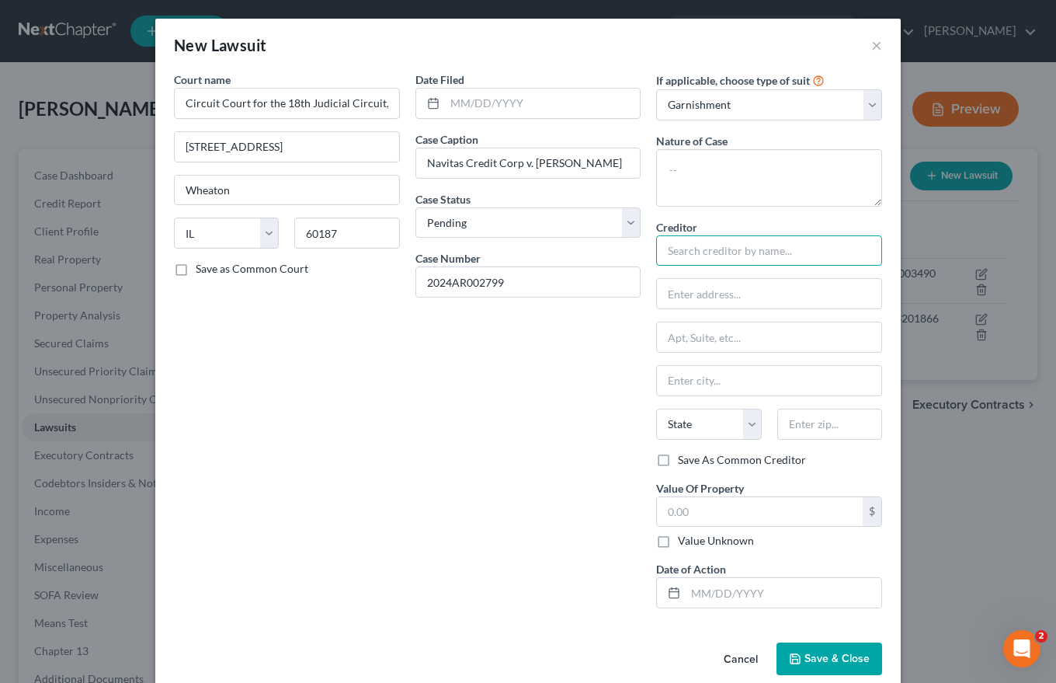
click at [669, 248] on input "text" at bounding box center [769, 250] width 226 height 31
click at [698, 266] on div "Navitas Credit Corp." at bounding box center [749, 277] width 186 height 23
type input "Navitas Credit Corp."
type input "[STREET_ADDRESS][PERSON_NAME]"
type input "Suite 300"
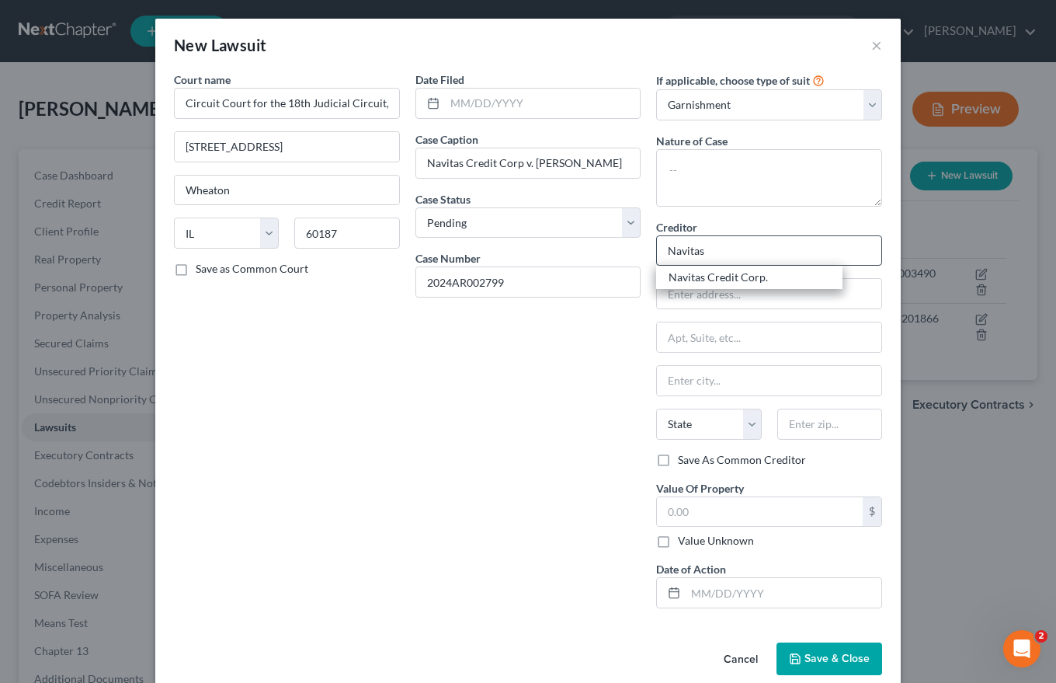
type input "[GEOGRAPHIC_DATA]"
select select "9"
type input "32081"
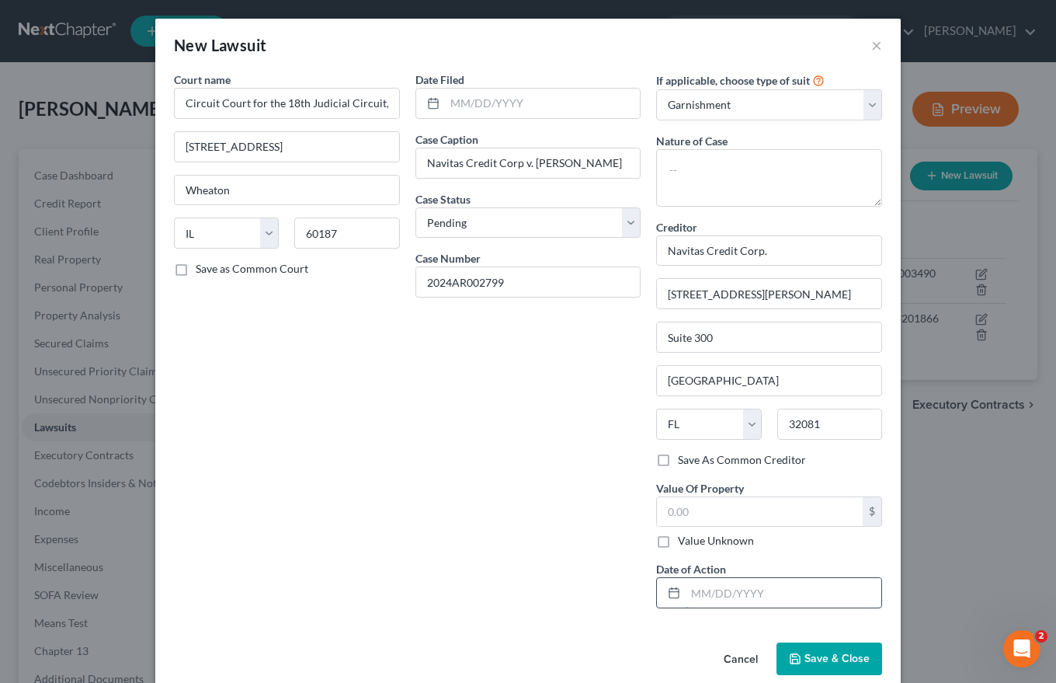
click at [693, 594] on input "text" at bounding box center [784, 593] width 196 height 30
type input "[DATE]"
click at [807, 655] on span "Save & Close" at bounding box center [836, 657] width 65 height 13
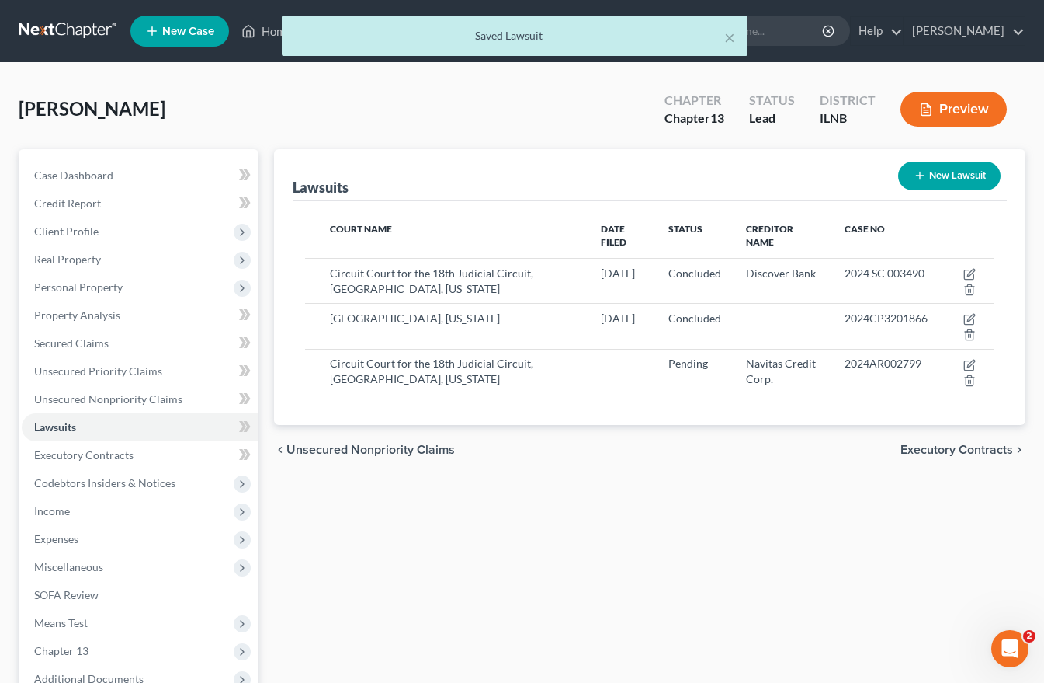
click at [988, 443] on span "Executory Contracts" at bounding box center [957, 449] width 113 height 12
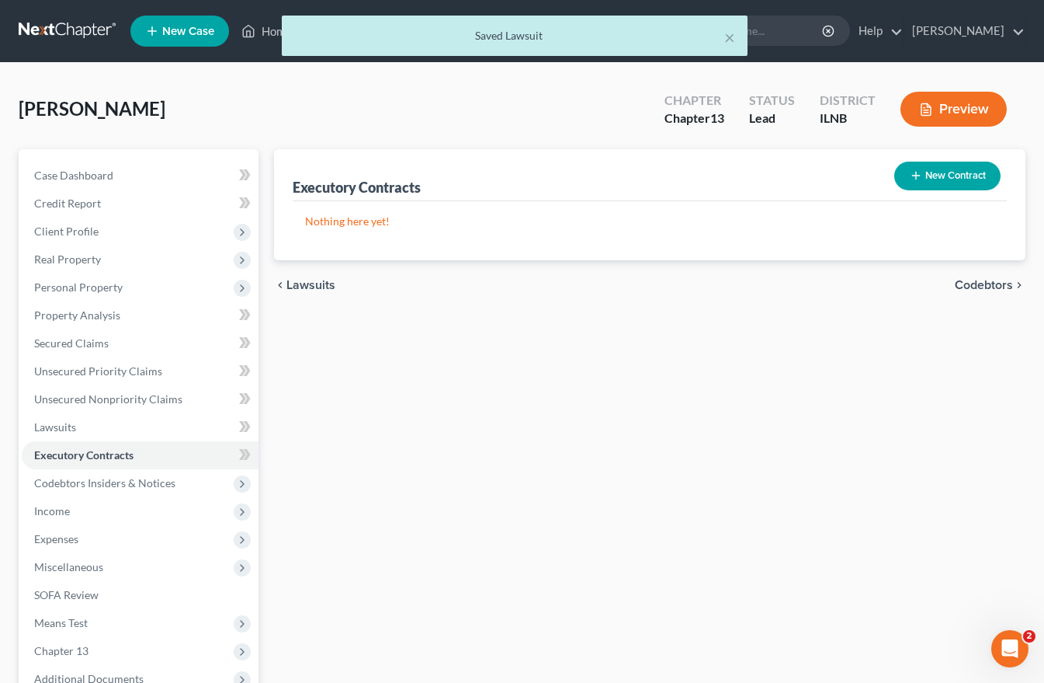
click at [987, 285] on span "Codebtors" at bounding box center [984, 285] width 58 height 12
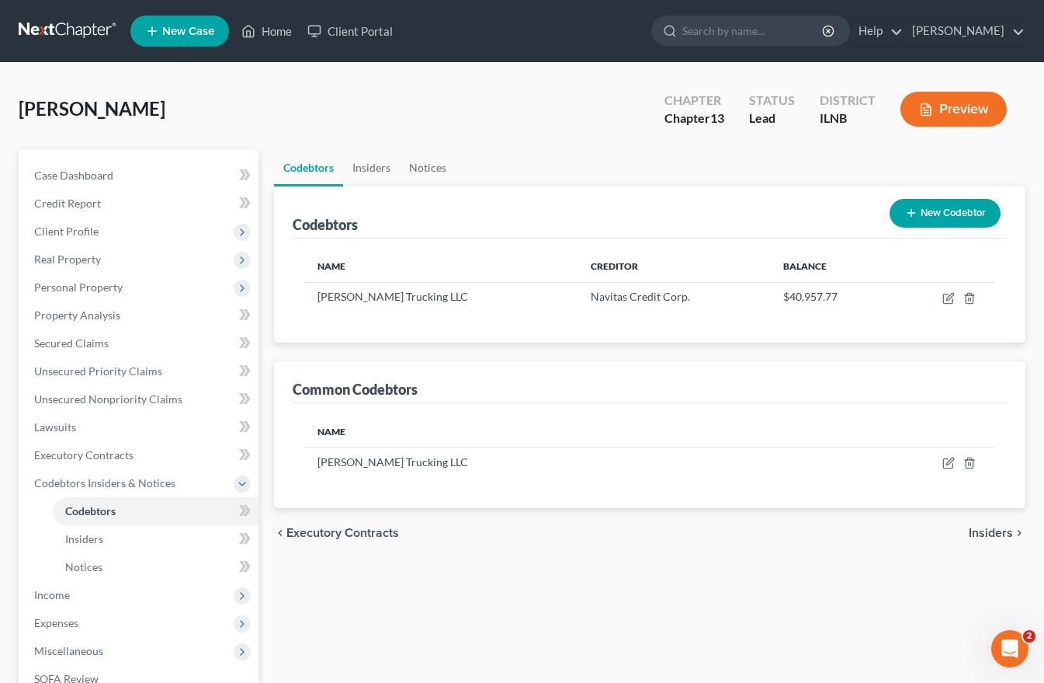
click at [982, 530] on span "Insiders" at bounding box center [991, 532] width 44 height 12
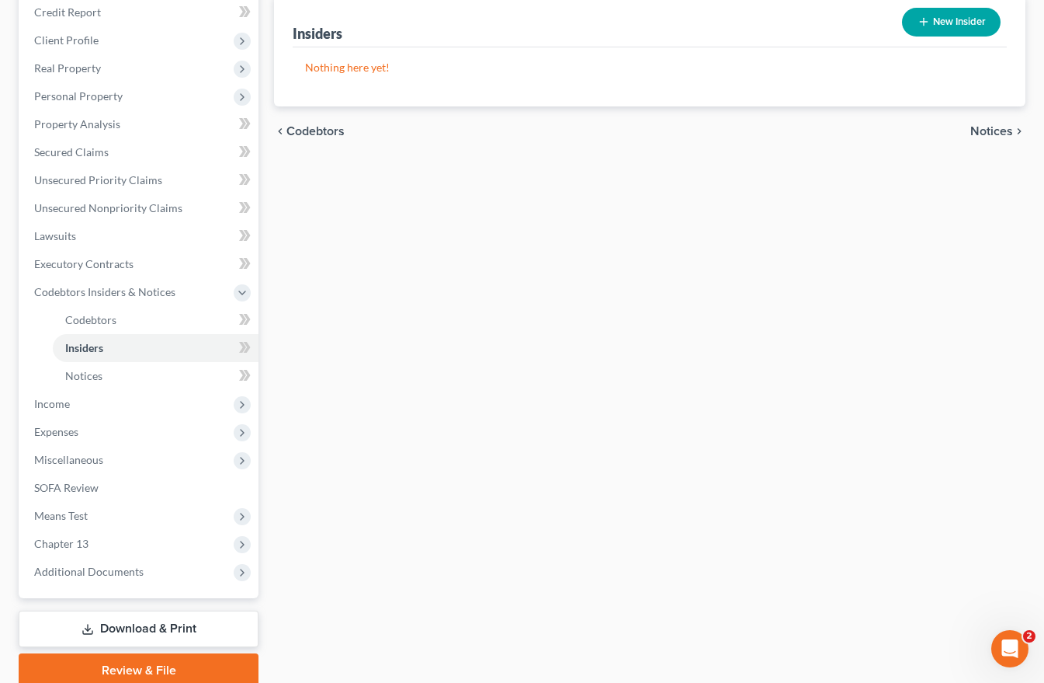
scroll to position [255, 0]
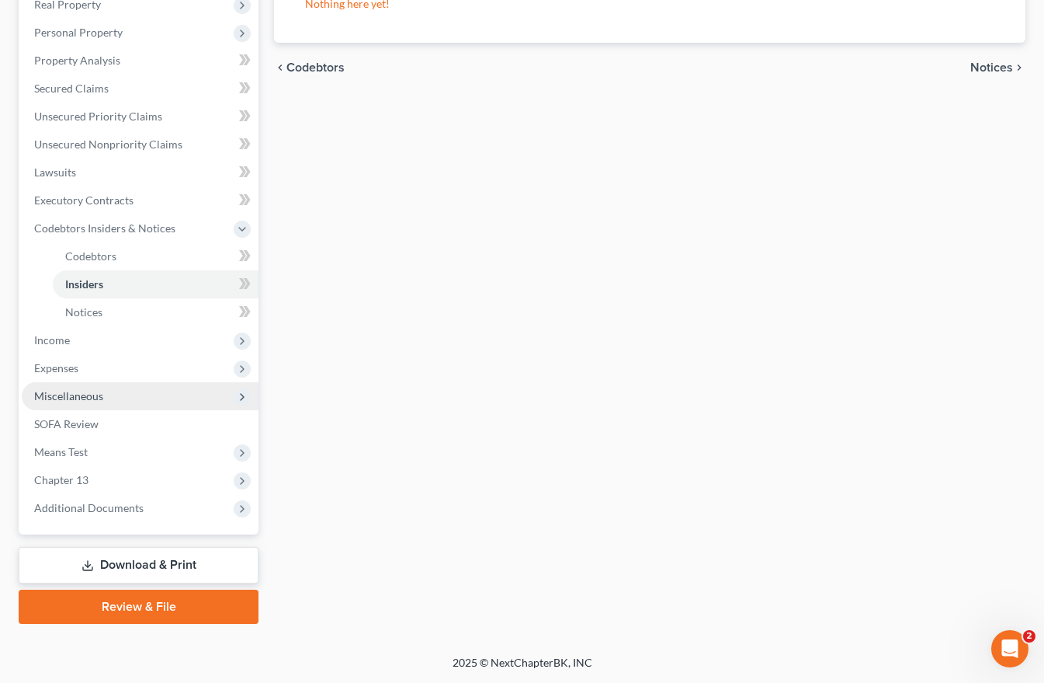
click at [61, 393] on span "Miscellaneous" at bounding box center [68, 395] width 69 height 13
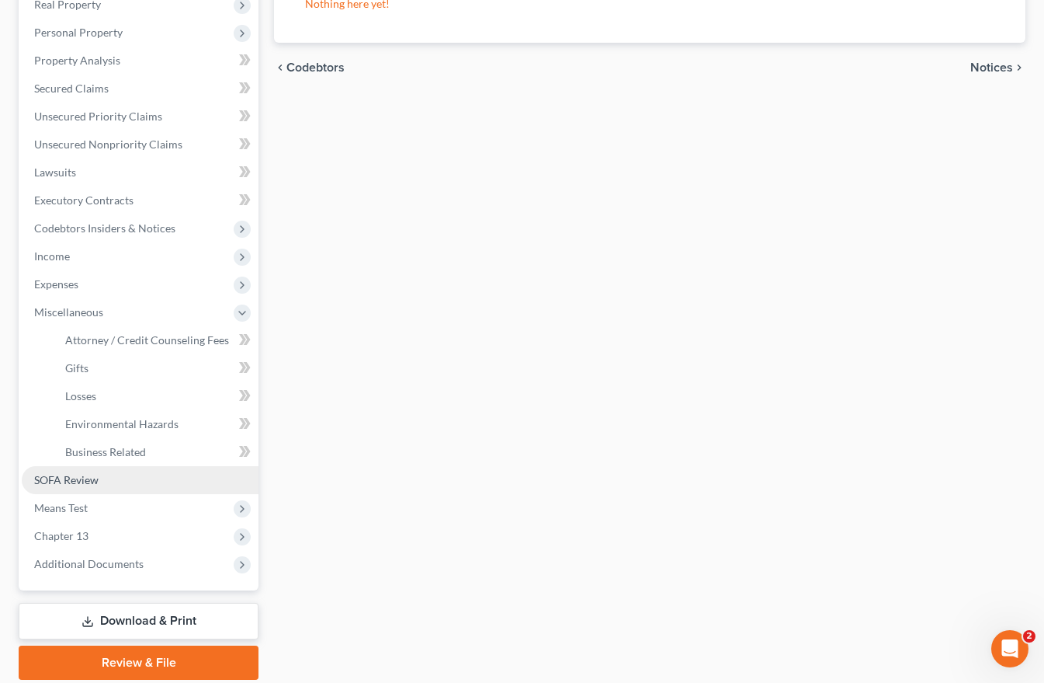
click at [76, 474] on span "SOFA Review" at bounding box center [66, 479] width 64 height 13
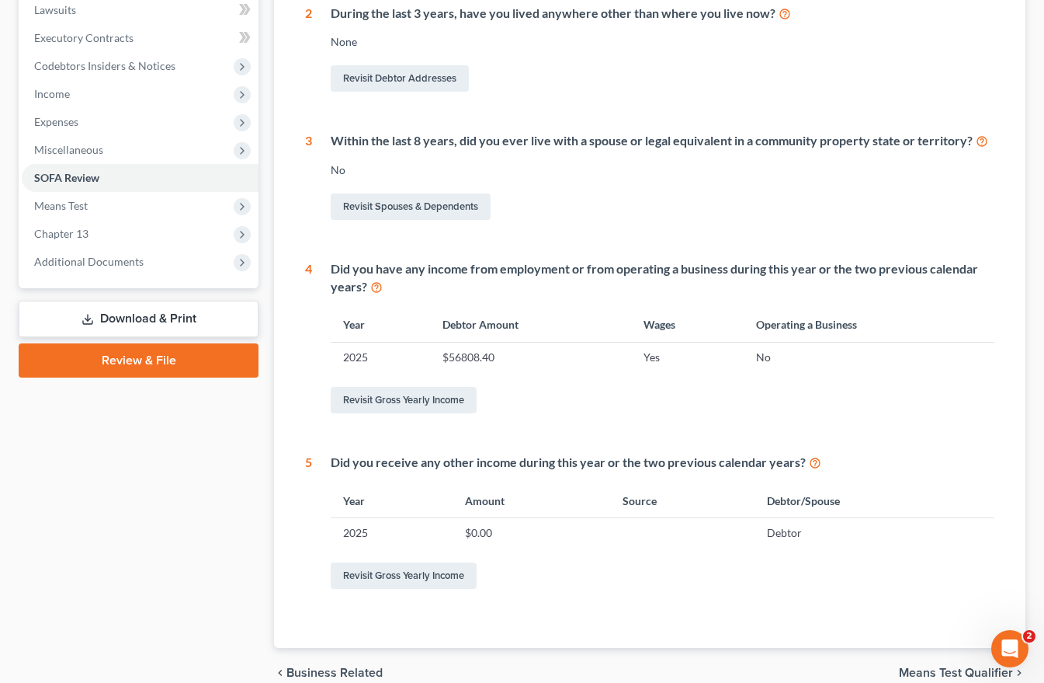
scroll to position [413, 0]
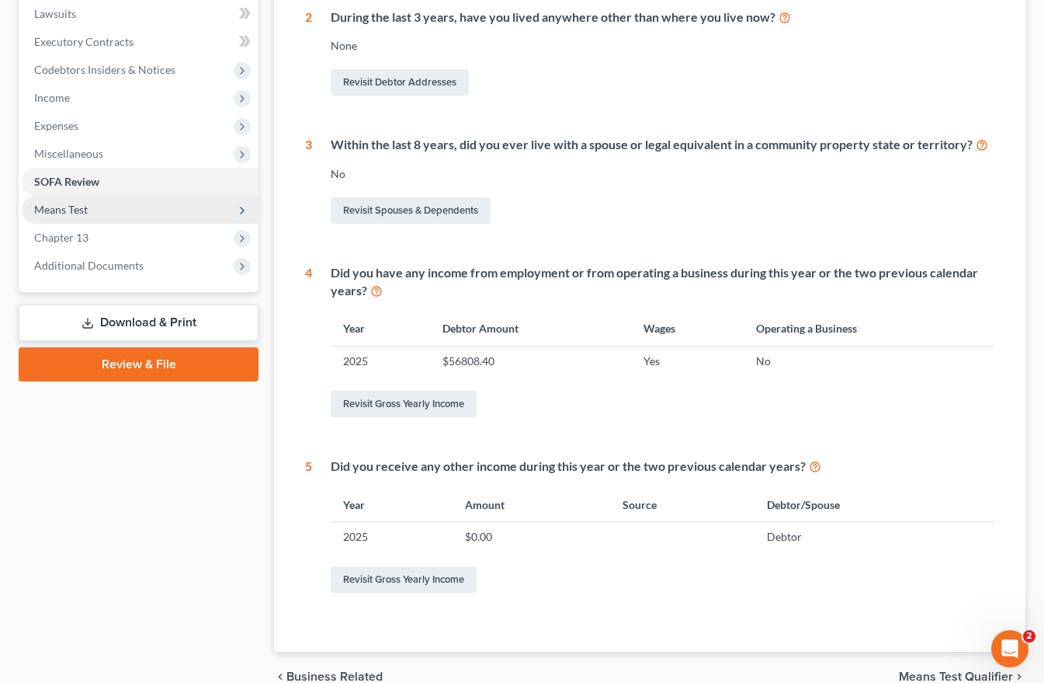
click at [78, 208] on span "Means Test" at bounding box center [61, 209] width 54 height 13
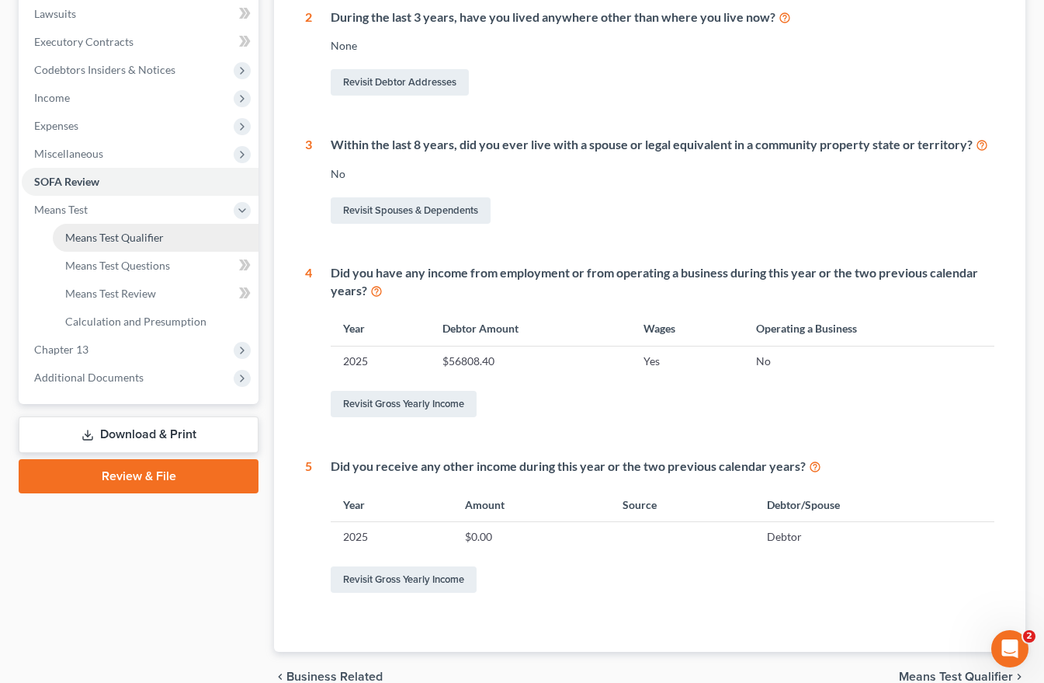
click at [93, 233] on span "Means Test Qualifier" at bounding box center [114, 237] width 99 height 13
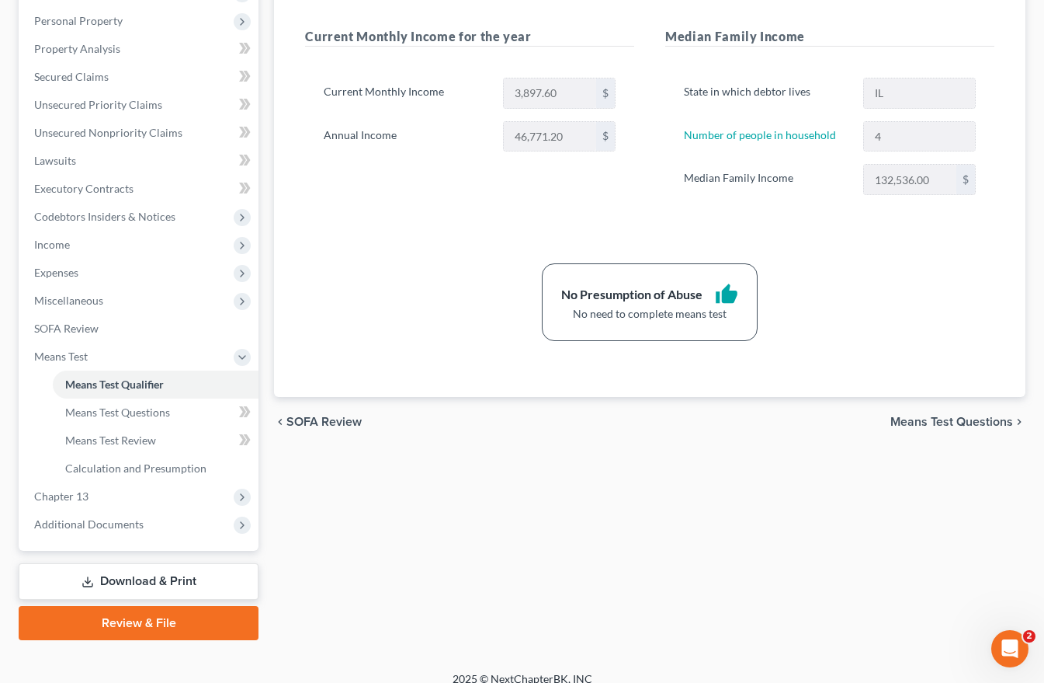
scroll to position [283, 0]
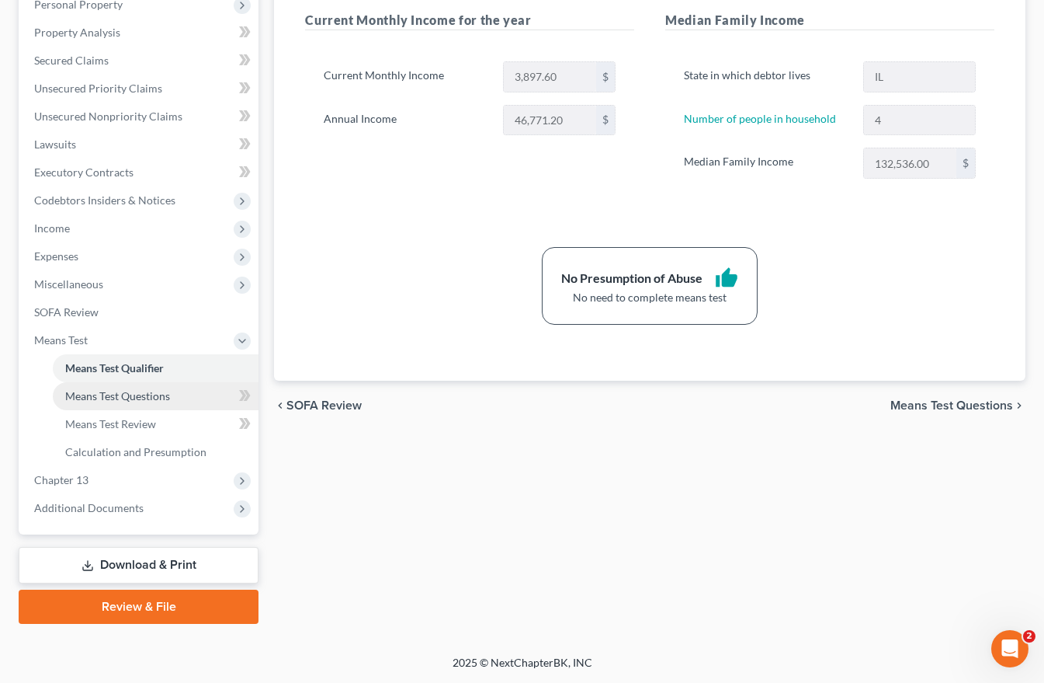
click at [153, 395] on span "Means Test Questions" at bounding box center [117, 395] width 105 height 13
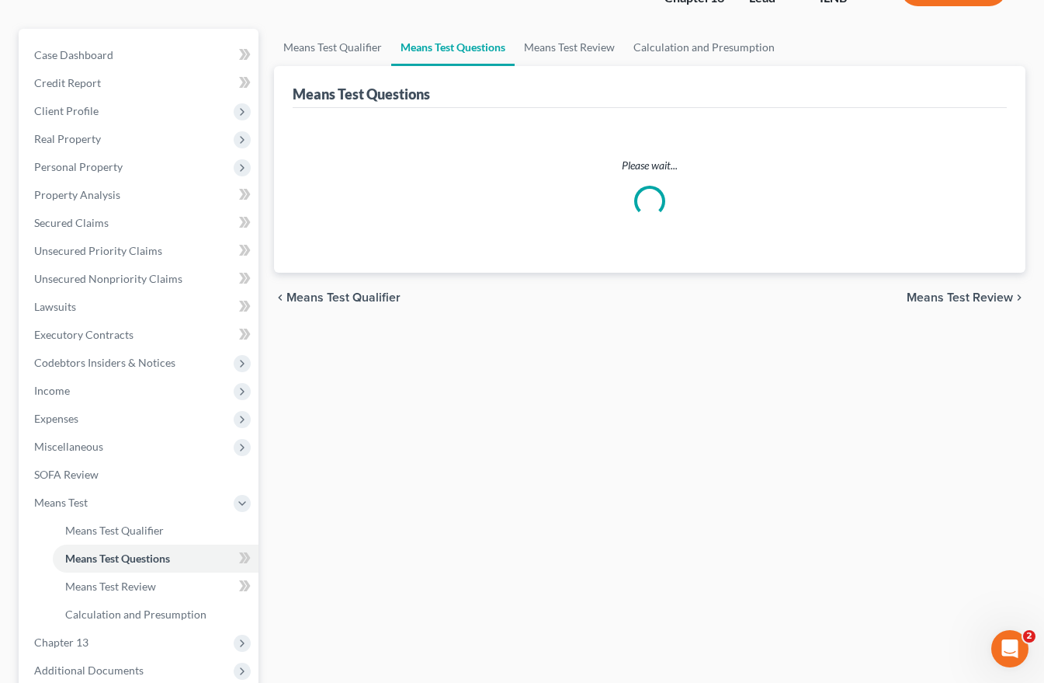
scroll to position [233, 0]
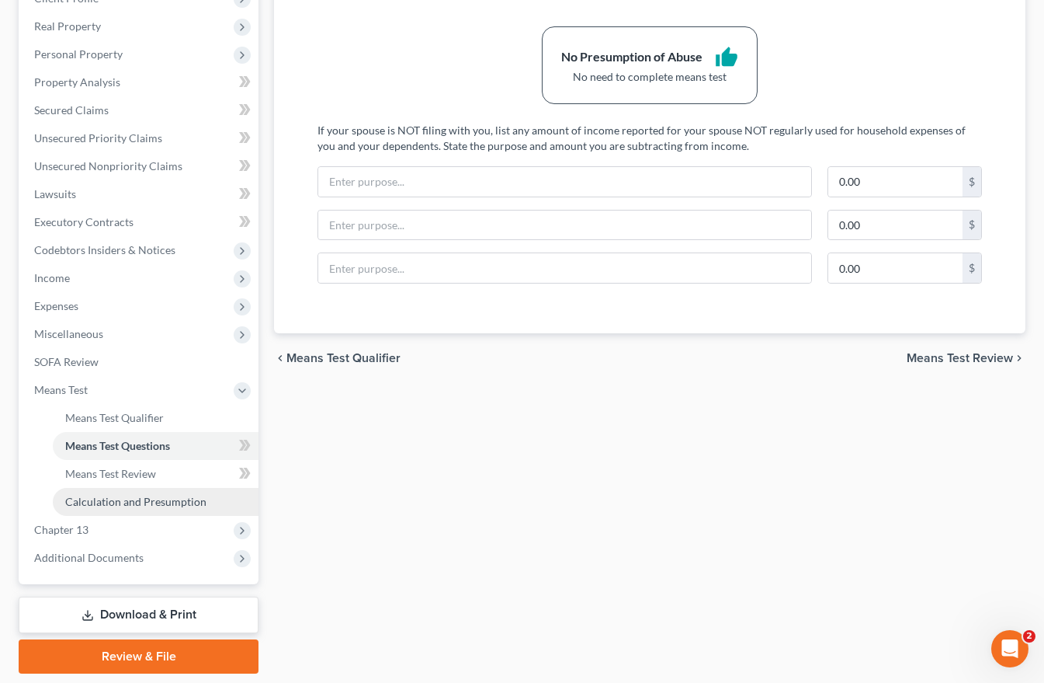
click at [130, 504] on span "Calculation and Presumption" at bounding box center [135, 501] width 141 height 13
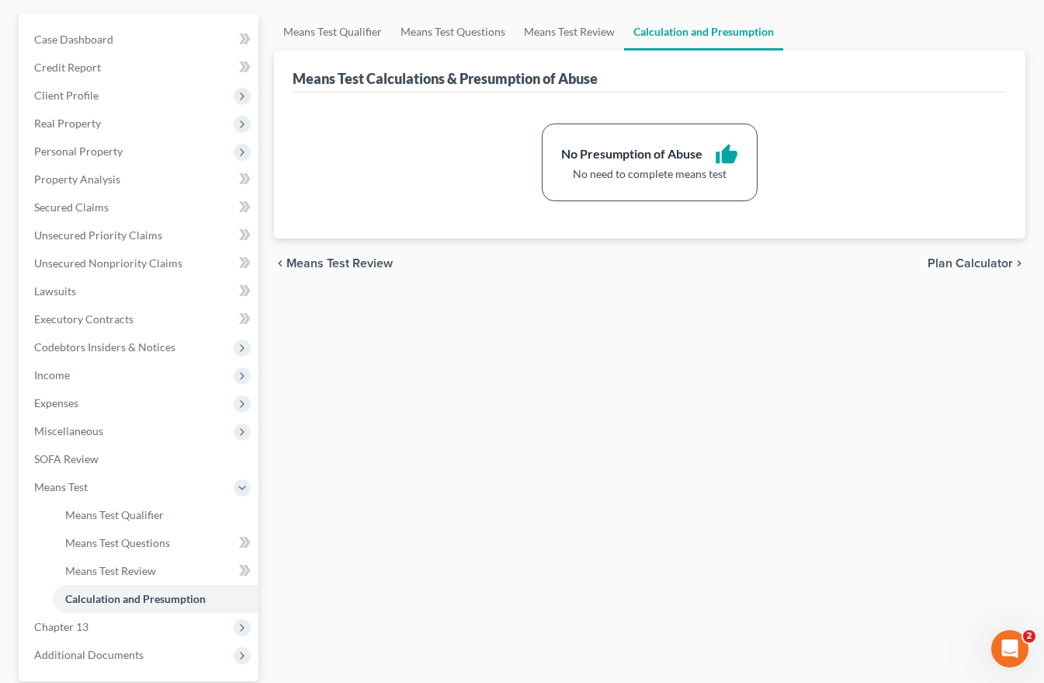
scroll to position [283, 0]
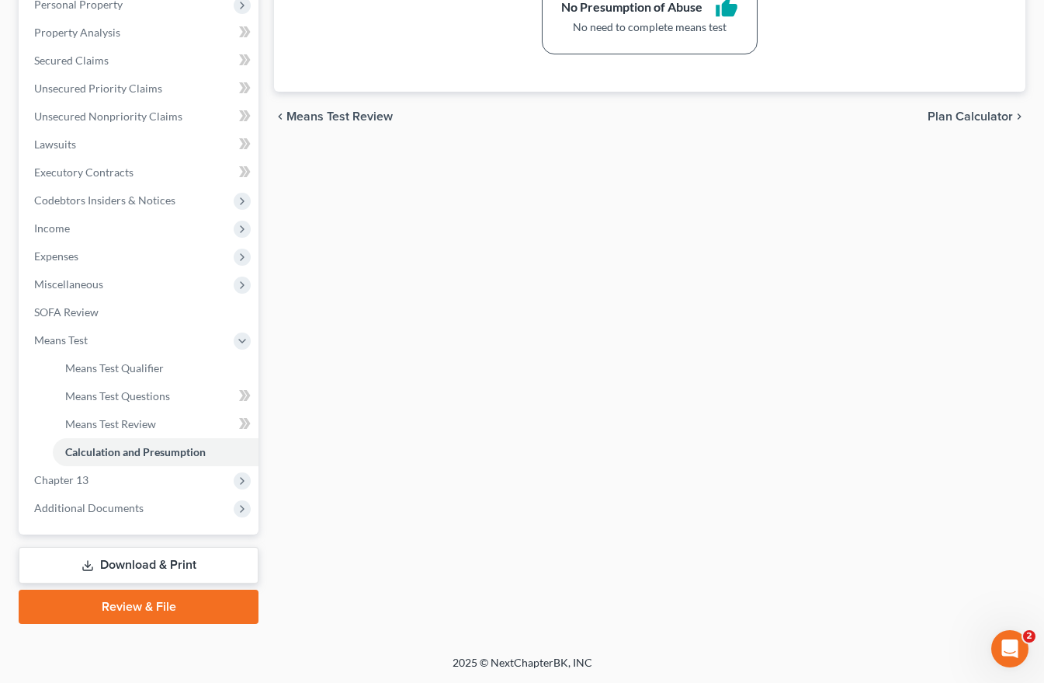
click at [109, 562] on link "Download & Print" at bounding box center [139, 565] width 240 height 36
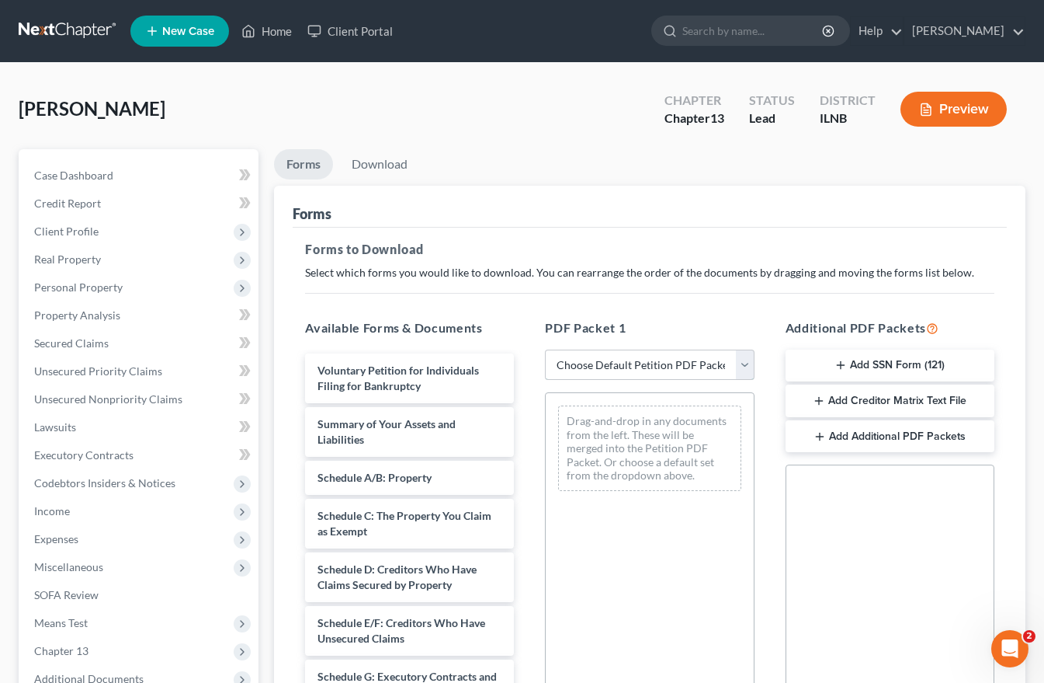
click at [742, 366] on select "Choose Default Petition PDF Packet Complete Bankruptcy Petition (all forms and …" at bounding box center [649, 364] width 209 height 31
select select "0"
click at [545, 349] on select "Choose Default Petition PDF Packet Complete Bankruptcy Petition (all forms and …" at bounding box center [649, 364] width 209 height 31
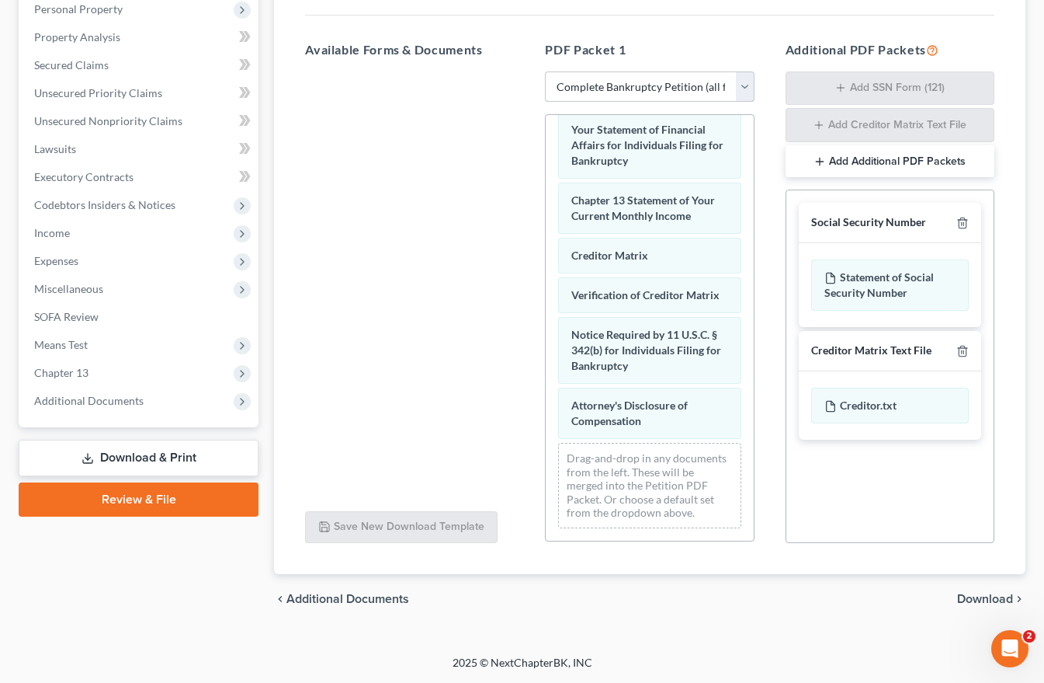
scroll to position [638, 0]
click at [995, 595] on span "Download" at bounding box center [985, 598] width 56 height 12
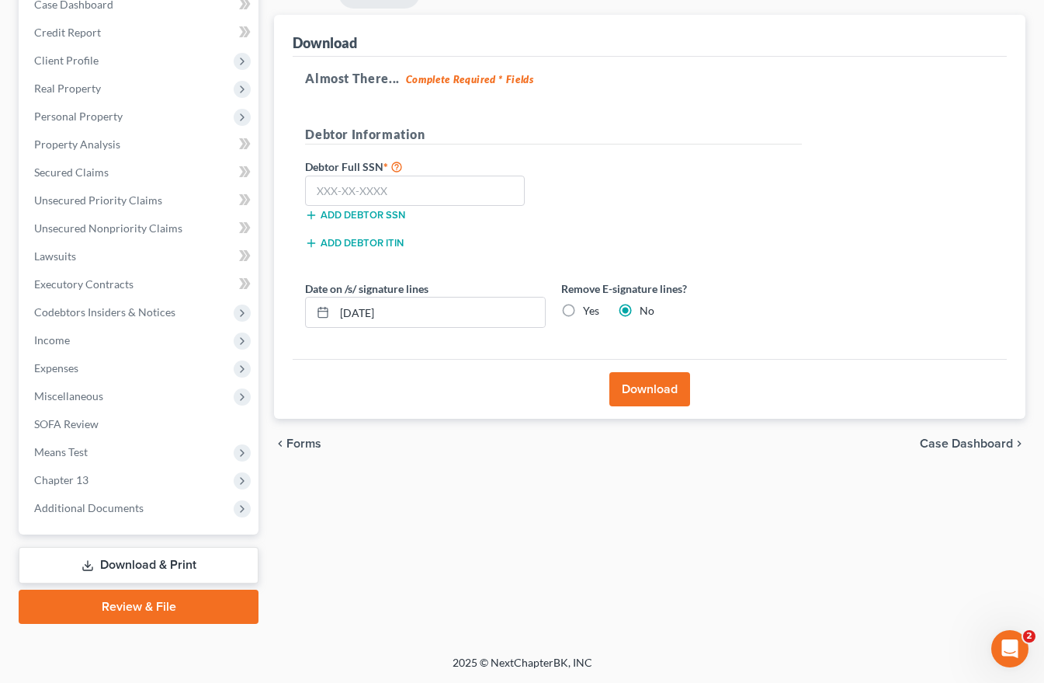
scroll to position [171, 0]
click at [401, 189] on input "text" at bounding box center [415, 190] width 220 height 31
type input "499-90-9547"
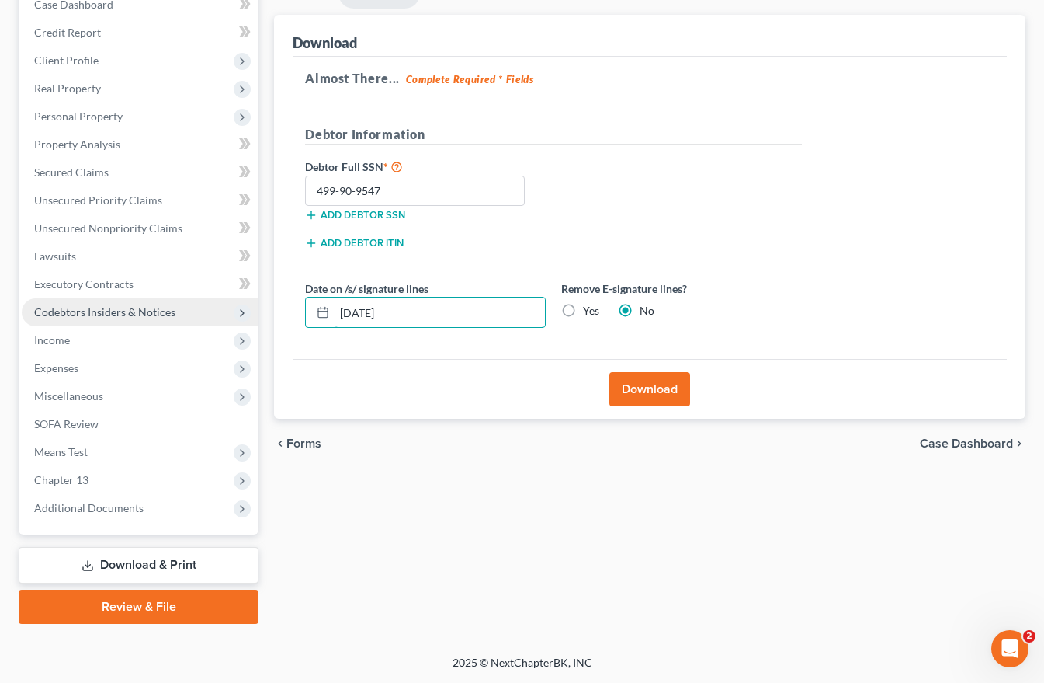
drag, startPoint x: 412, startPoint y: 313, endPoint x: 206, endPoint y: 319, distance: 205.9
click at [225, 319] on div "Petition Navigation Case Dashboard Payments Invoices Payments Payments Credit R…" at bounding box center [522, 300] width 1023 height 645
click at [583, 309] on label "Yes" at bounding box center [591, 311] width 16 height 16
click at [589, 309] on input "Yes" at bounding box center [594, 308] width 10 height 10
radio input "true"
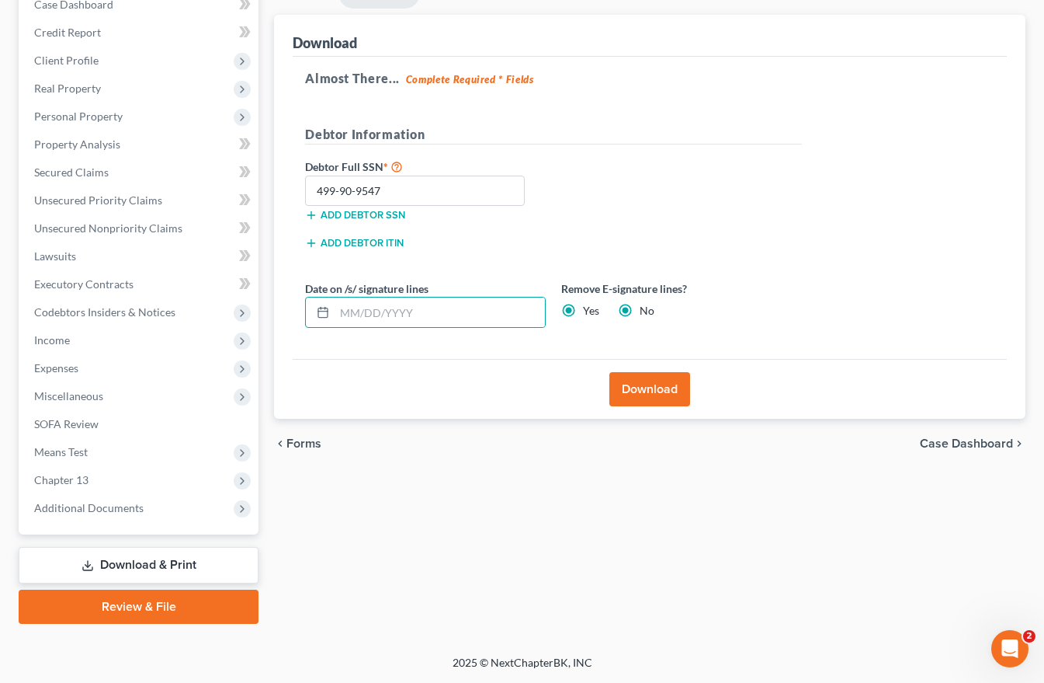
radio input "false"
click at [642, 386] on button "Download" at bounding box center [650, 389] width 81 height 34
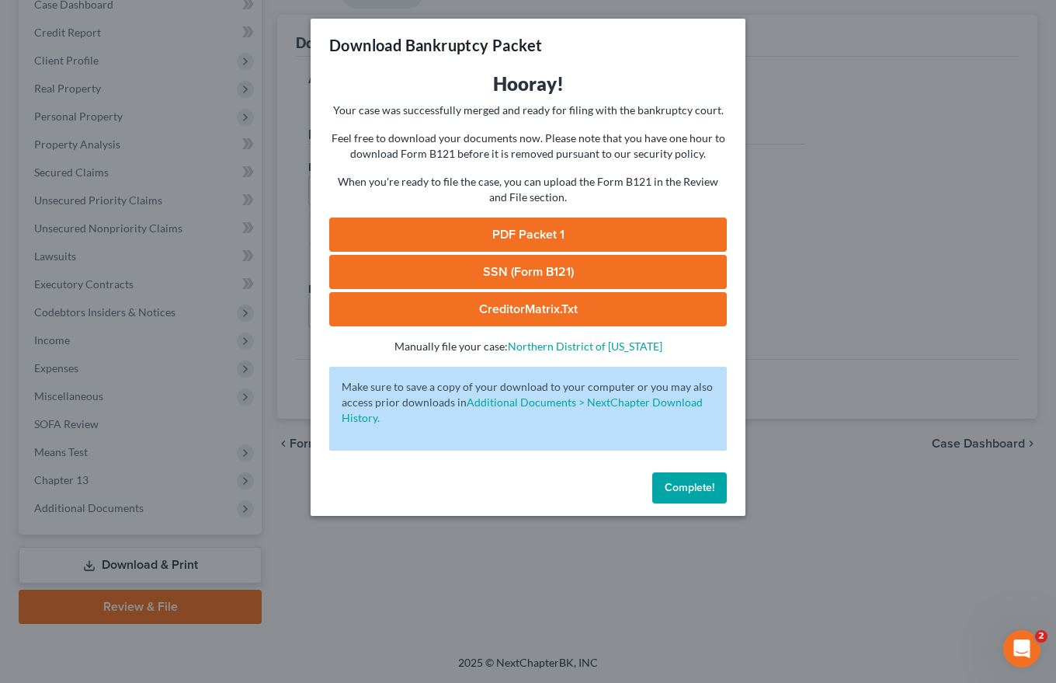
click at [532, 272] on link "SSN (Form B121)" at bounding box center [528, 272] width 398 height 34
click at [531, 225] on link "PDF Packet 1" at bounding box center [528, 234] width 398 height 34
click at [516, 306] on link "CreditorMatrix.txt" at bounding box center [528, 309] width 398 height 34
click at [673, 484] on span "Complete!" at bounding box center [690, 487] width 50 height 13
